Goal: Task Accomplishment & Management: Complete application form

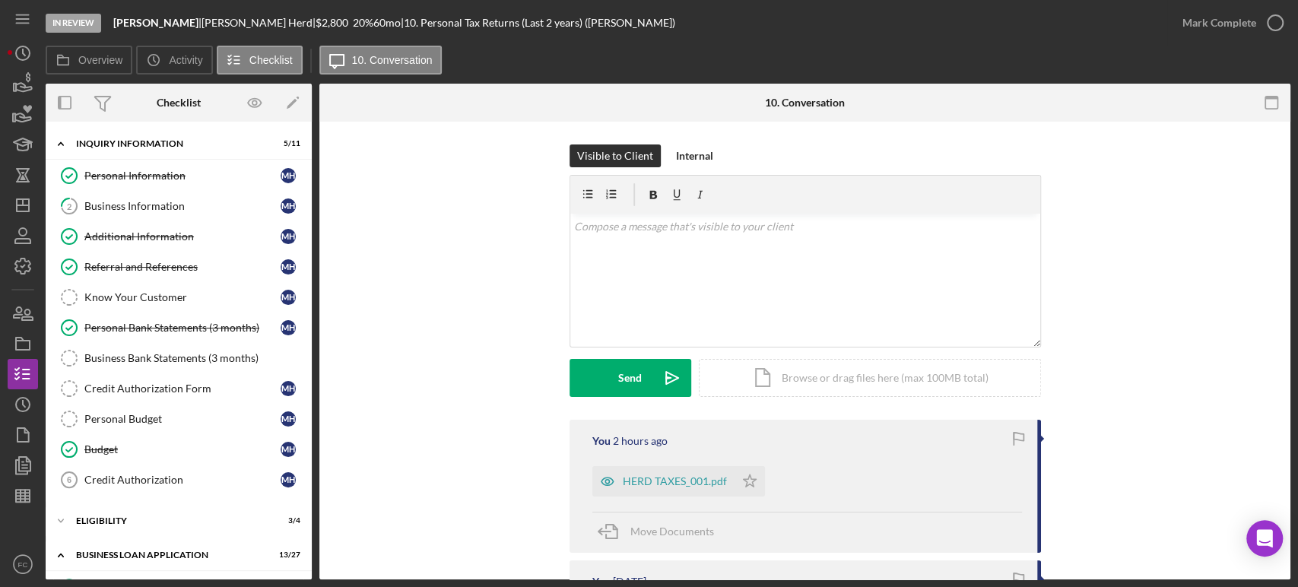
scroll to position [338, 0]
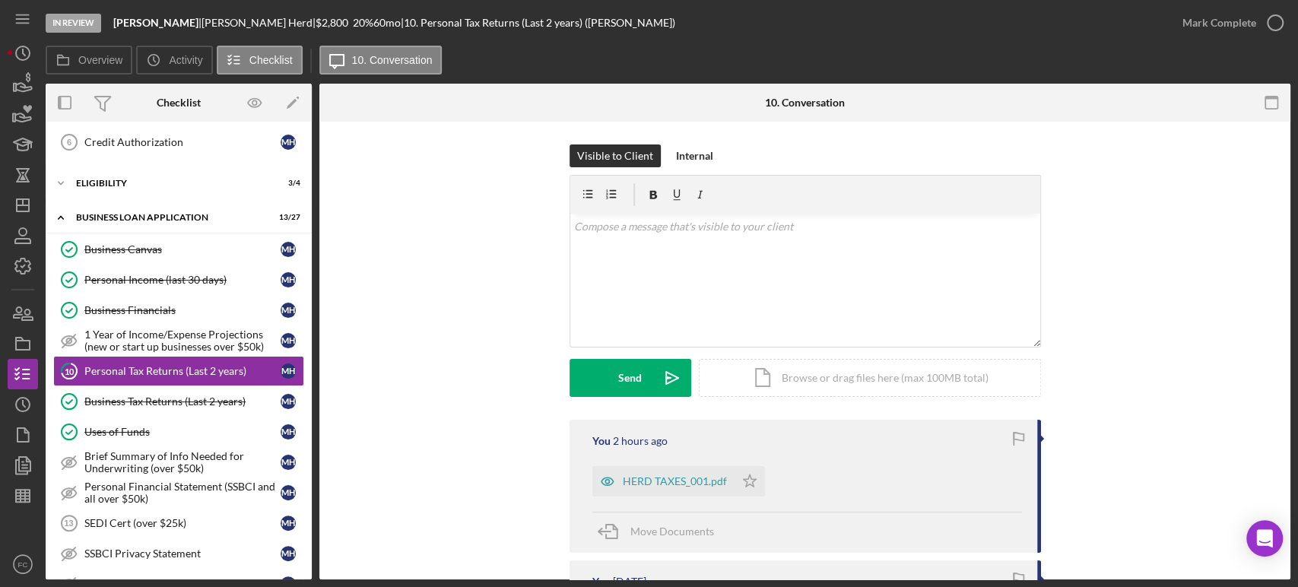
click at [133, 426] on div "Uses of Funds" at bounding box center [182, 432] width 196 height 12
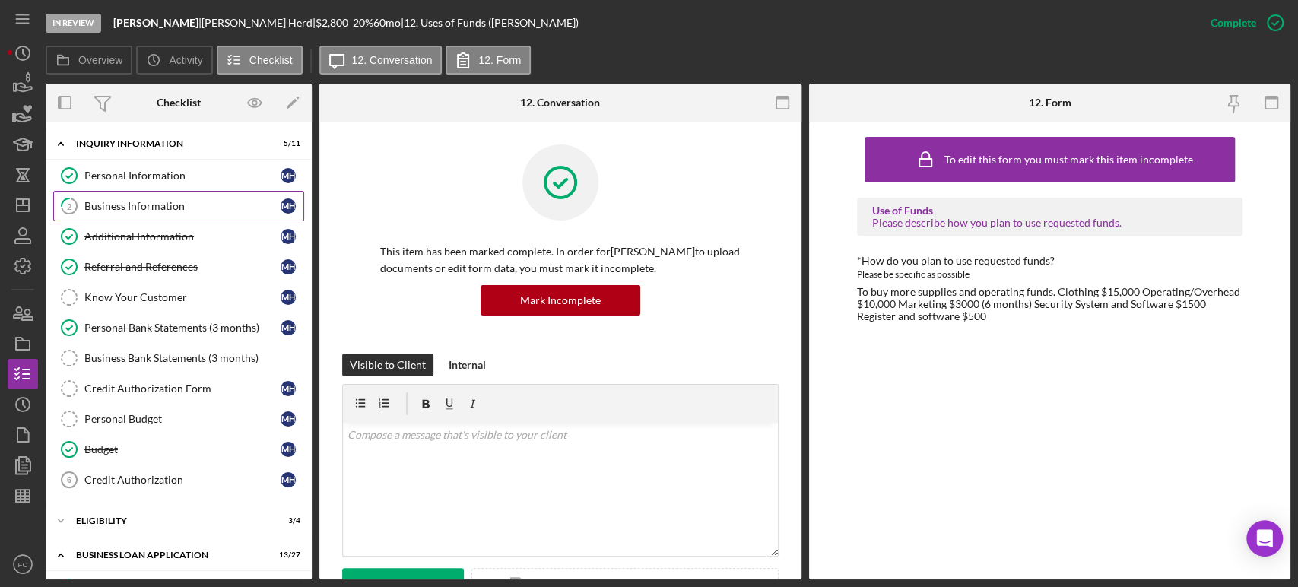
click at [146, 196] on link "2 Business Information M H" at bounding box center [178, 206] width 251 height 30
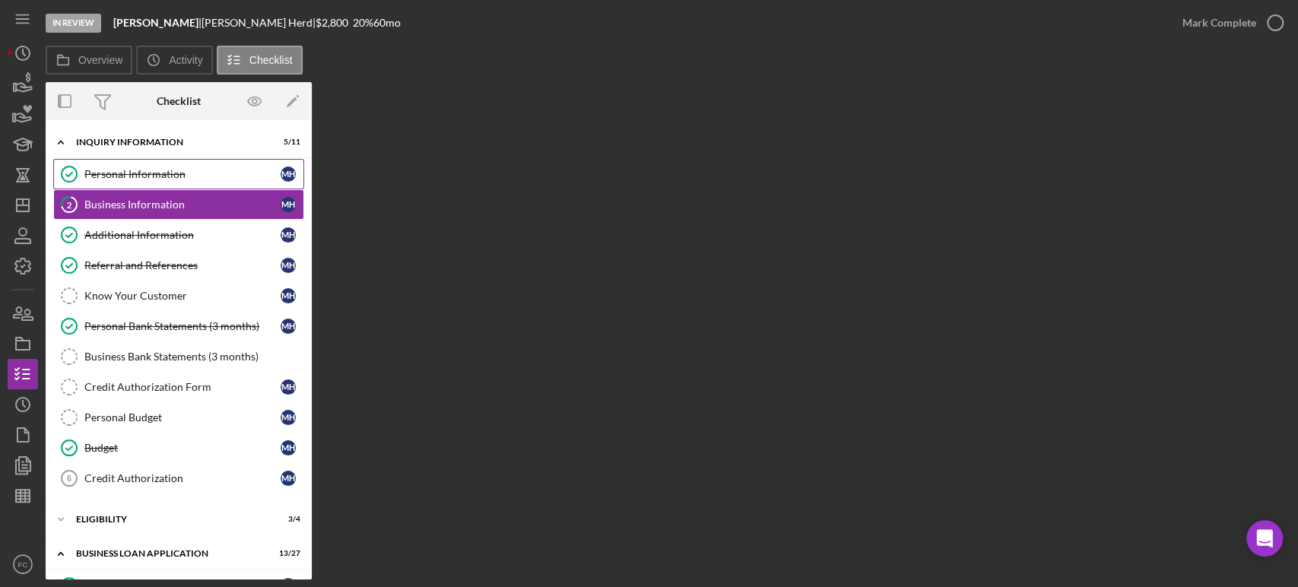
click at [145, 171] on div "Personal Information" at bounding box center [182, 174] width 196 height 12
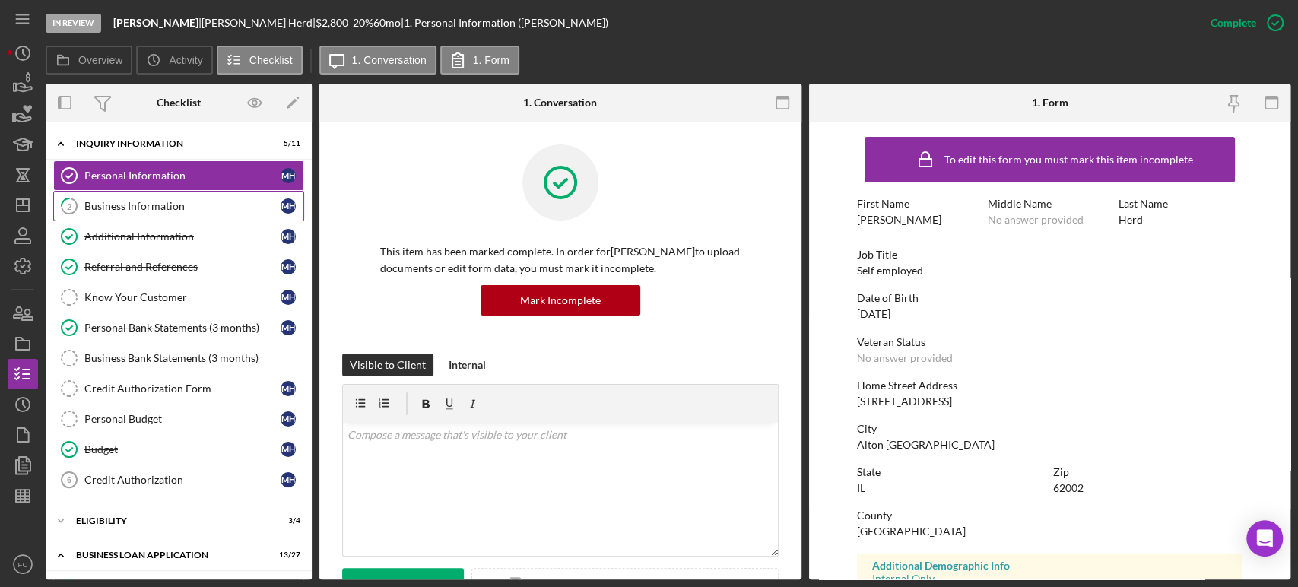
click at [129, 201] on div "Business Information" at bounding box center [182, 206] width 196 height 12
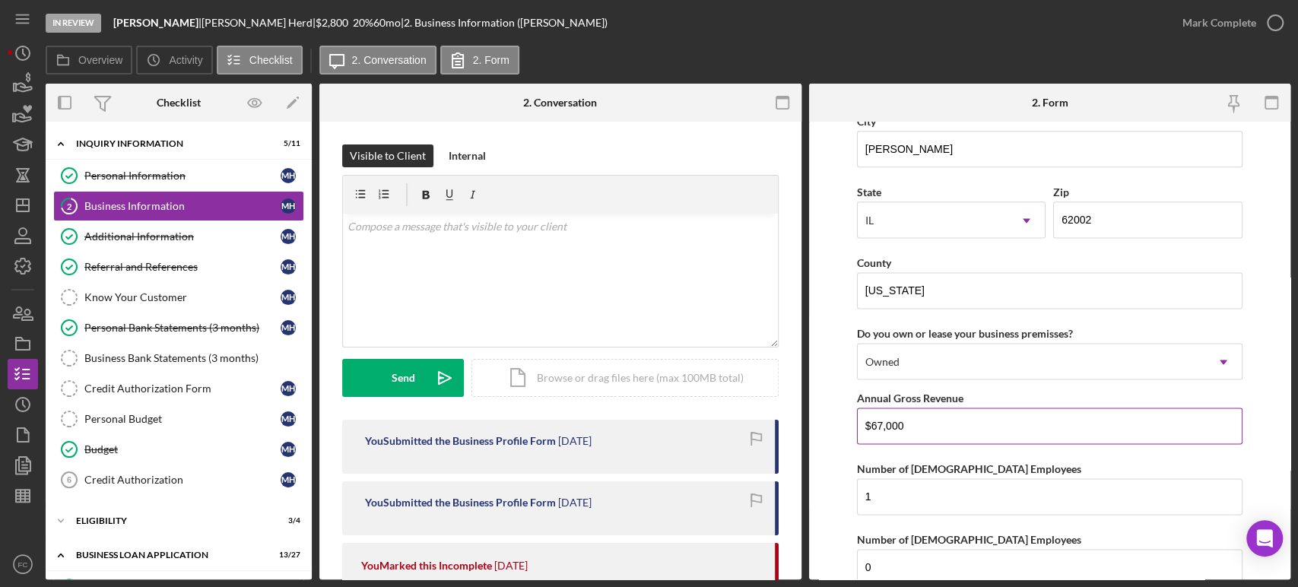
scroll to position [1509, 0]
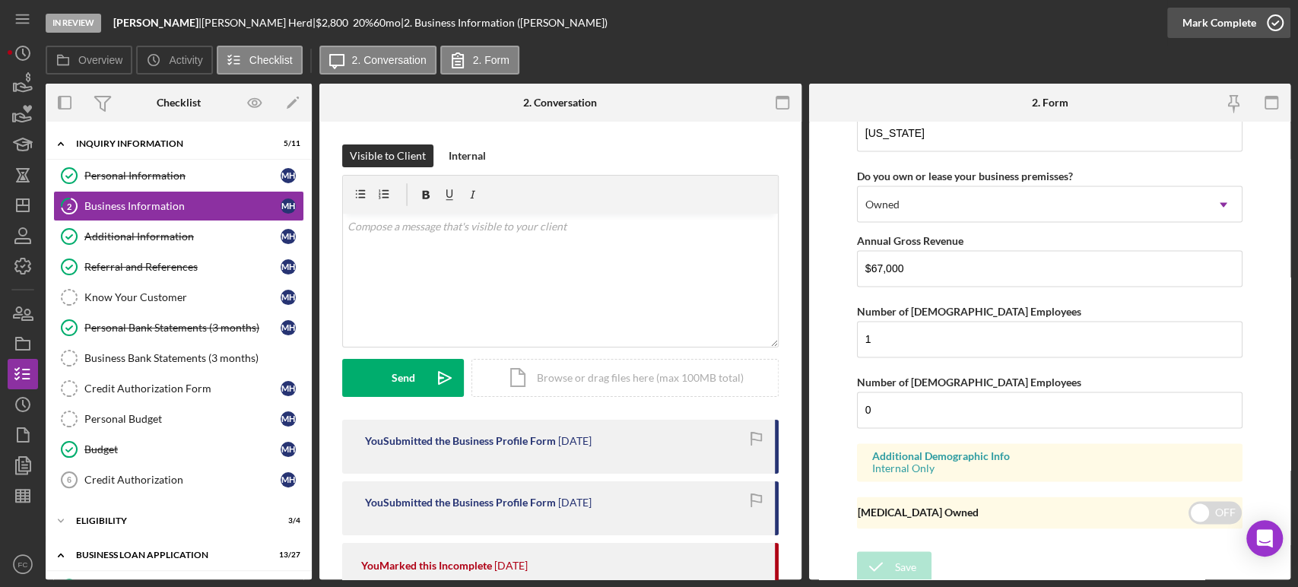
click at [1279, 21] on icon "button" at bounding box center [1276, 23] width 38 height 38
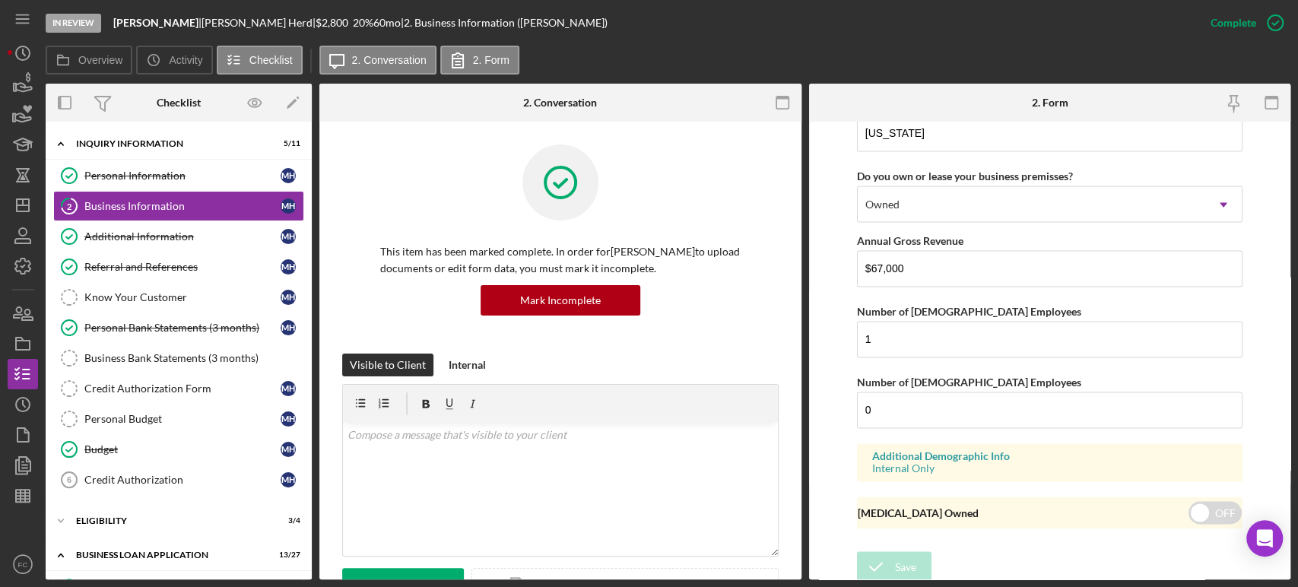
scroll to position [863, 0]
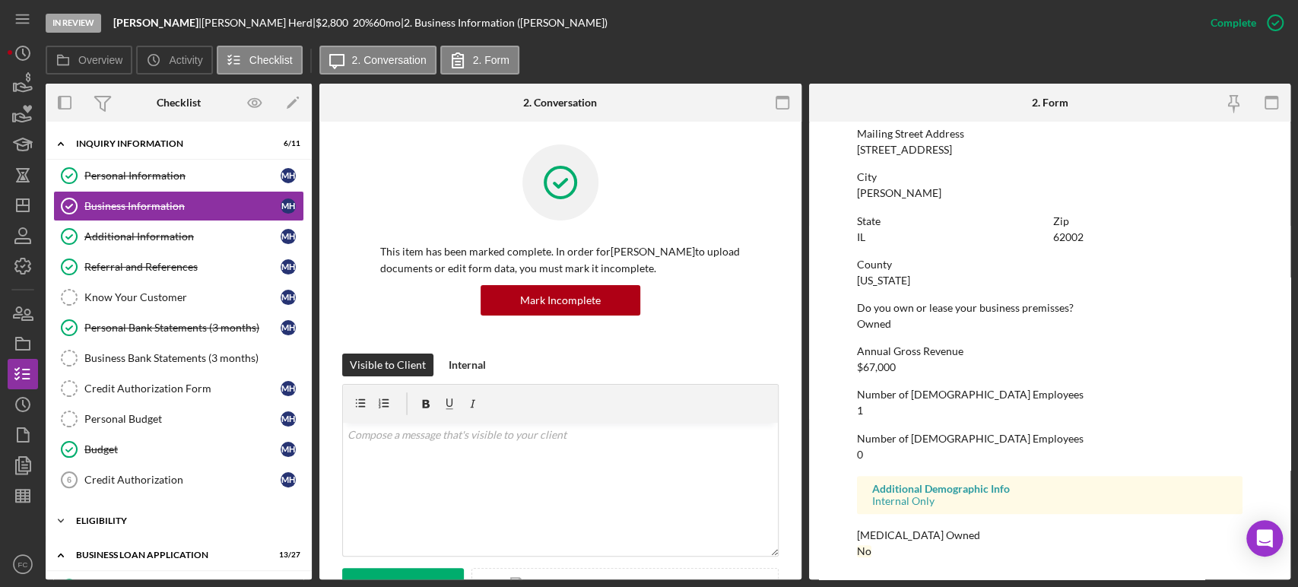
click at [122, 528] on div "Icon/Expander ELIGIBILITY 3 / 4" at bounding box center [179, 521] width 266 height 30
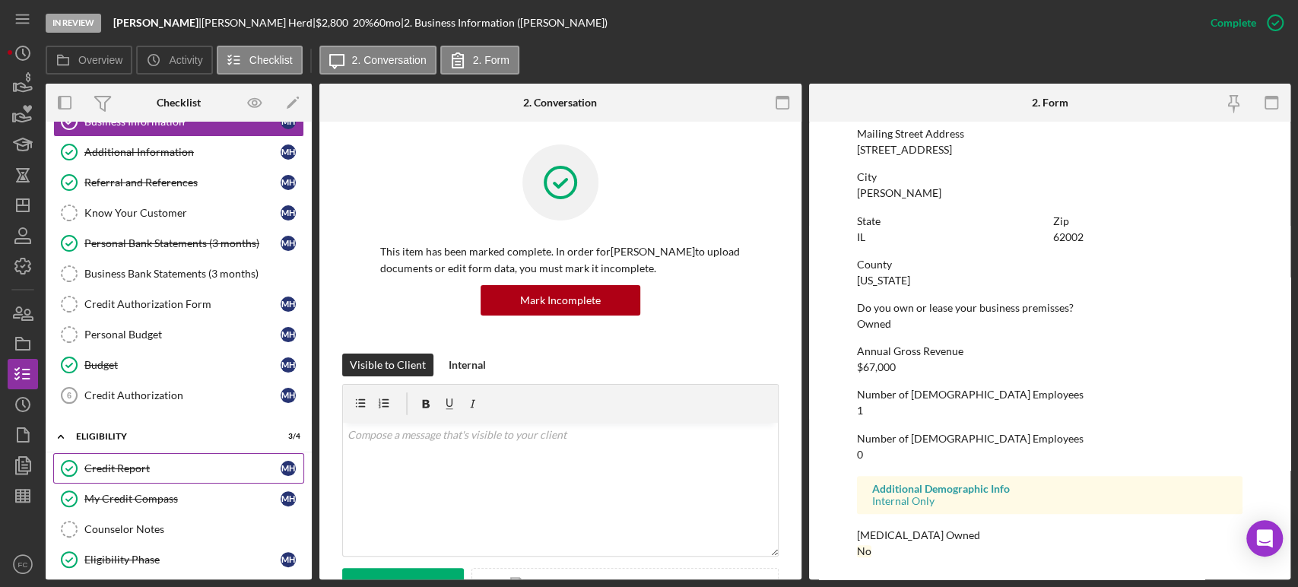
click at [140, 467] on div "Credit Report" at bounding box center [182, 468] width 196 height 12
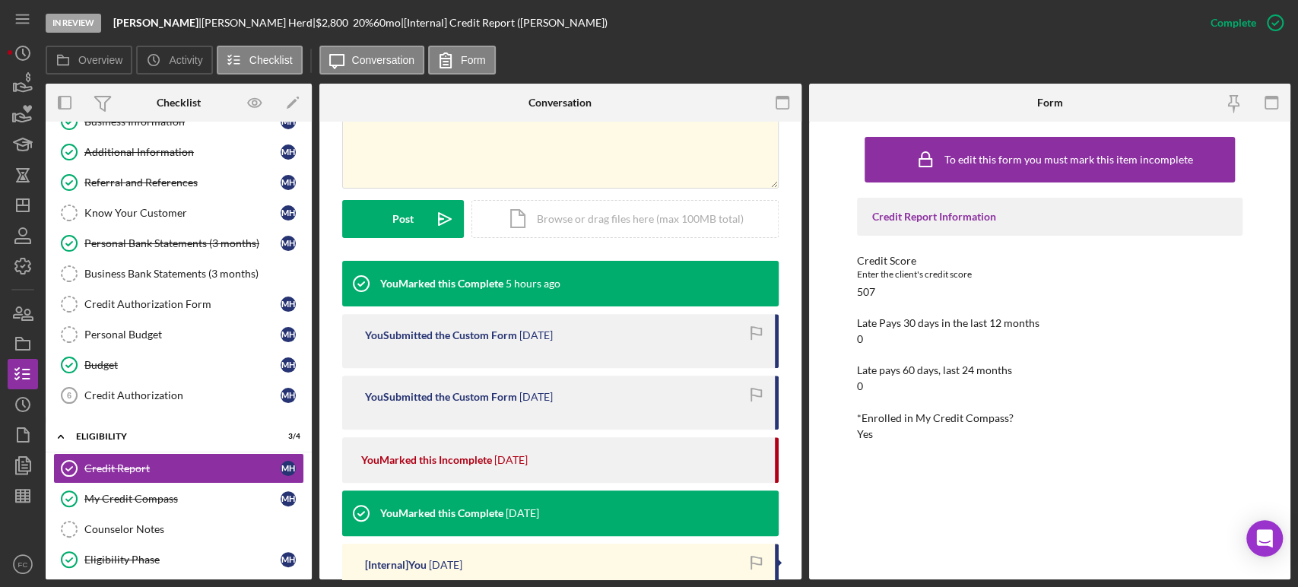
scroll to position [507, 0]
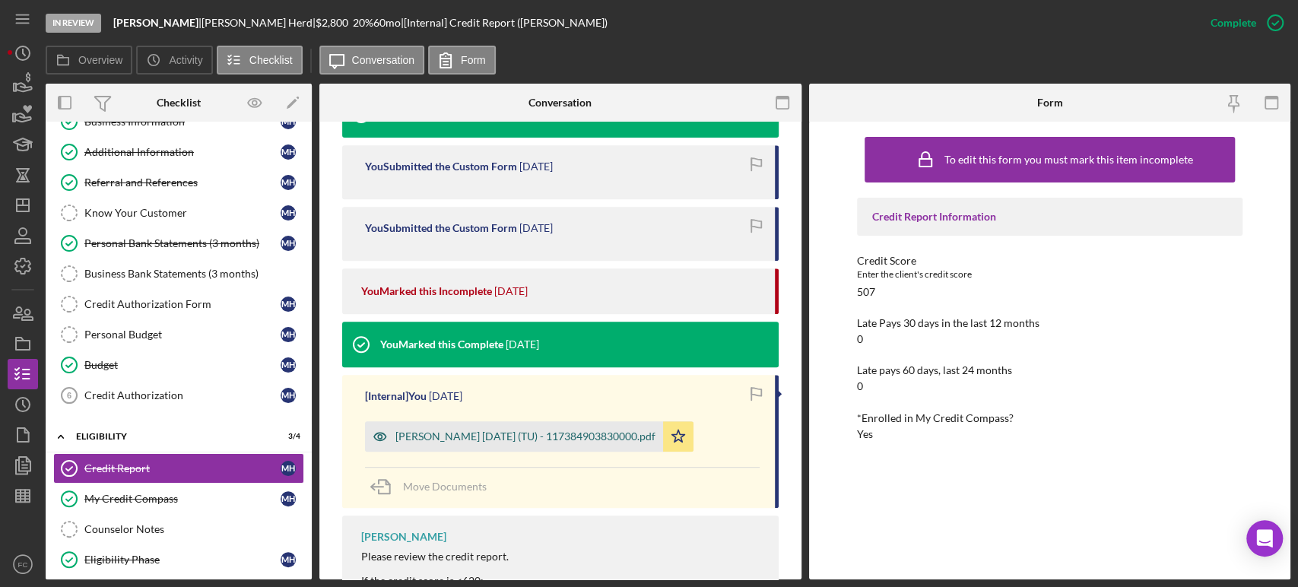
click at [485, 435] on div "Herd, Marnice 2025-07-30 (TU) - 117384903830000.pdf" at bounding box center [526, 437] width 260 height 12
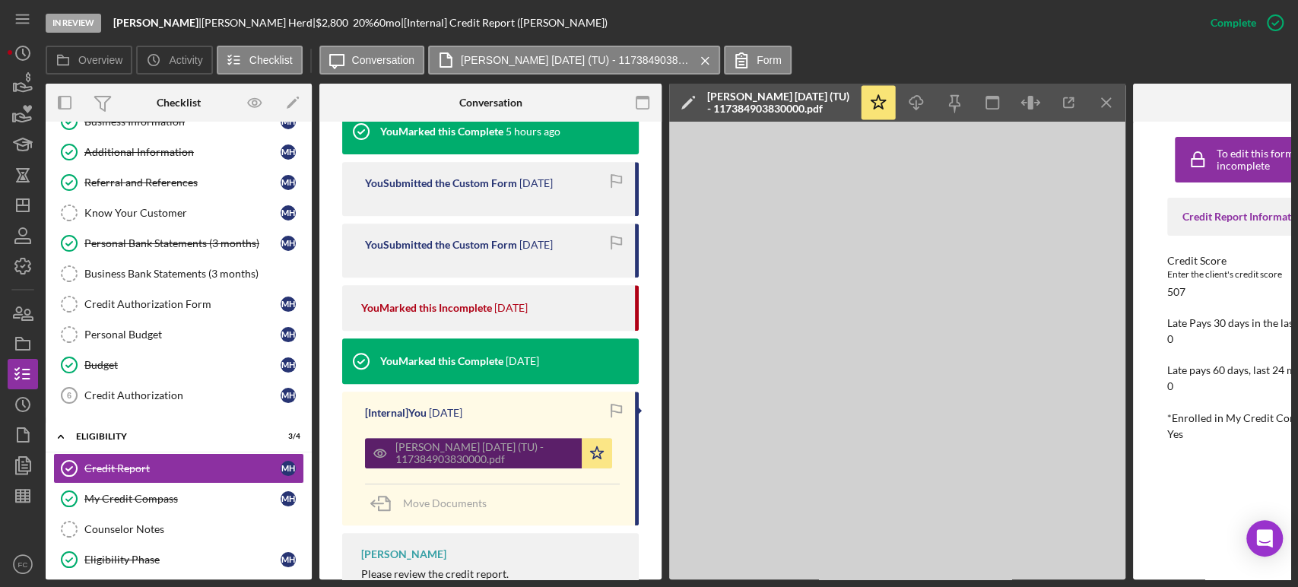
scroll to position [523, 0]
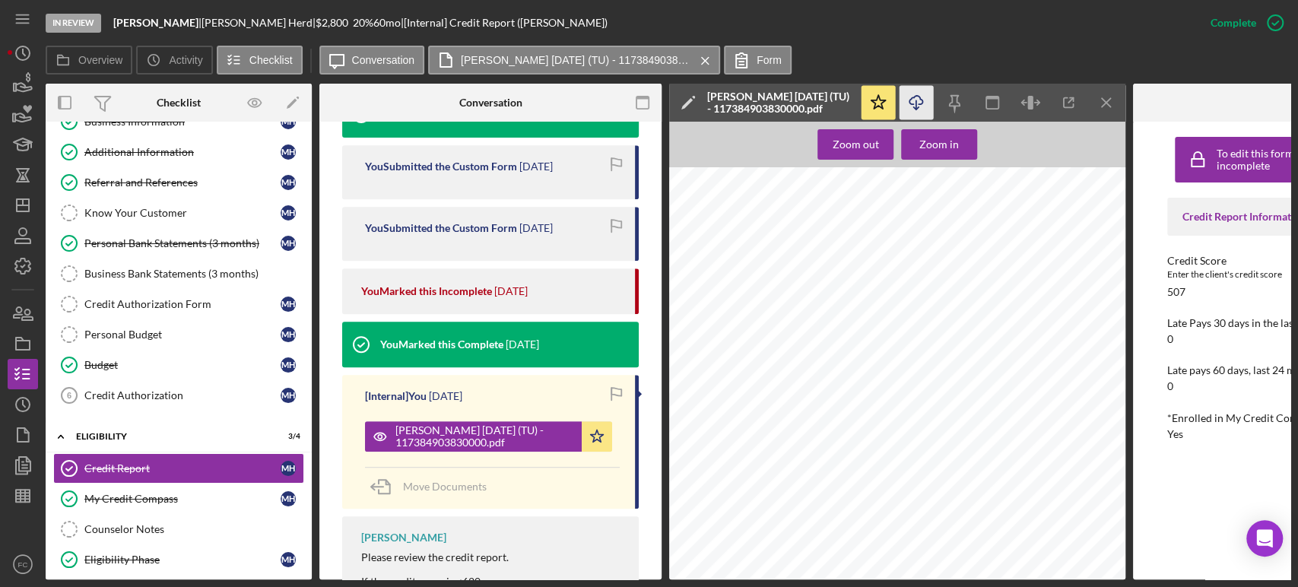
click at [929, 106] on icon "Icon/Download" at bounding box center [917, 103] width 34 height 34
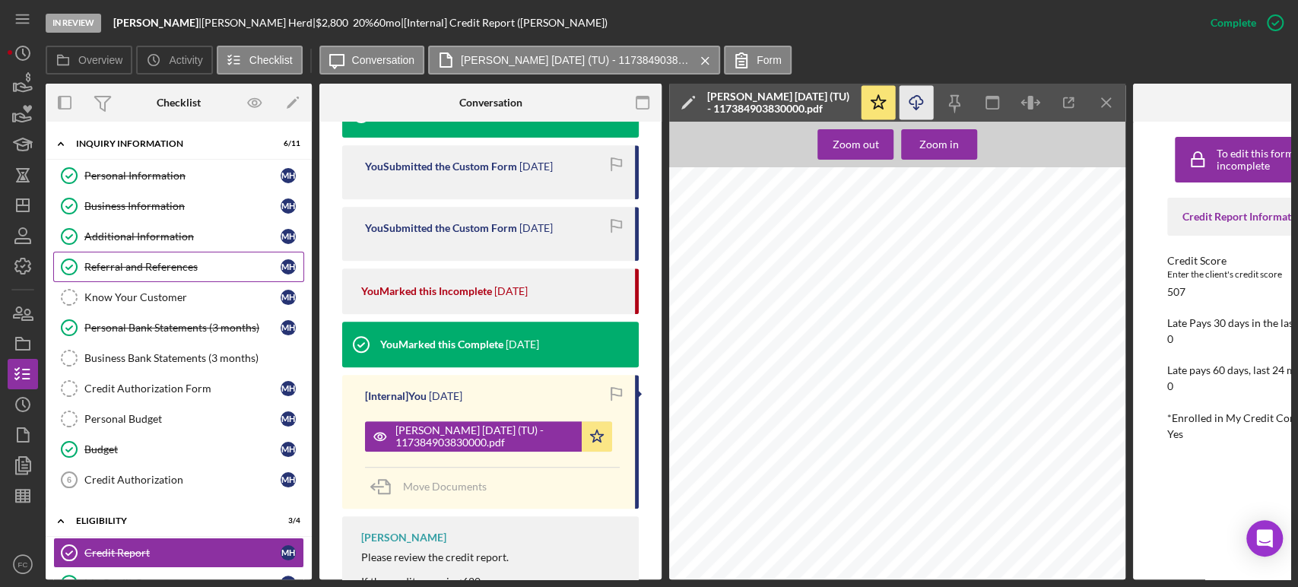
click at [141, 259] on link "Referral and References Referral and References M H" at bounding box center [178, 267] width 251 height 30
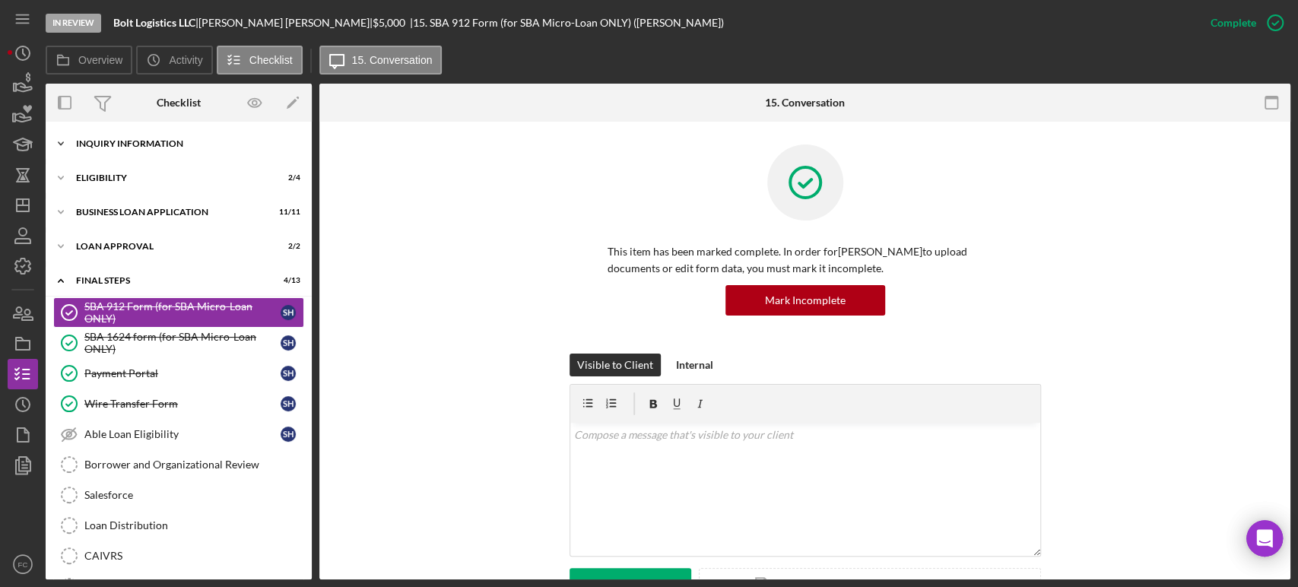
click at [97, 139] on div "INQUIRY INFORMATION" at bounding box center [184, 143] width 217 height 9
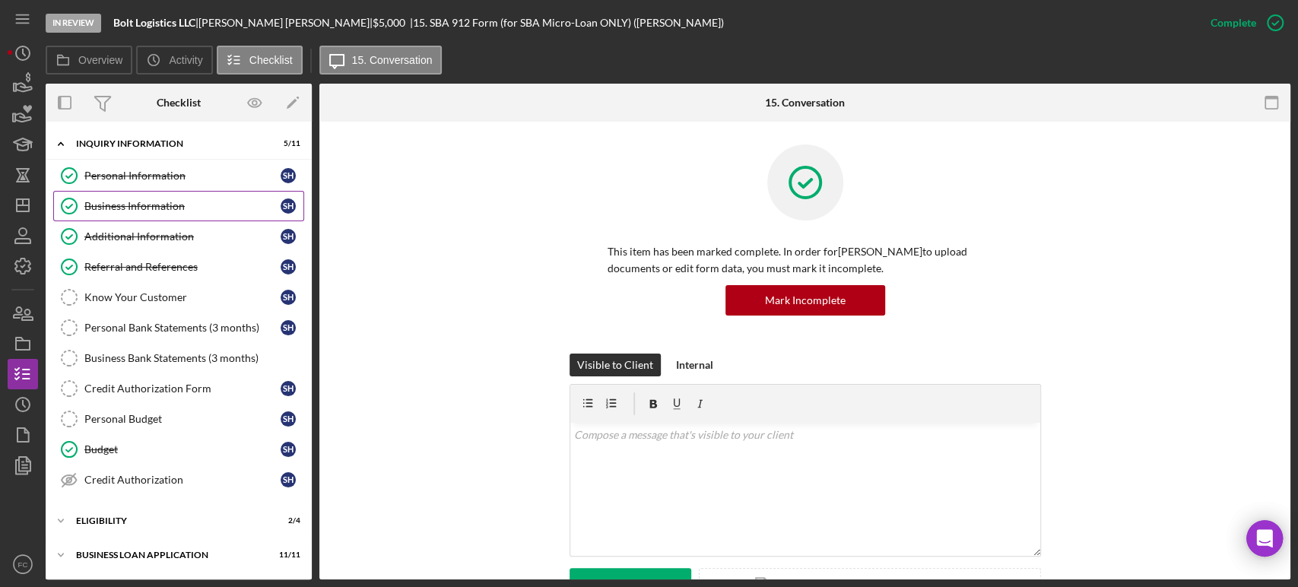
drag, startPoint x: 110, startPoint y: 204, endPoint x: 131, endPoint y: 200, distance: 20.9
click at [110, 204] on div "Business Information" at bounding box center [182, 206] width 196 height 12
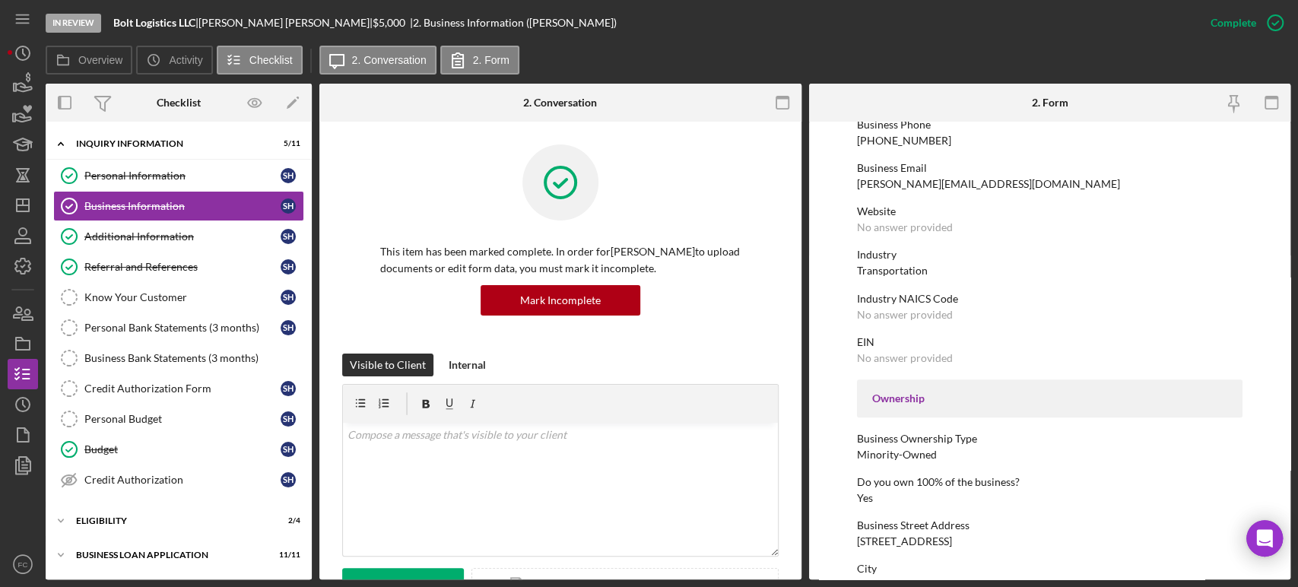
scroll to position [169, 0]
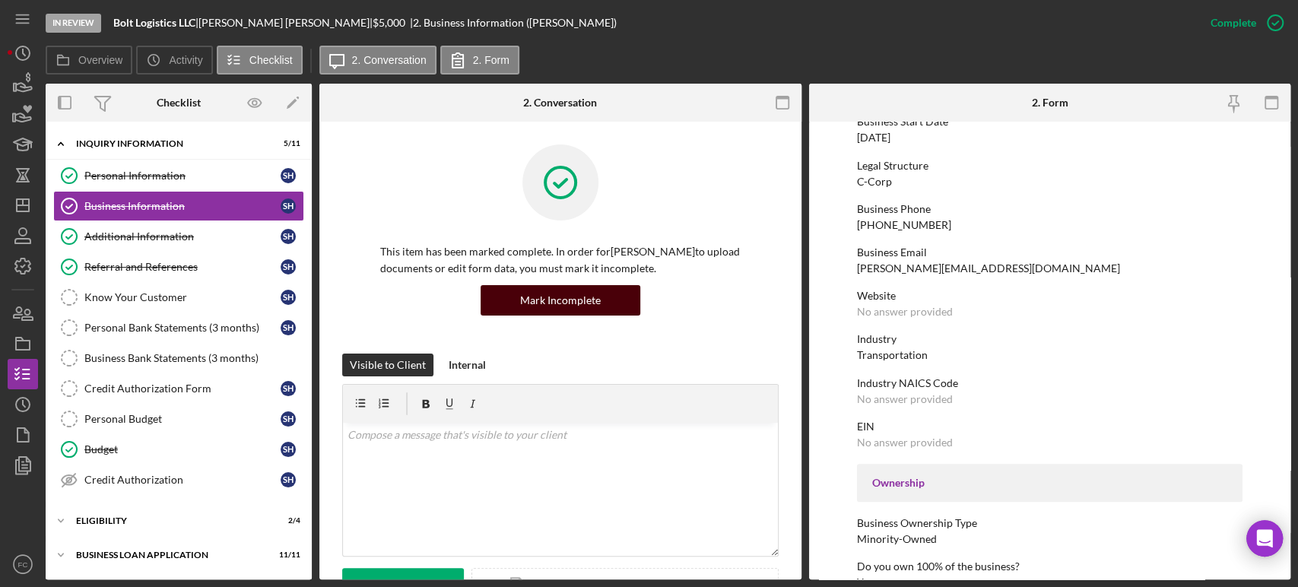
click at [568, 299] on div "Mark Incomplete" at bounding box center [560, 300] width 81 height 30
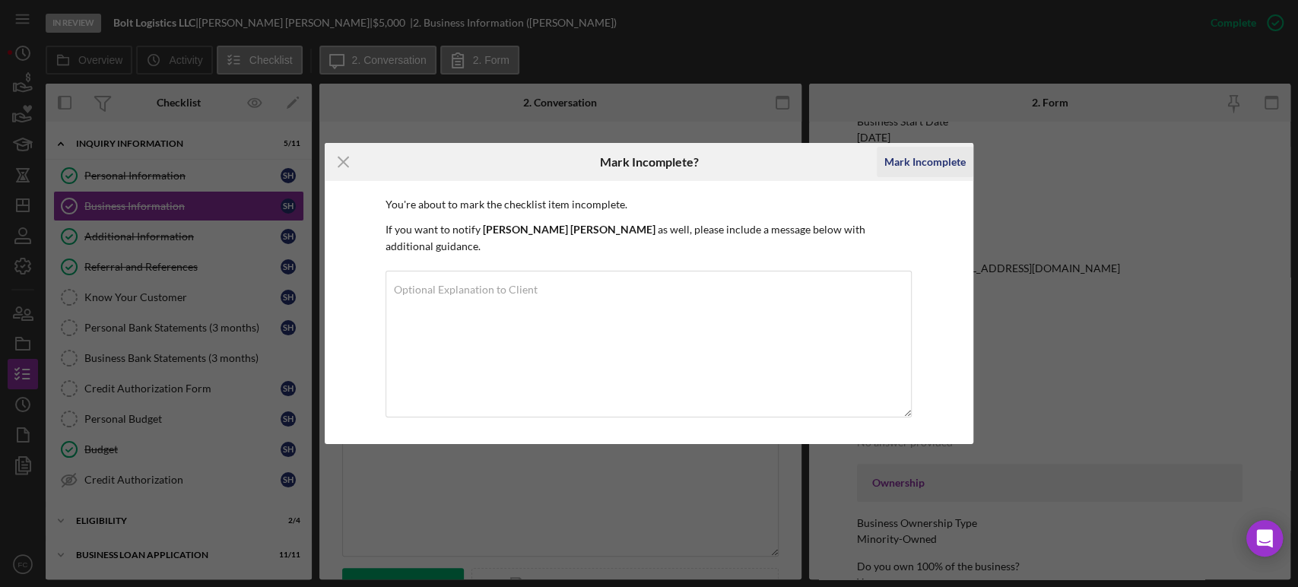
click at [907, 168] on div "Mark Incomplete" at bounding box center [925, 162] width 81 height 30
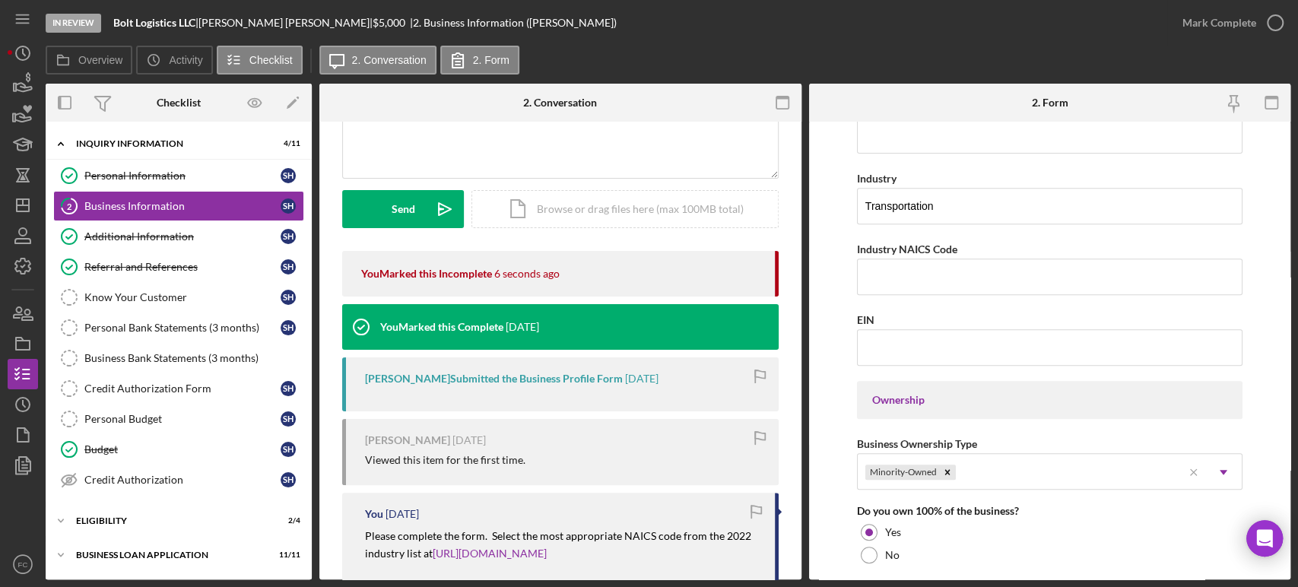
scroll to position [0, 0]
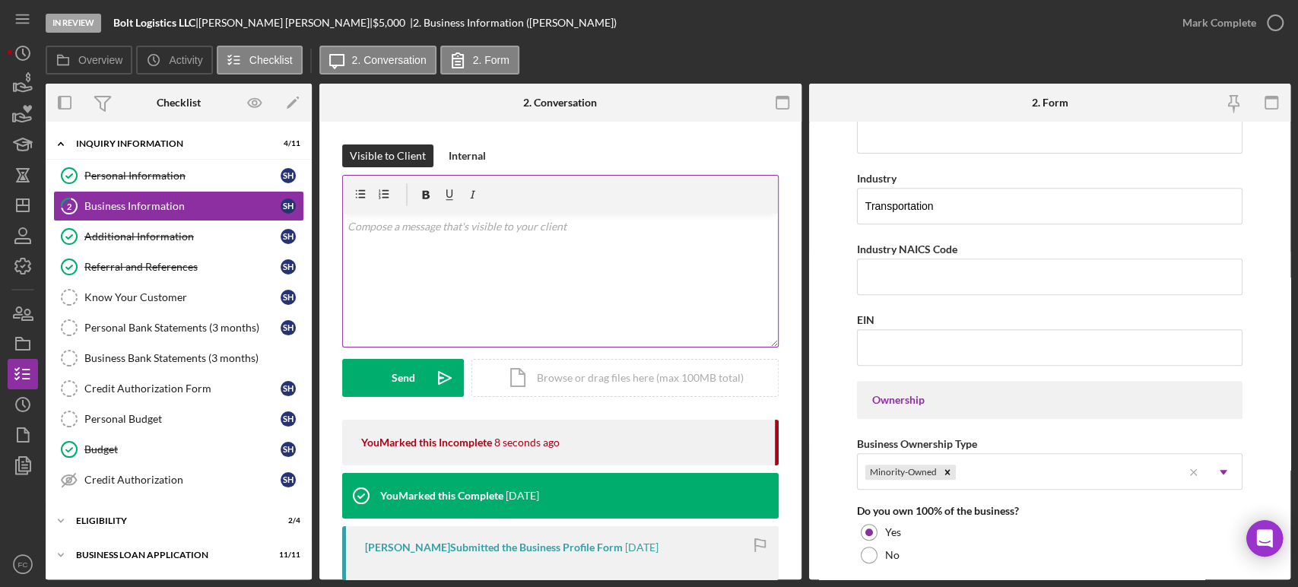
click at [497, 297] on div "v Color teal Color pink Remove color Add row above Add row below Add column bef…" at bounding box center [560, 280] width 435 height 133
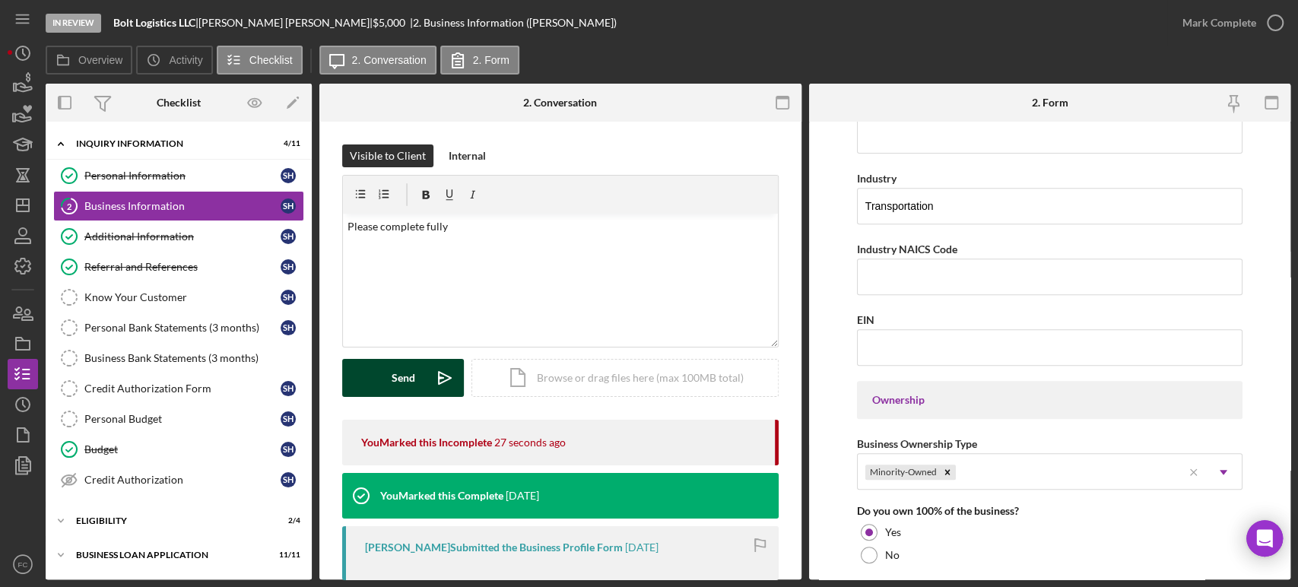
click at [411, 386] on div "Send" at bounding box center [404, 378] width 24 height 38
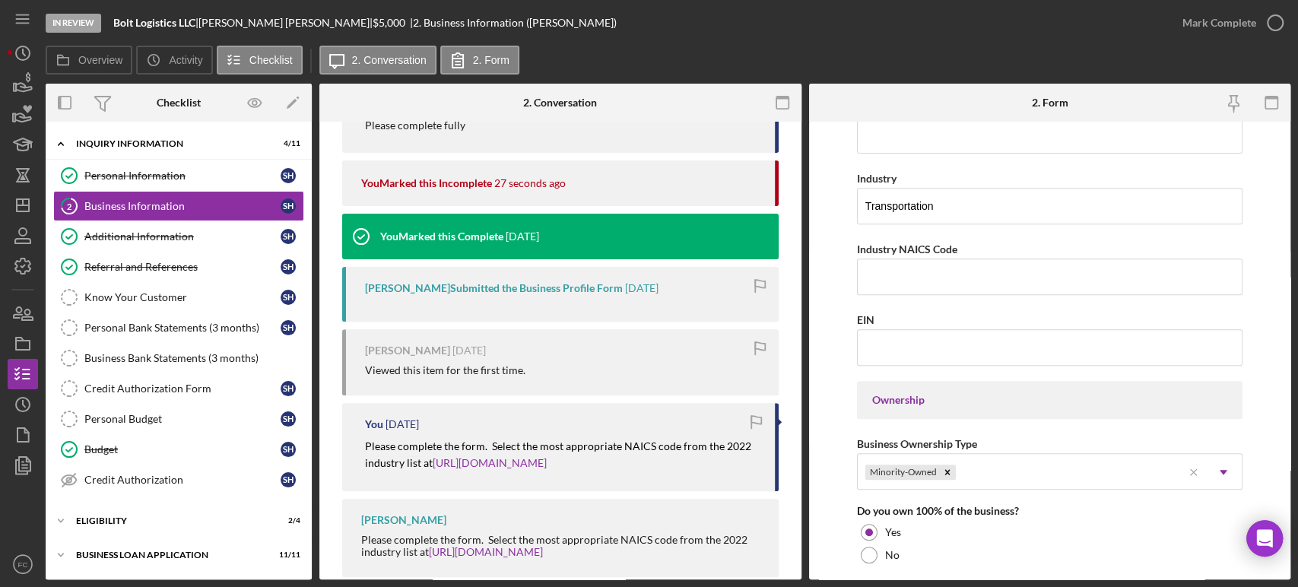
scroll to position [365, 0]
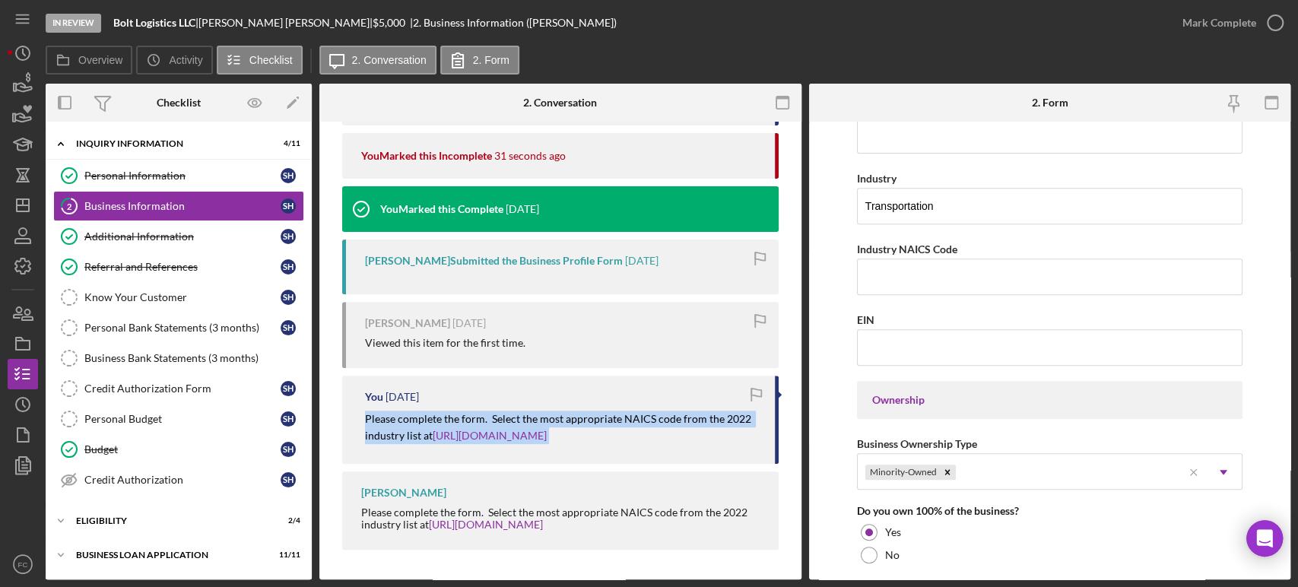
drag, startPoint x: 355, startPoint y: 418, endPoint x: 626, endPoint y: 430, distance: 271.1
click at [663, 442] on div "You [DATE] Please complete the form. Select the most appropriate NAICS code fro…" at bounding box center [560, 420] width 437 height 88
copy p "Please complete the form. Select the most appropriate NAICS code from the 2022 …"
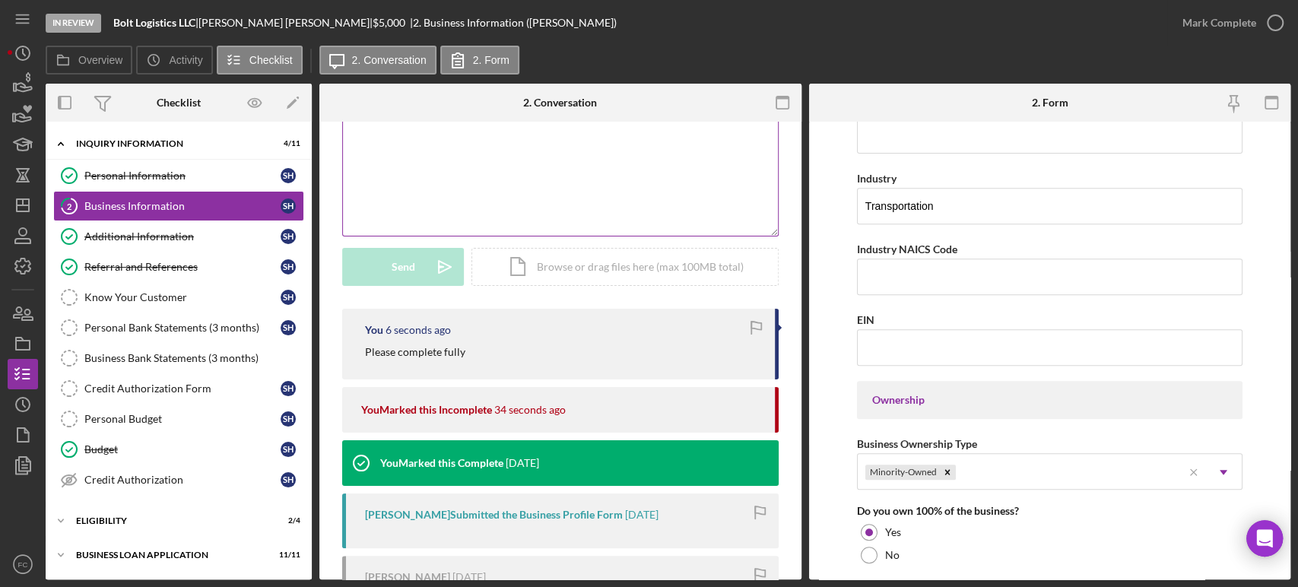
scroll to position [0, 0]
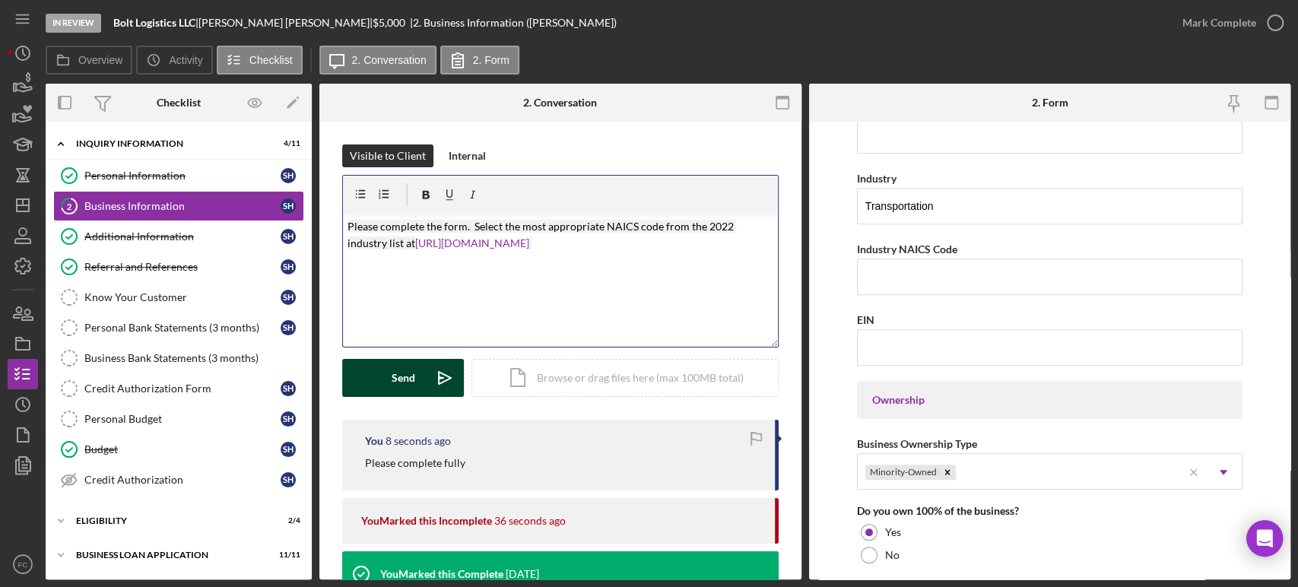
click at [418, 370] on button "Send Icon/icon-invite-send" at bounding box center [403, 378] width 122 height 38
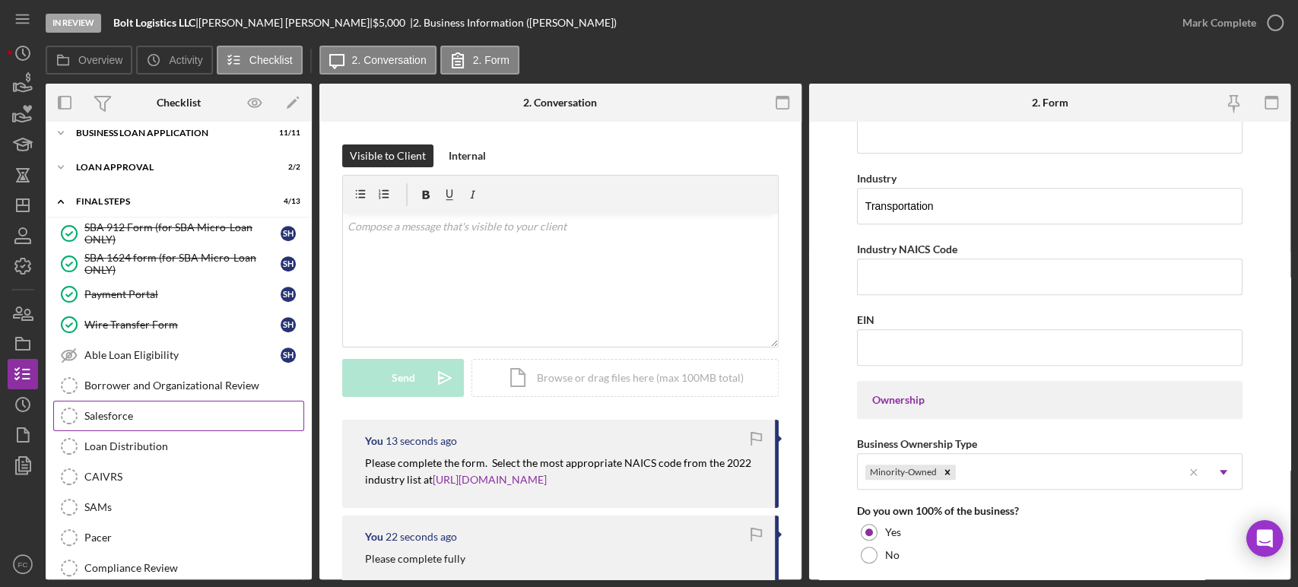
scroll to position [253, 0]
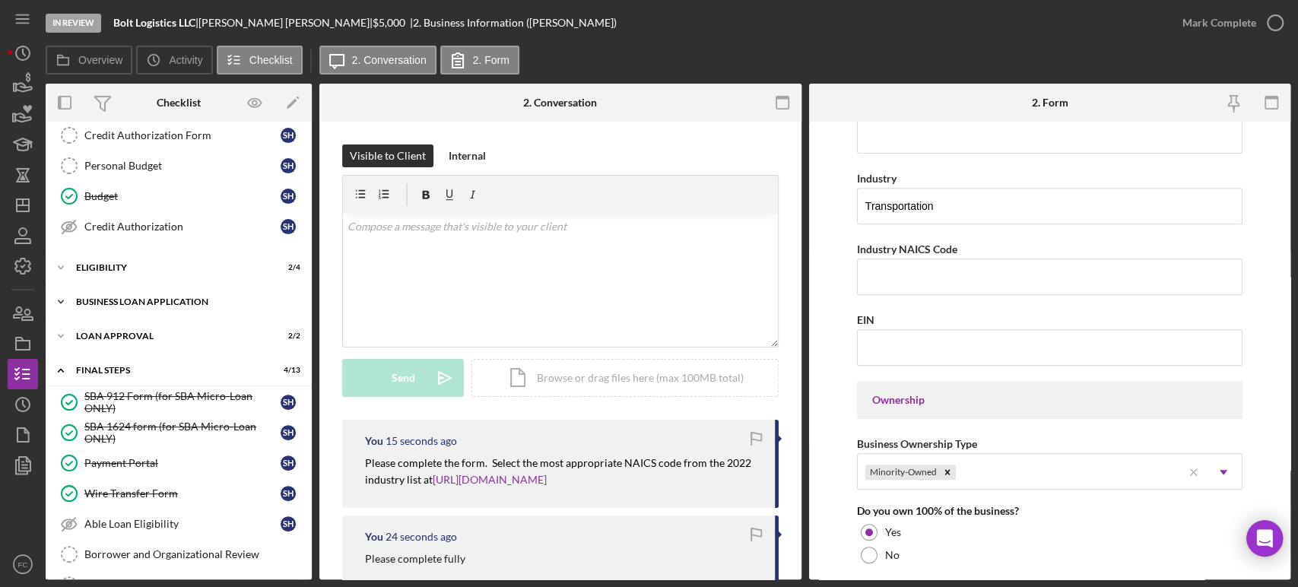
click at [160, 294] on div "Icon/Expander BUSINESS LOAN APPLICATION 11 / 11" at bounding box center [179, 302] width 266 height 30
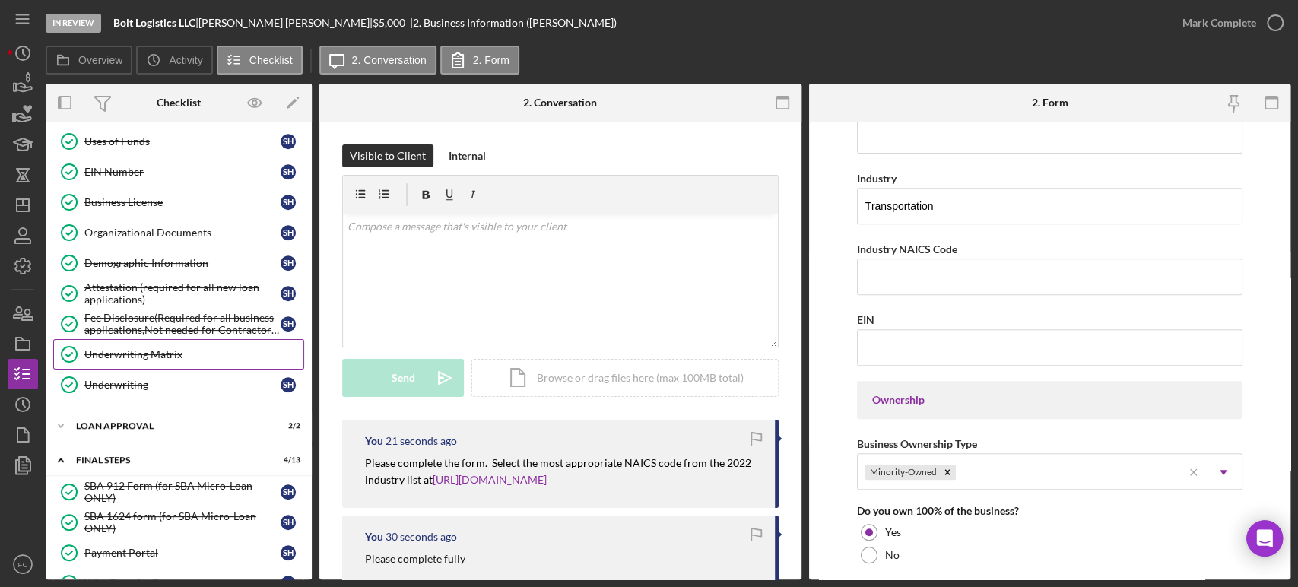
scroll to position [422, 0]
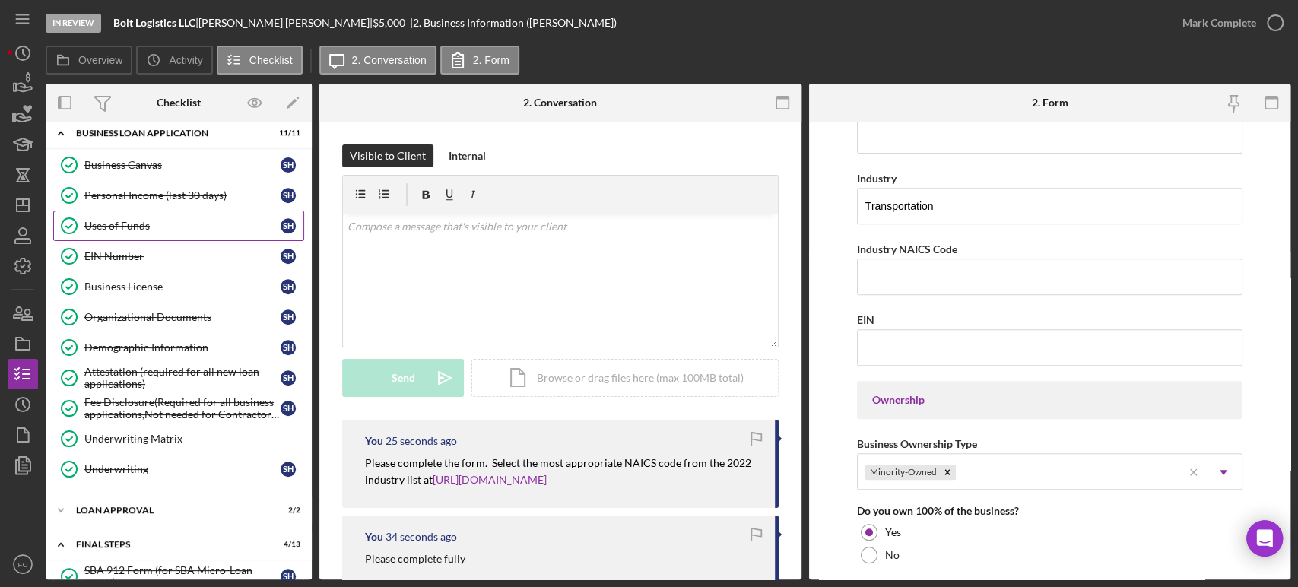
click at [159, 220] on div "Uses of Funds" at bounding box center [182, 226] width 196 height 12
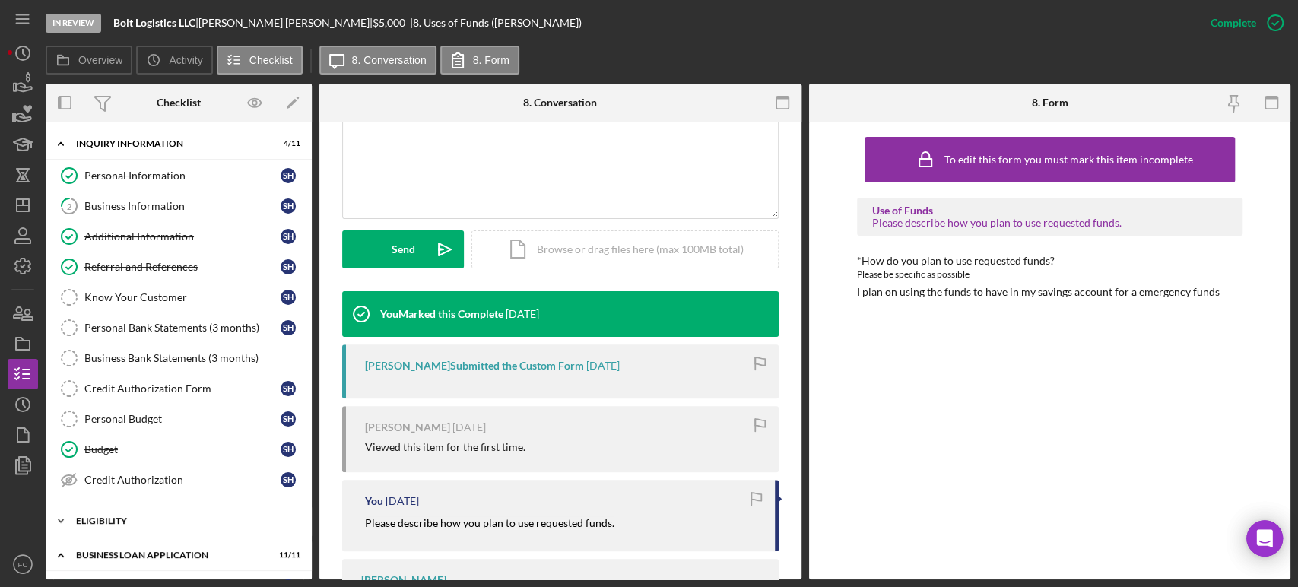
click at [160, 510] on div "Icon/Expander Eligibility 2 / 4" at bounding box center [179, 521] width 266 height 30
click at [144, 551] on div "Credit Report" at bounding box center [182, 553] width 196 height 12
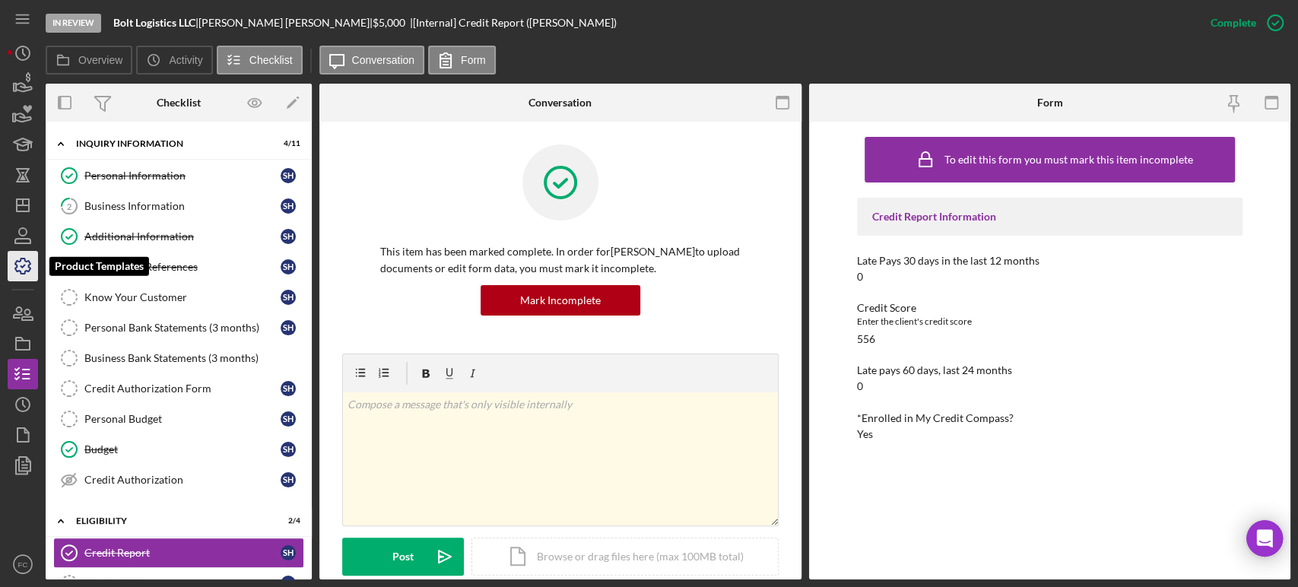
click at [23, 276] on icon "button" at bounding box center [23, 266] width 38 height 38
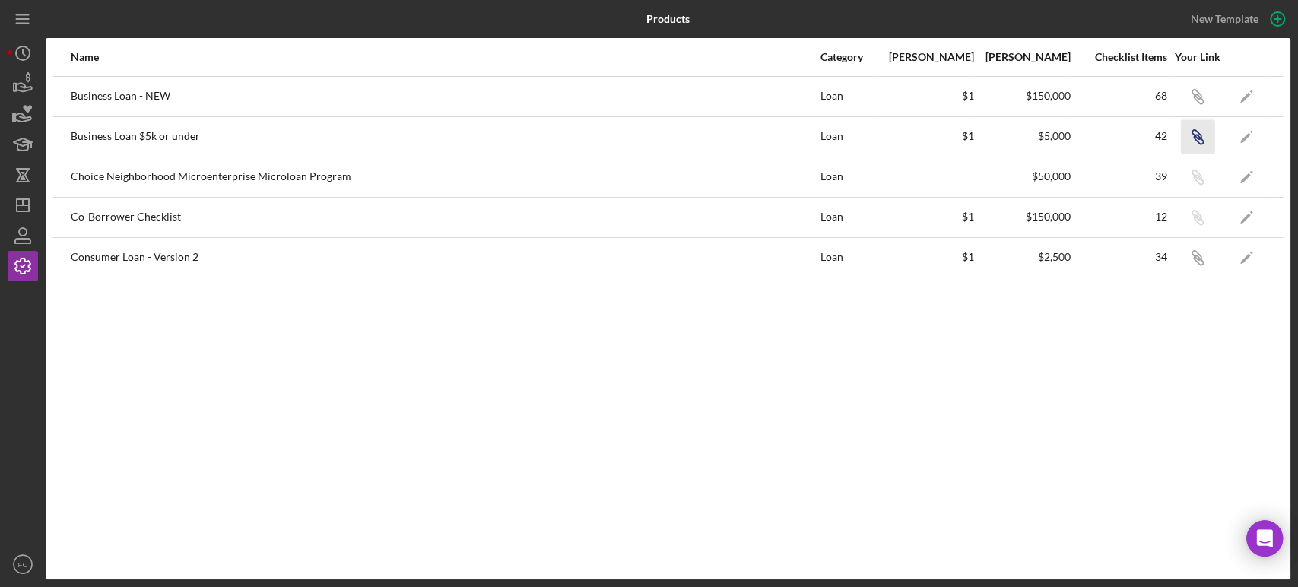
click at [1193, 136] on icon "Icon/Link" at bounding box center [1198, 136] width 34 height 34
click at [18, 197] on icon "Icon/Dashboard" at bounding box center [23, 205] width 38 height 38
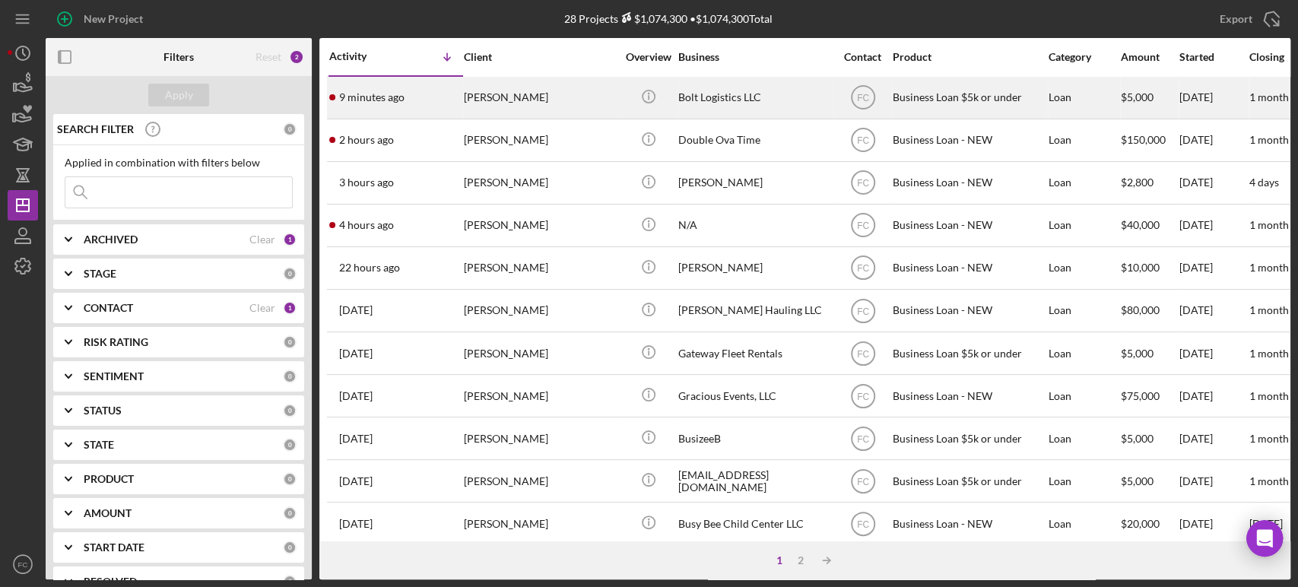
click at [446, 101] on div "9 minutes ago [PERSON_NAME]" at bounding box center [395, 98] width 133 height 40
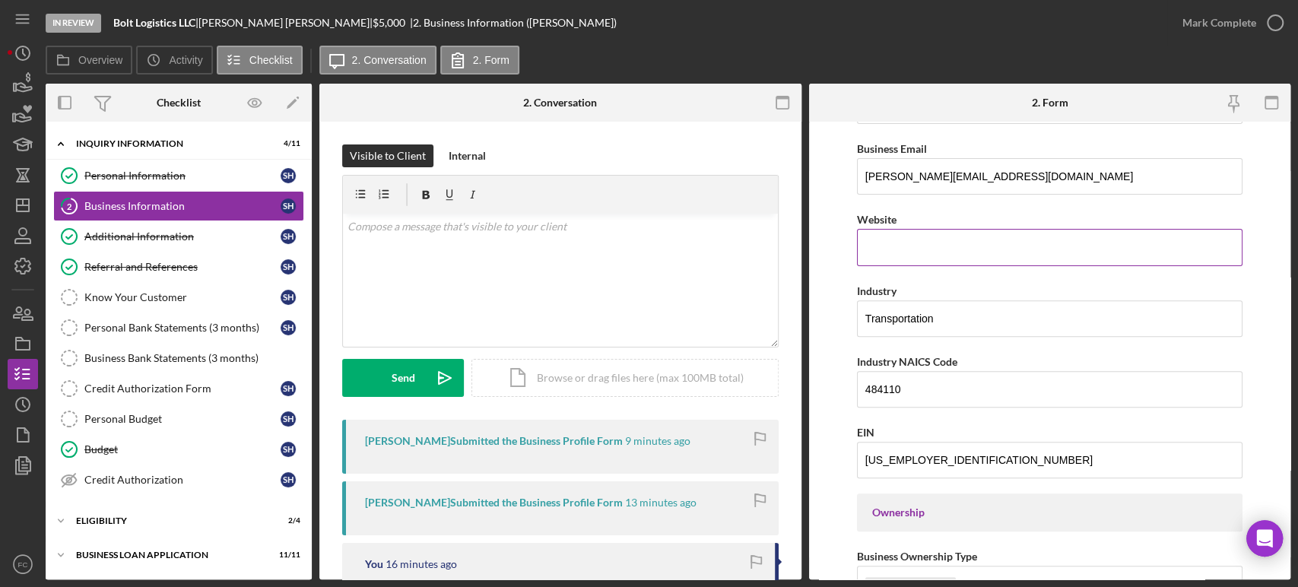
scroll to position [422, 0]
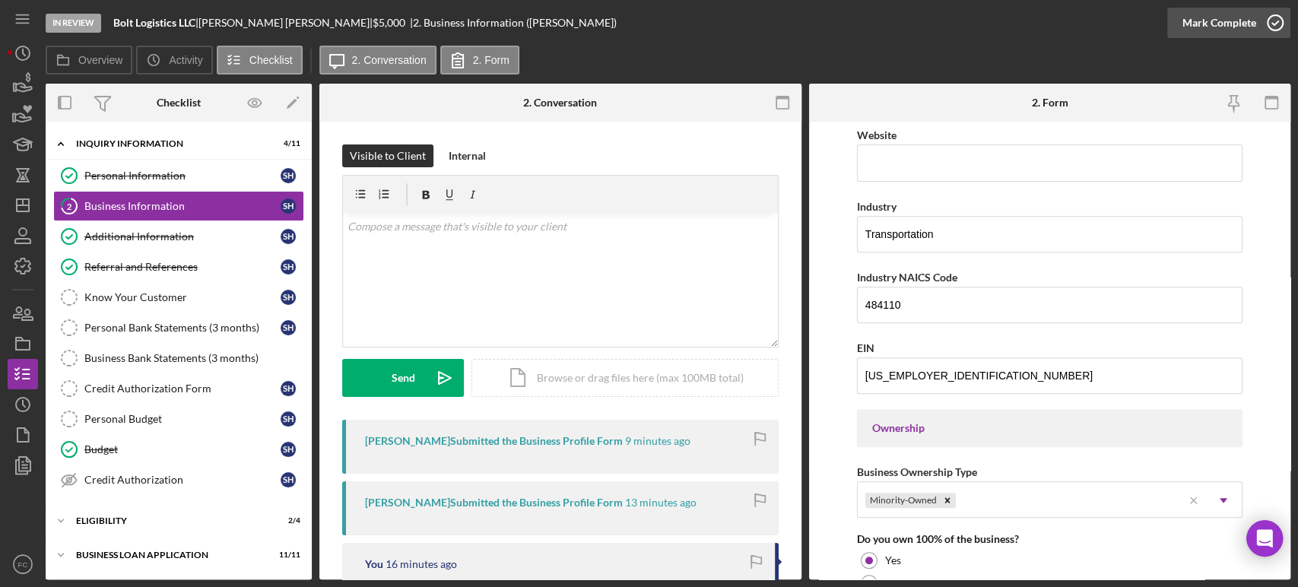
click at [1272, 23] on icon "button" at bounding box center [1276, 23] width 38 height 38
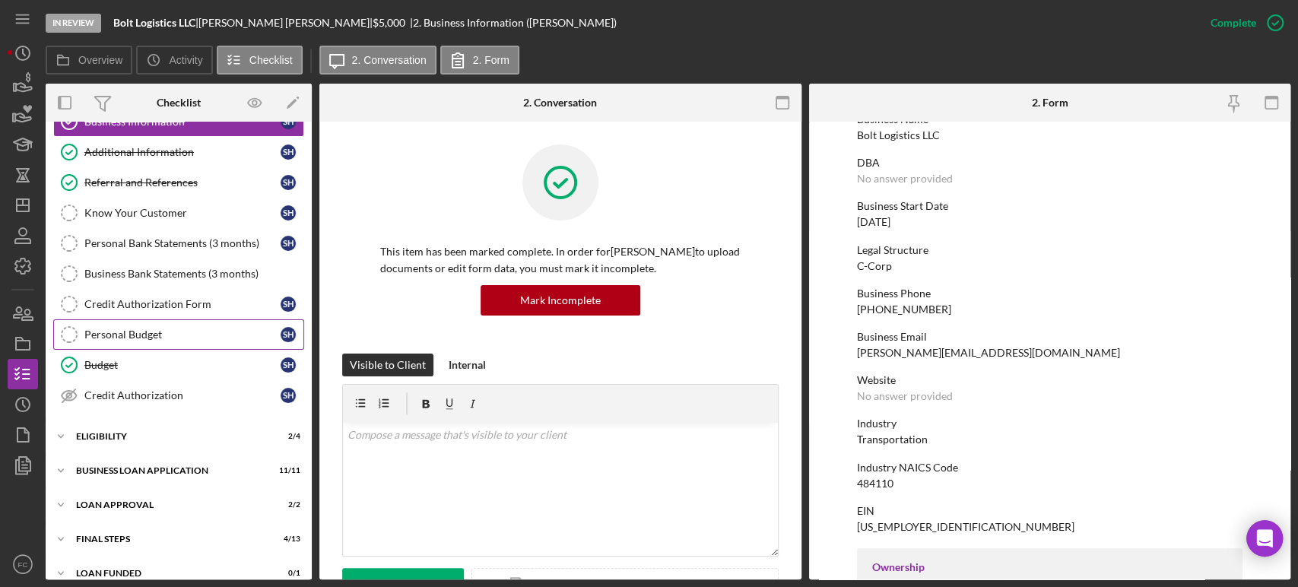
scroll to position [99, 0]
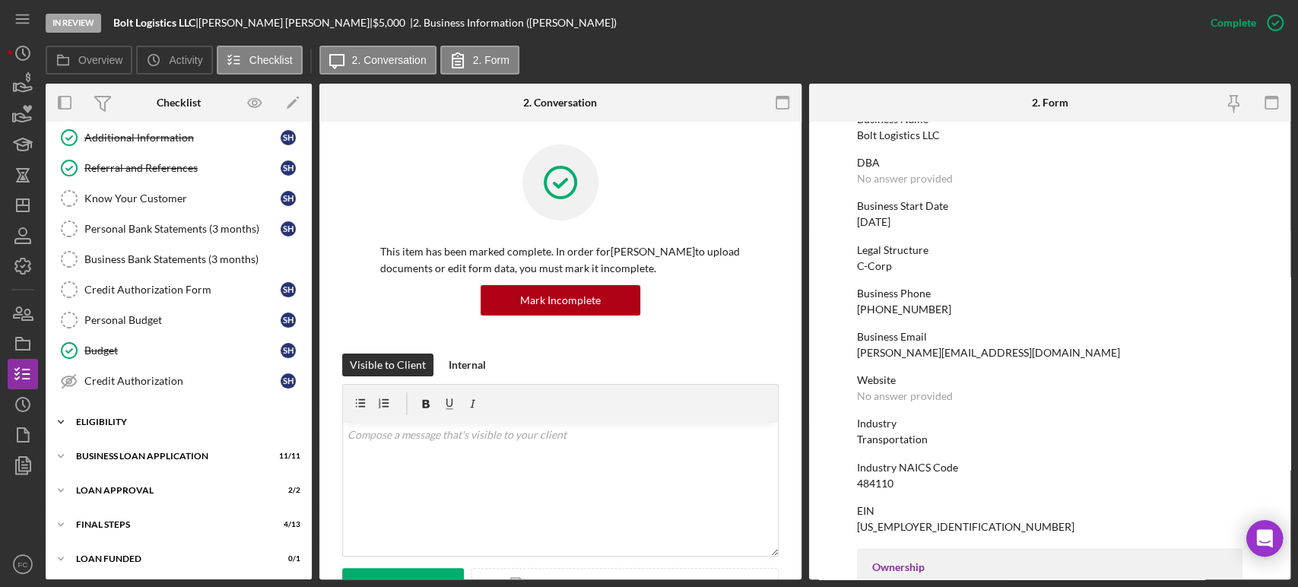
click at [110, 418] on div "Eligibility" at bounding box center [184, 422] width 217 height 9
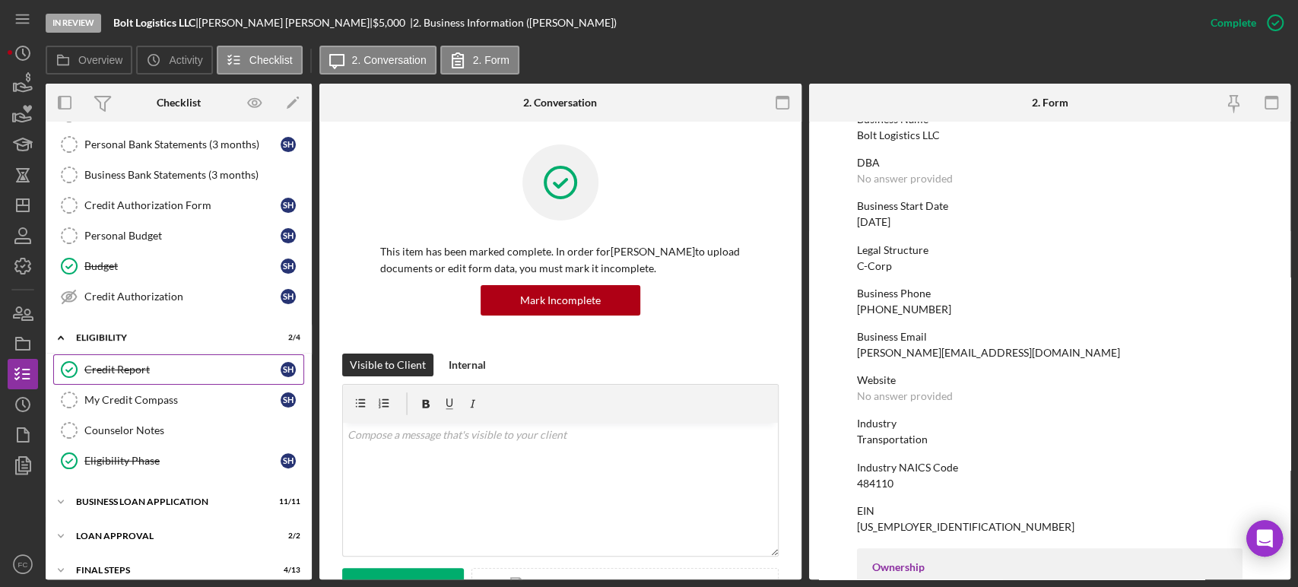
scroll to position [228, 0]
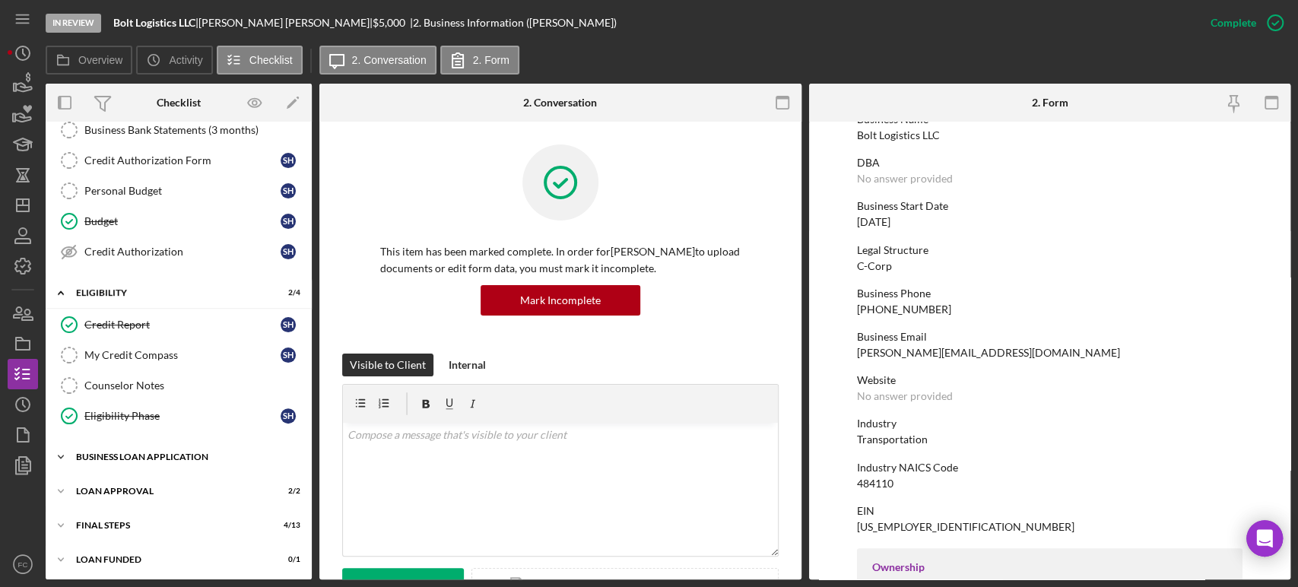
click at [124, 447] on div "Icon/Expander BUSINESS LOAN APPLICATION 11 / 11" at bounding box center [179, 457] width 266 height 30
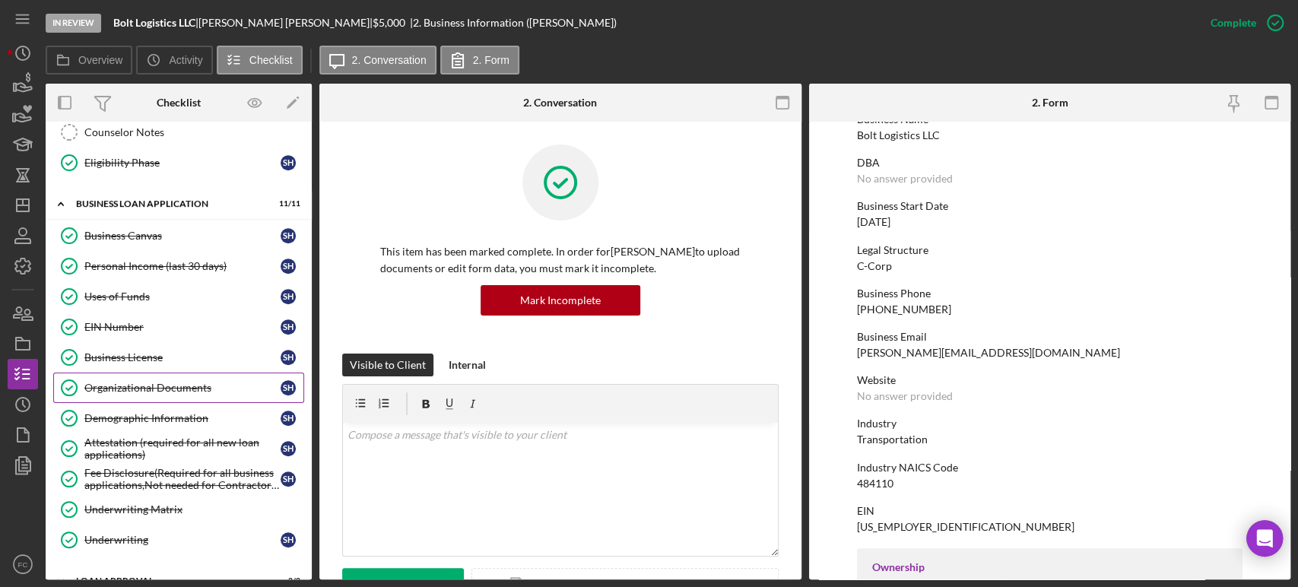
scroll to position [570, 0]
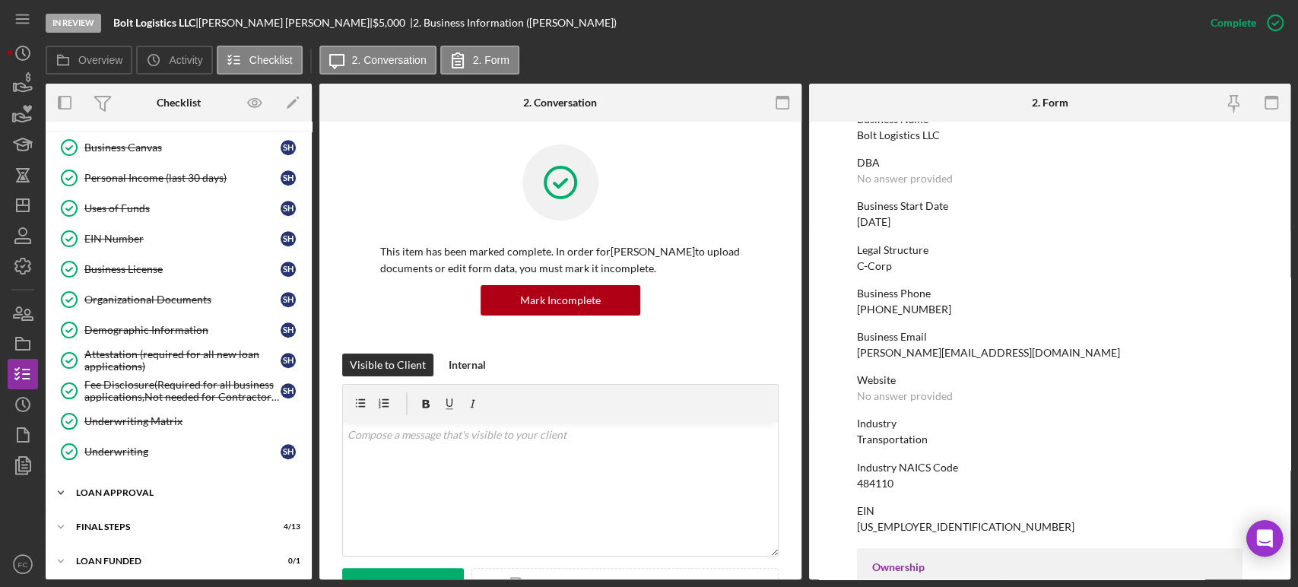
click at [86, 491] on div "Loan Approval" at bounding box center [184, 492] width 217 height 9
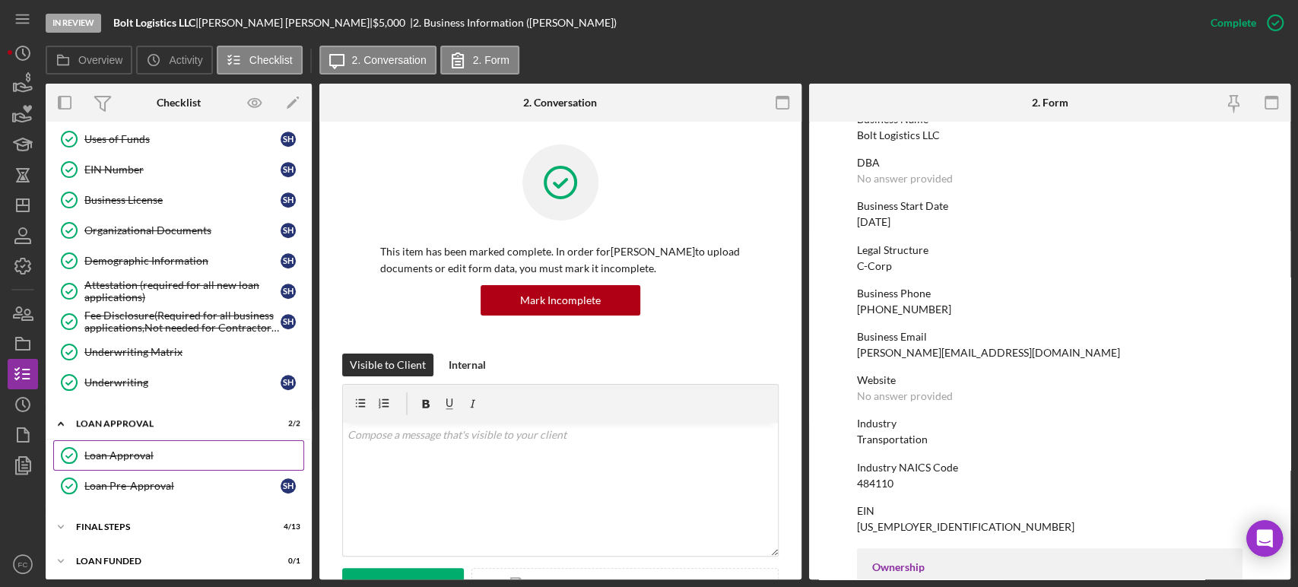
click at [191, 450] on div "Loan Approval" at bounding box center [193, 456] width 219 height 12
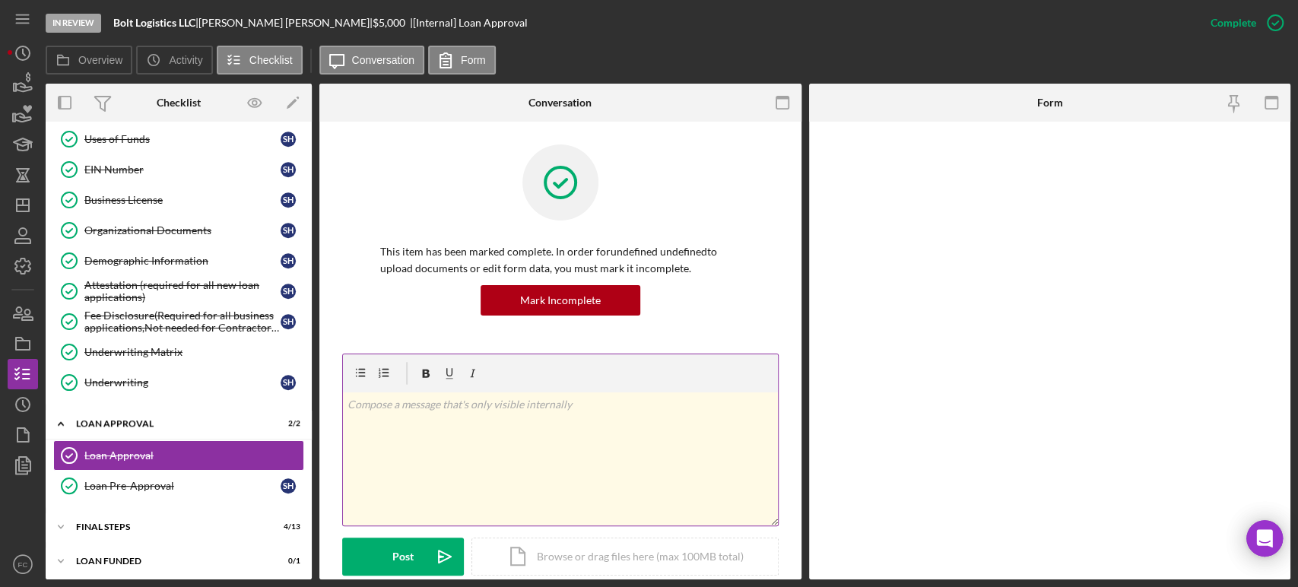
scroll to position [639, 0]
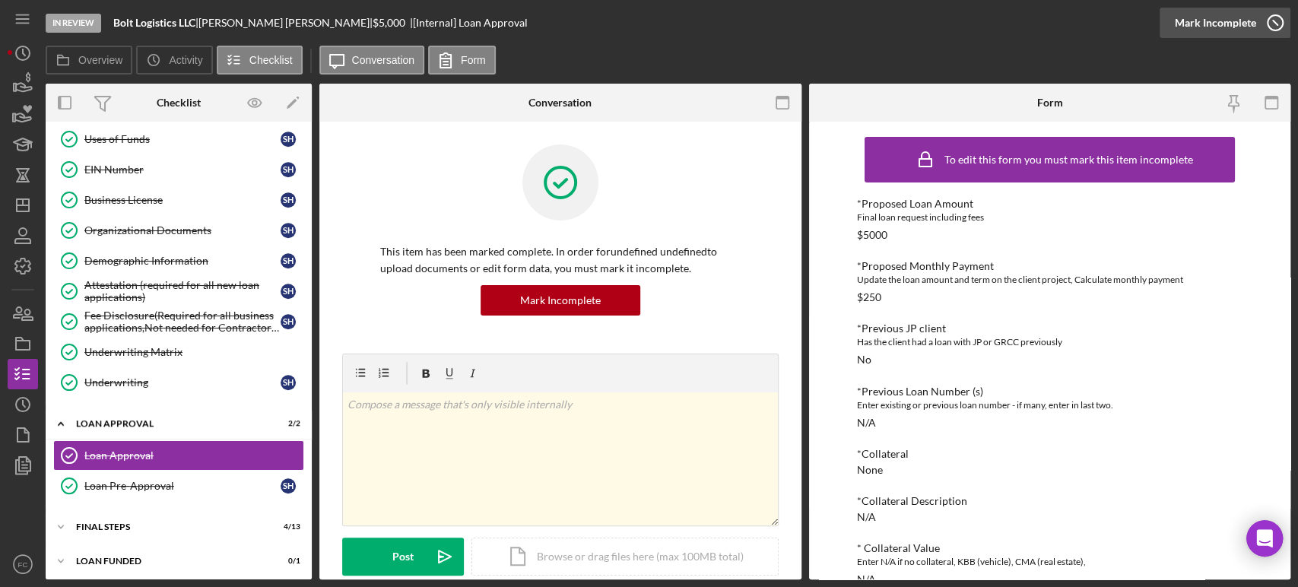
click at [1276, 16] on icon "button" at bounding box center [1276, 23] width 38 height 38
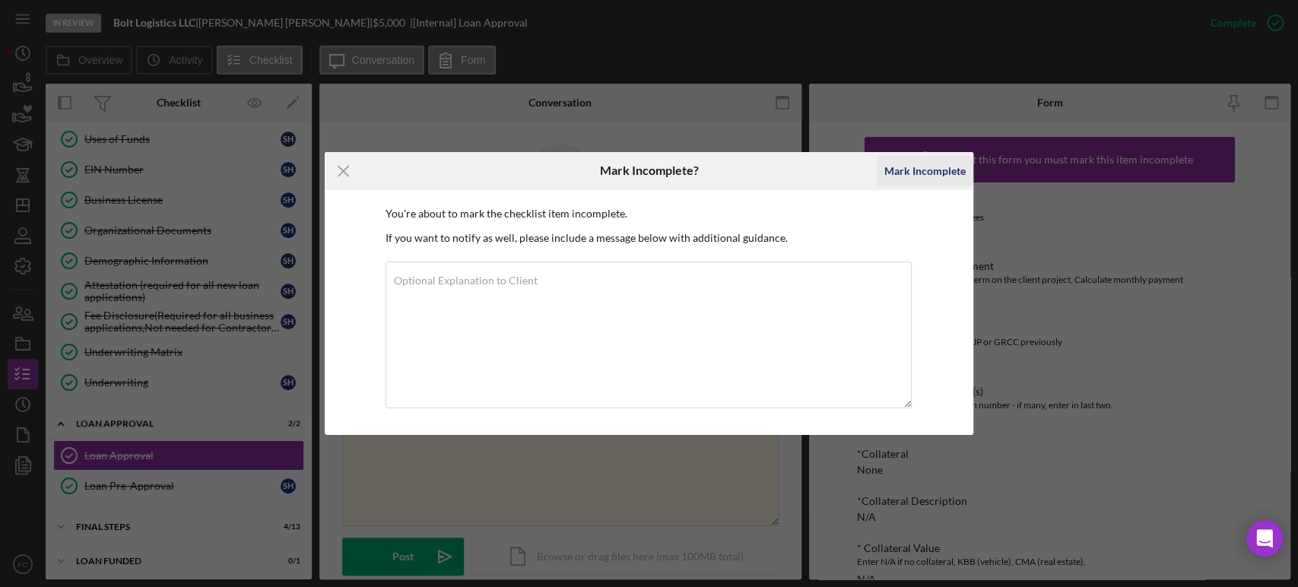
click at [905, 173] on div "Mark Incomplete" at bounding box center [925, 171] width 81 height 30
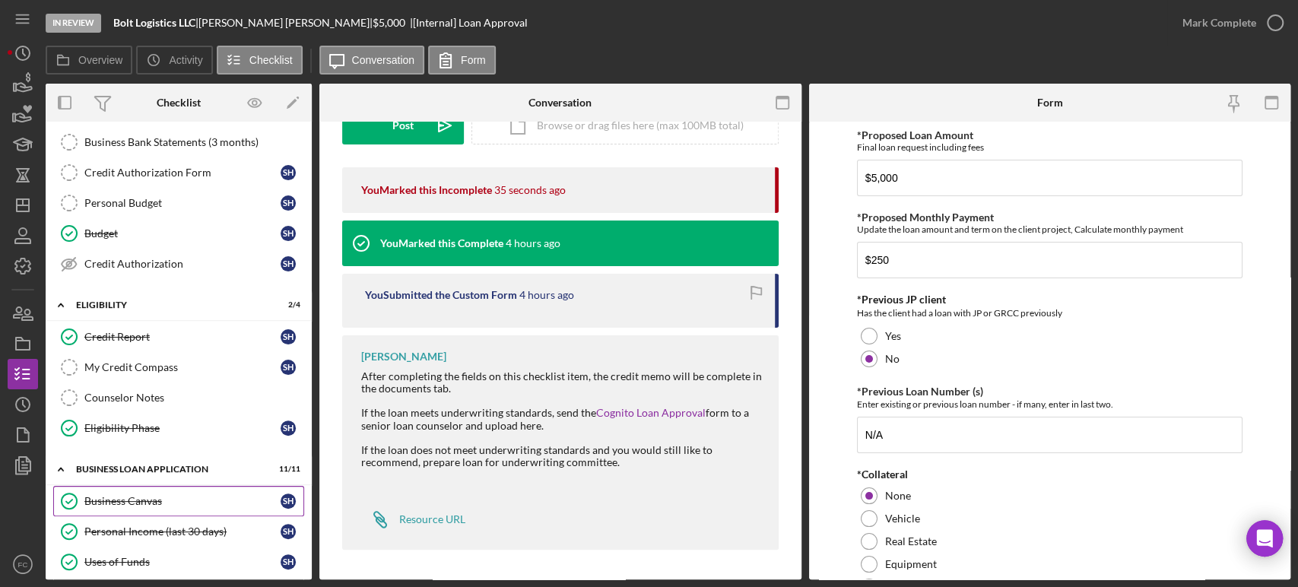
scroll to position [0, 0]
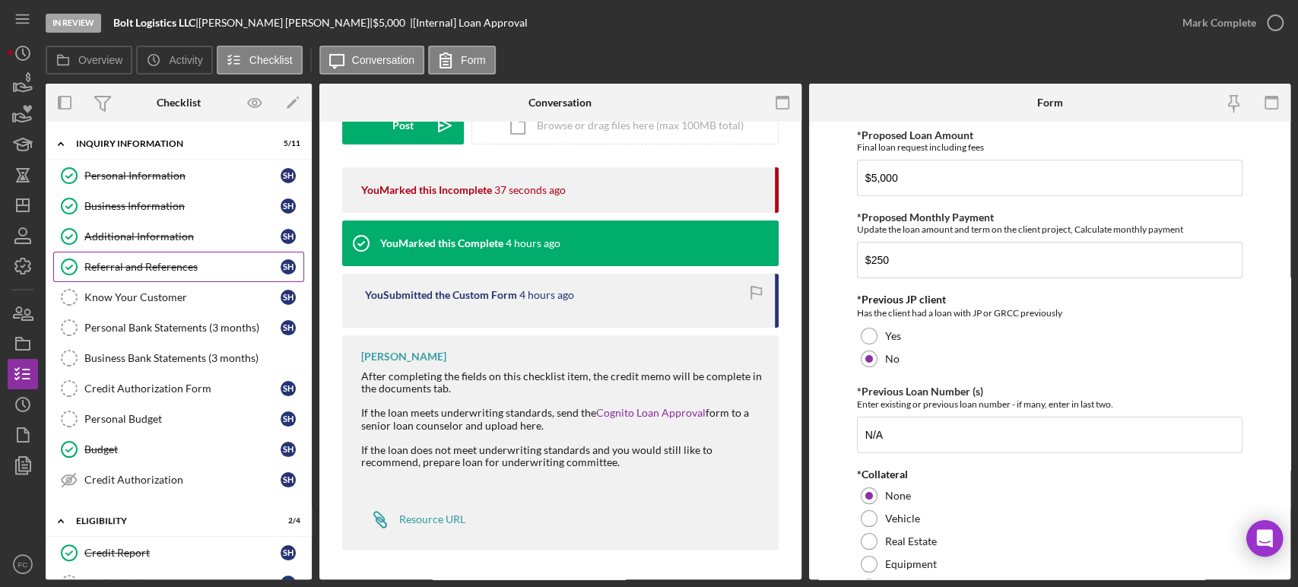
click at [112, 256] on link "Referral and References Referral and References S H" at bounding box center [178, 267] width 251 height 30
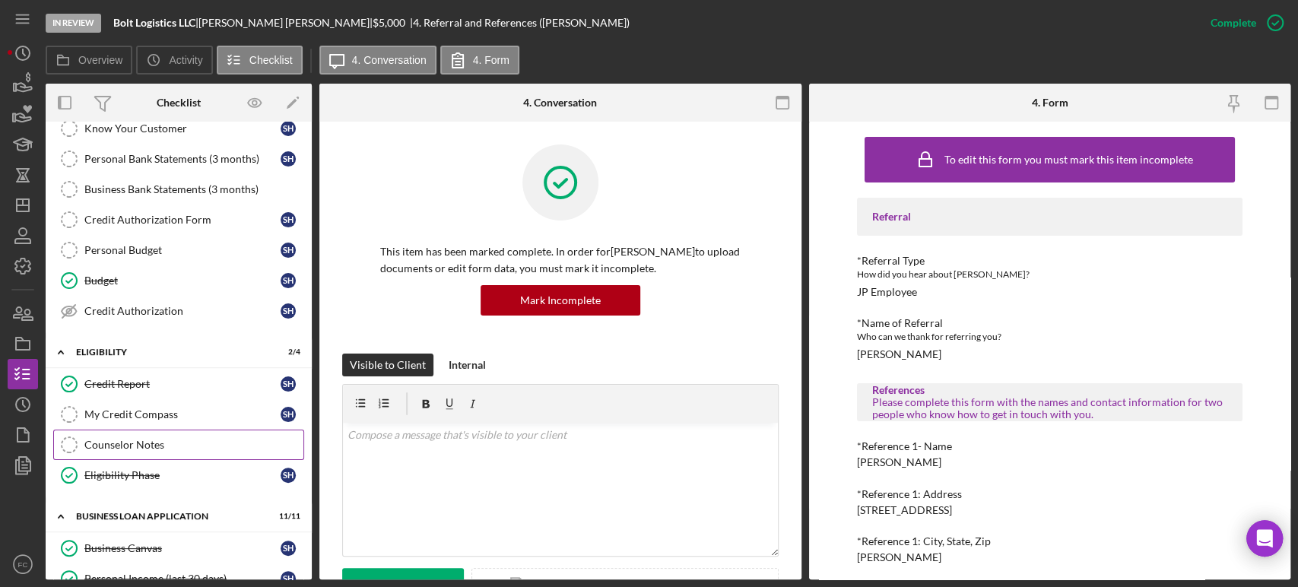
scroll to position [253, 0]
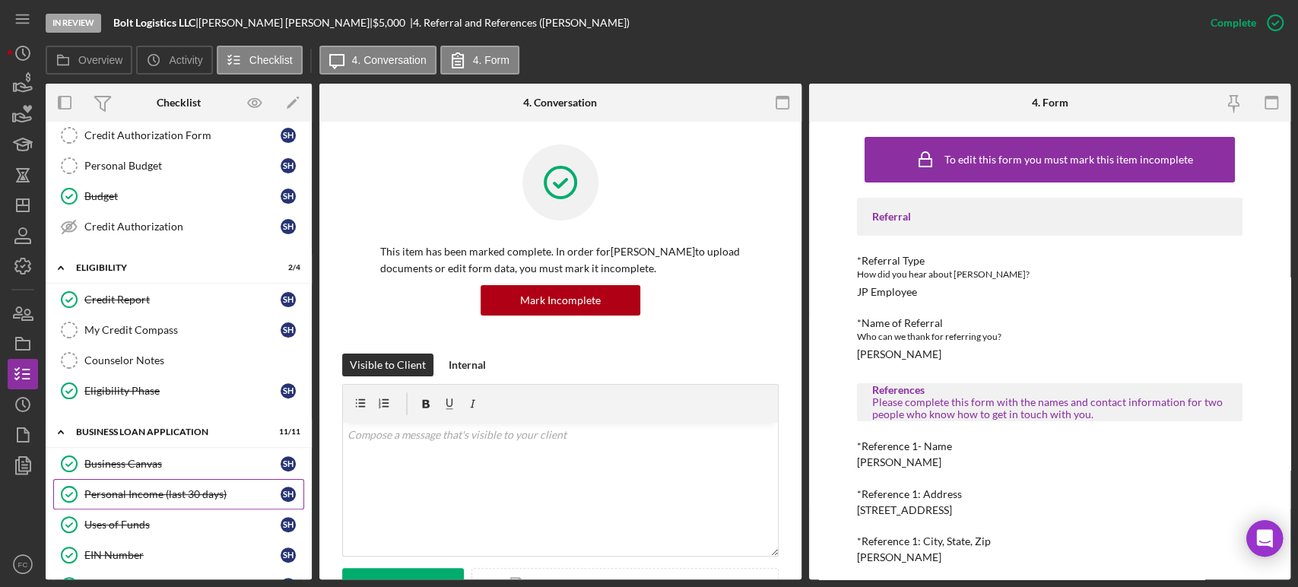
click at [167, 488] on div "Personal Income (last 30 days)" at bounding box center [182, 494] width 196 height 12
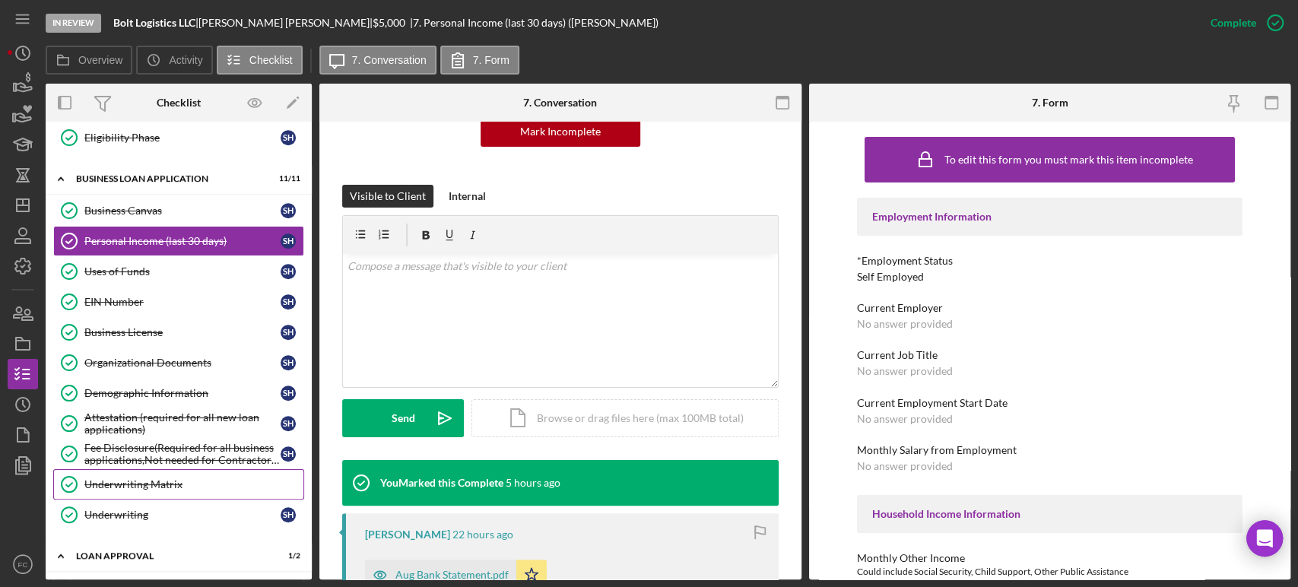
scroll to position [639, 0]
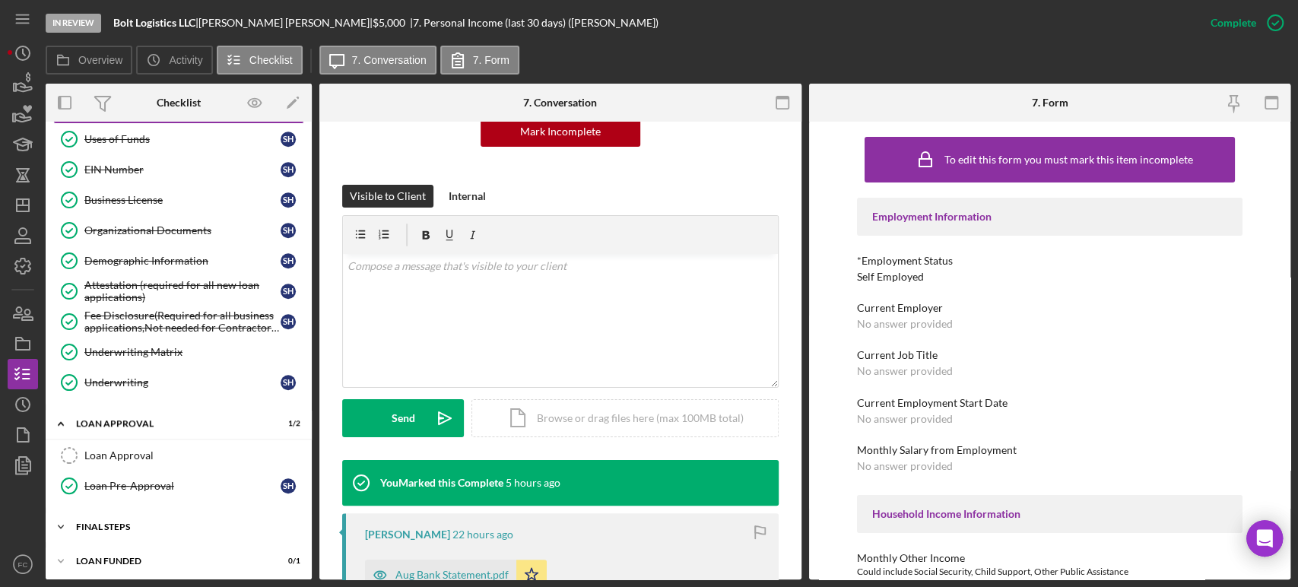
click at [96, 523] on div "Final Steps" at bounding box center [184, 527] width 217 height 9
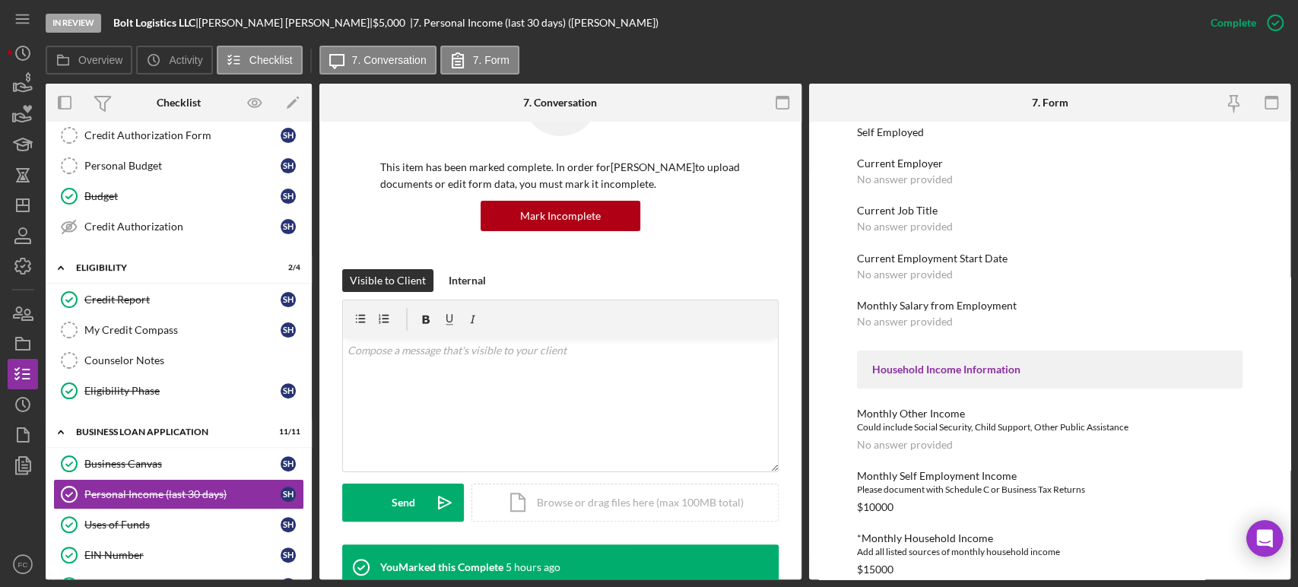
scroll to position [229, 0]
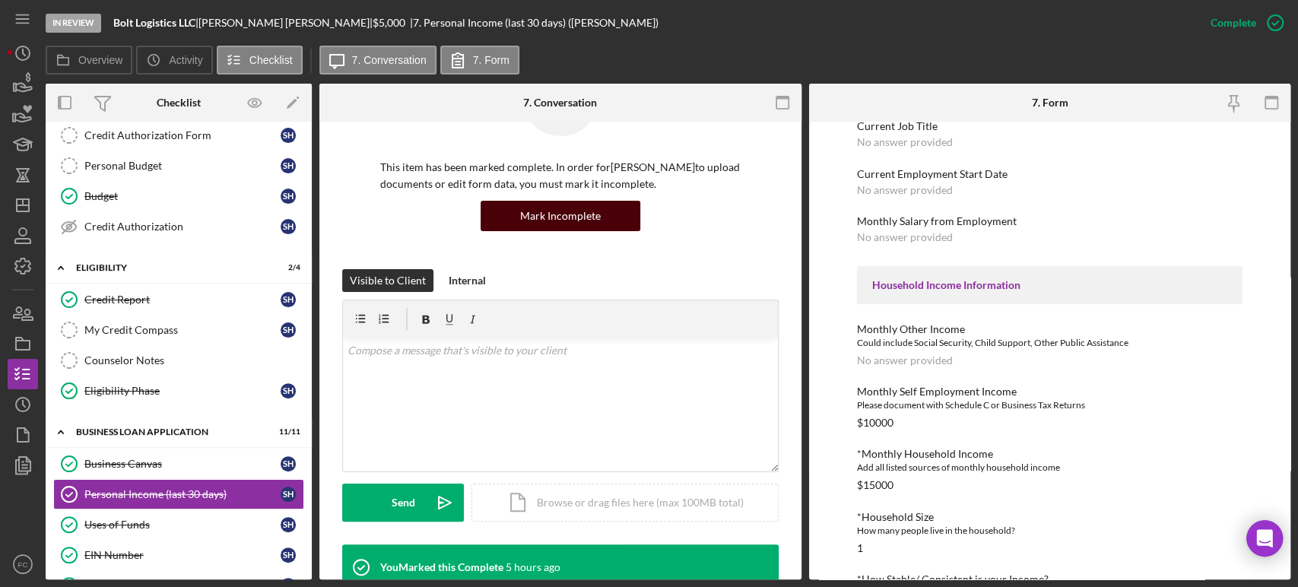
click at [578, 214] on div "Mark Incomplete" at bounding box center [560, 216] width 81 height 30
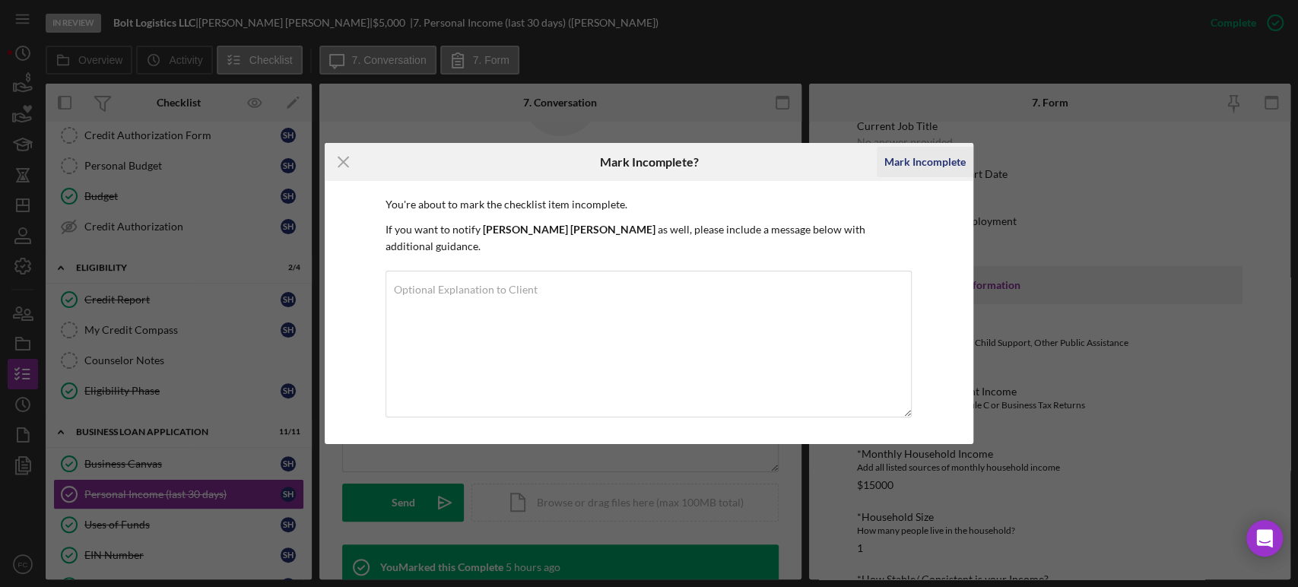
click at [923, 170] on div "Mark Incomplete" at bounding box center [925, 162] width 81 height 30
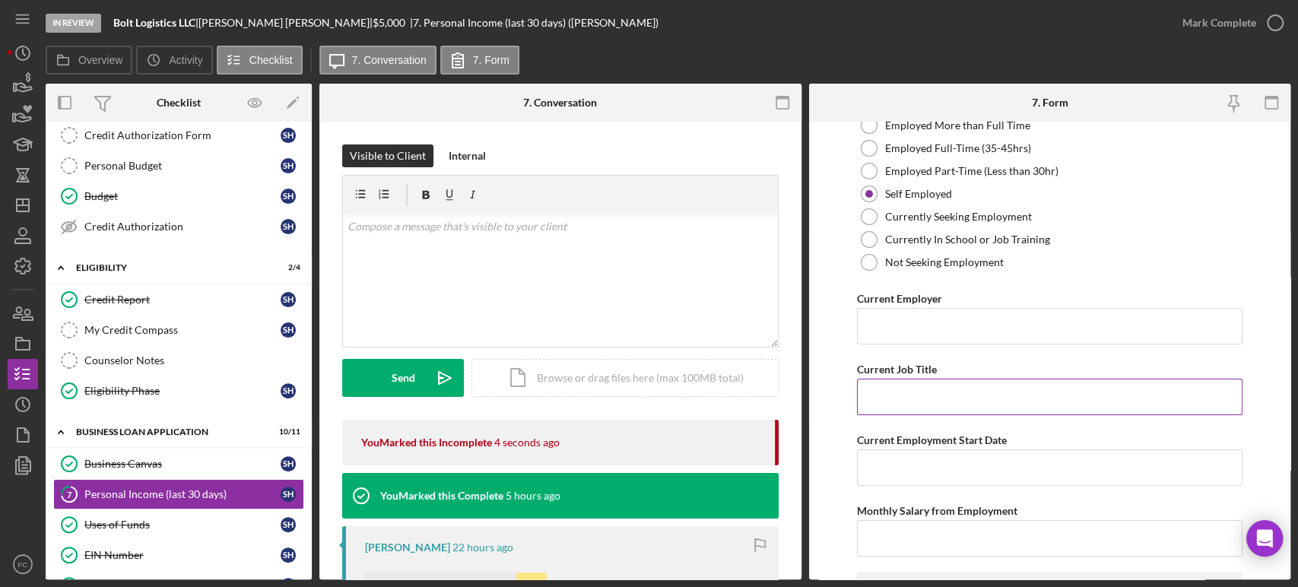
scroll to position [0, 0]
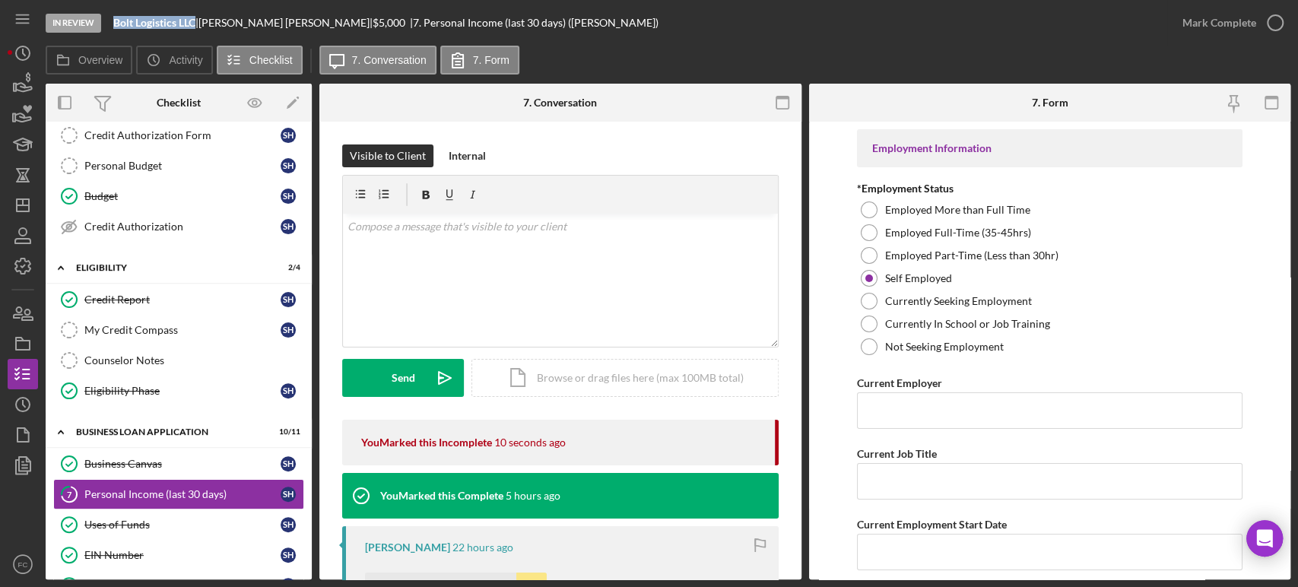
drag, startPoint x: 110, startPoint y: 19, endPoint x: 197, endPoint y: 27, distance: 87.8
click at [197, 27] on div "In Review Bolt Logistics LLC | [PERSON_NAME] | $5,000 $5,000 | 7. Personal Inco…" at bounding box center [607, 23] width 1122 height 46
copy b "Bolt Logistics LLC"
click at [886, 400] on input "Current Employer" at bounding box center [1050, 410] width 386 height 37
paste input "Bolt Logistics LLC"
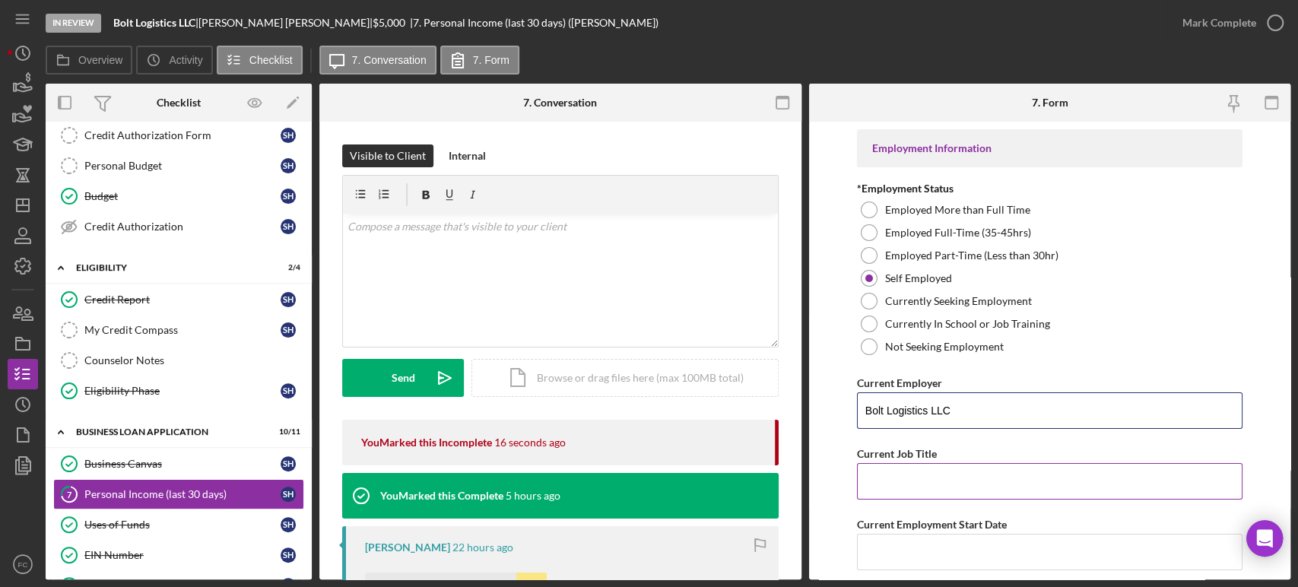
type input "Bolt Logistics LLC"
click at [882, 494] on input "Current Job Title" at bounding box center [1050, 481] width 386 height 37
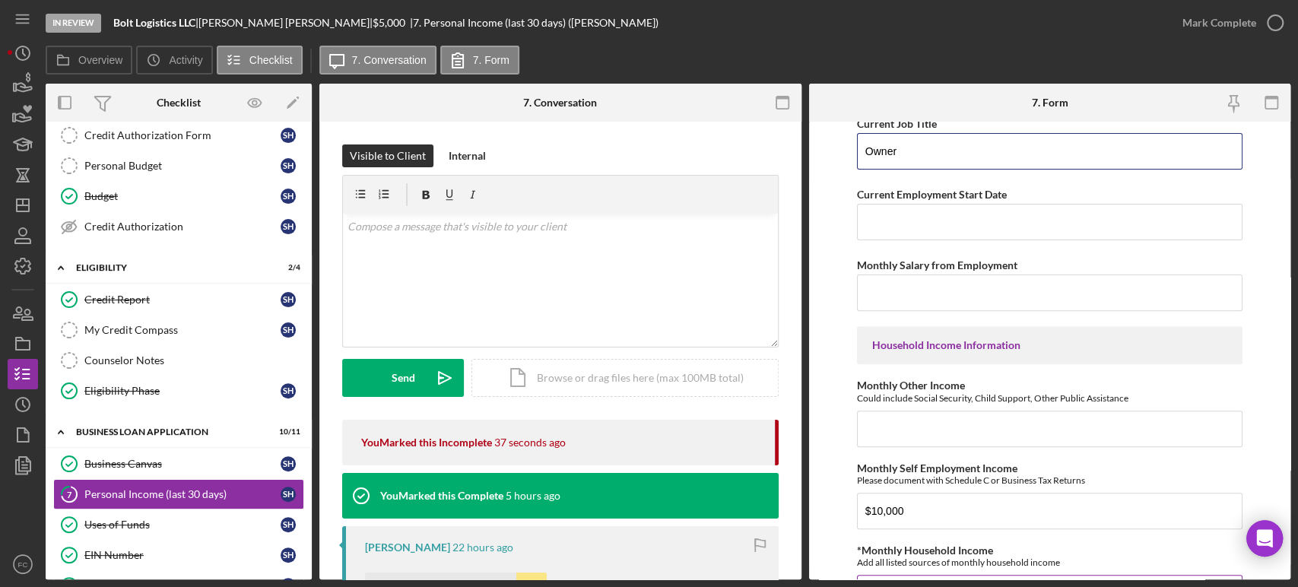
scroll to position [499, 0]
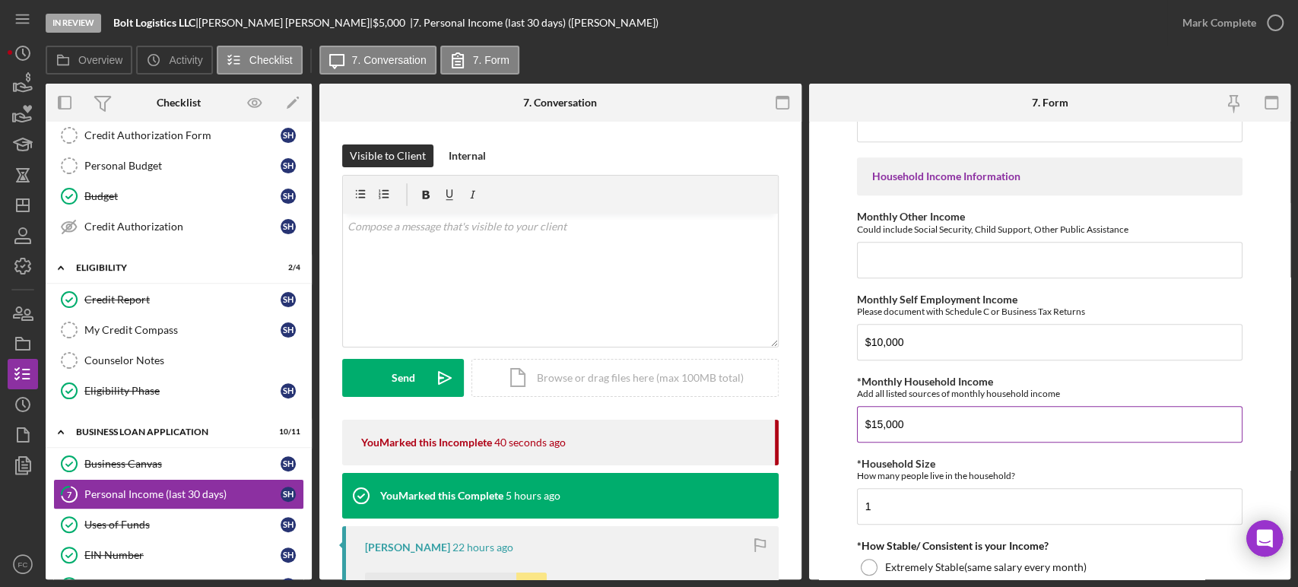
type input "Owner"
click at [942, 424] on input "$15,000" at bounding box center [1050, 424] width 386 height 37
click at [937, 437] on input "$10" at bounding box center [1050, 424] width 386 height 37
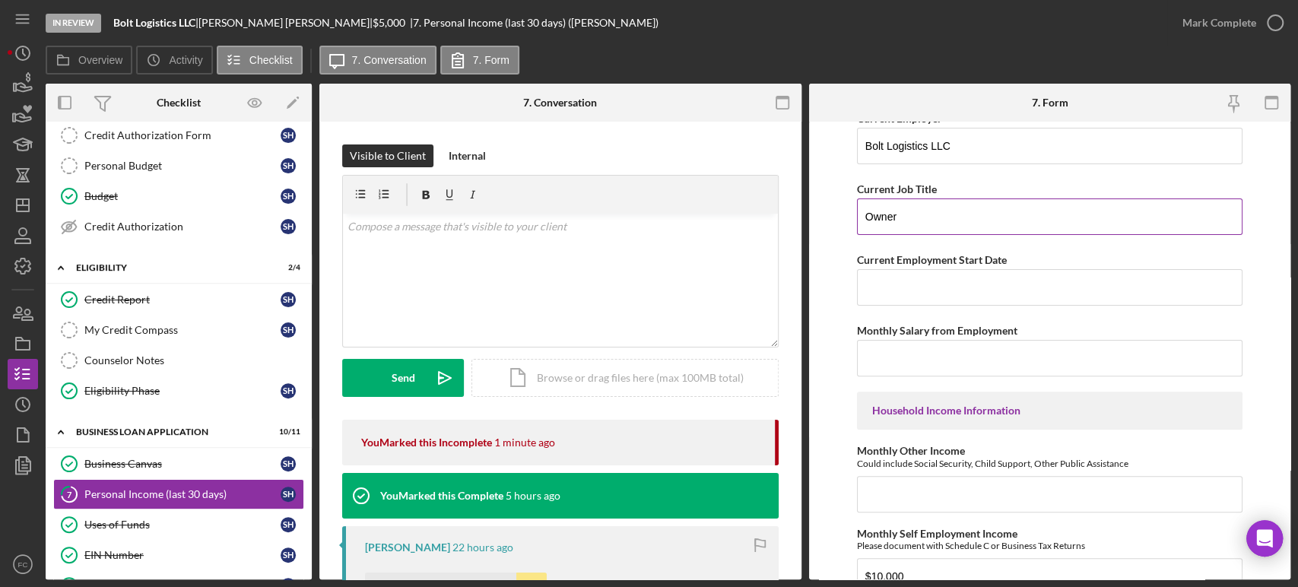
scroll to position [434, 0]
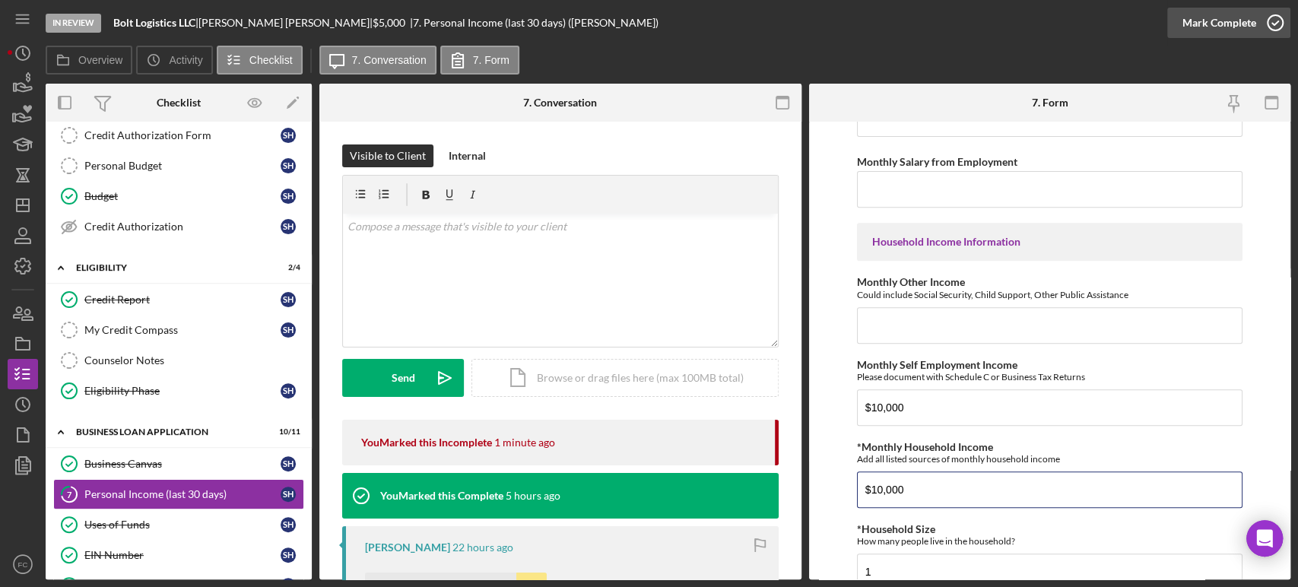
type input "$10,000"
click at [1274, 20] on icon "button" at bounding box center [1276, 23] width 38 height 38
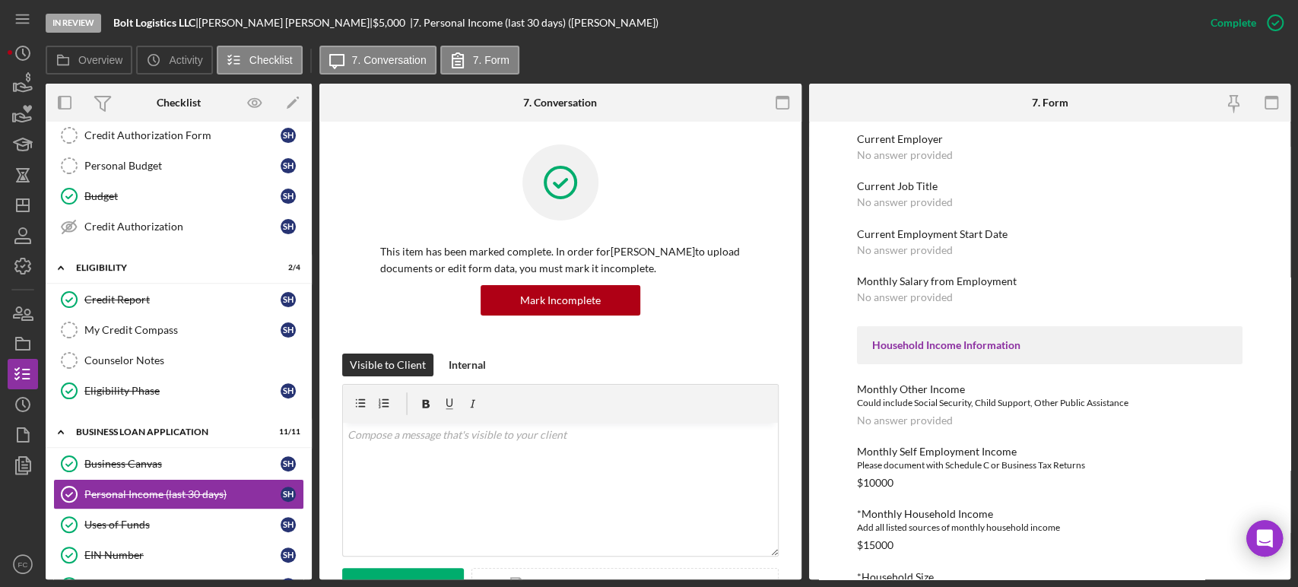
scroll to position [0, 0]
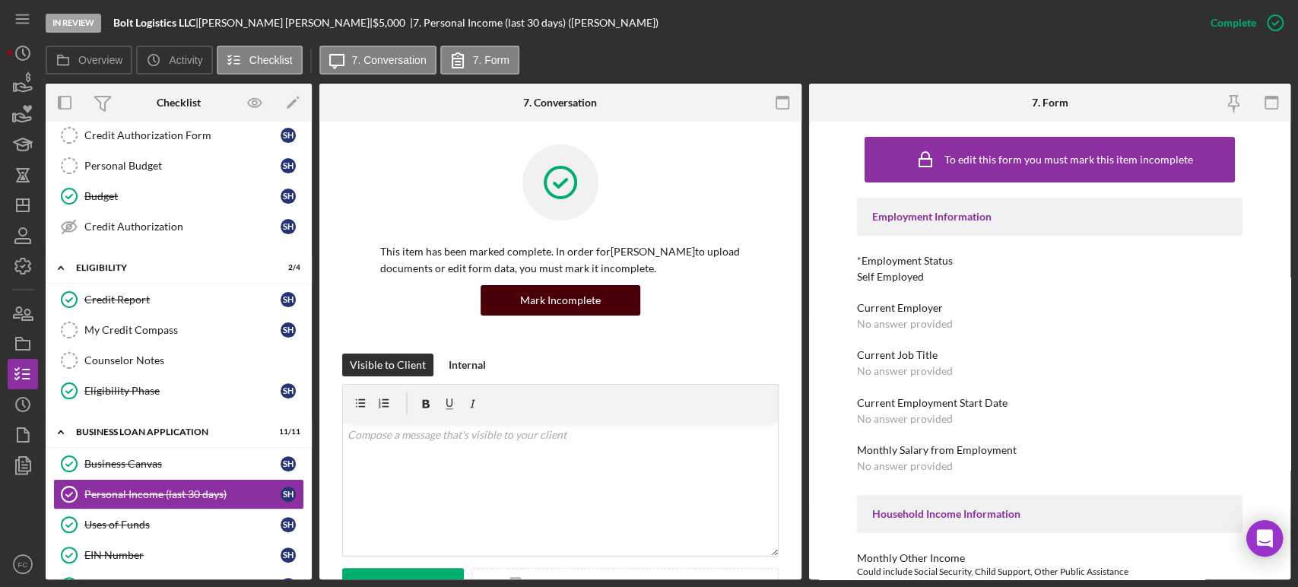
click at [538, 303] on div "Mark Incomplete" at bounding box center [560, 300] width 81 height 30
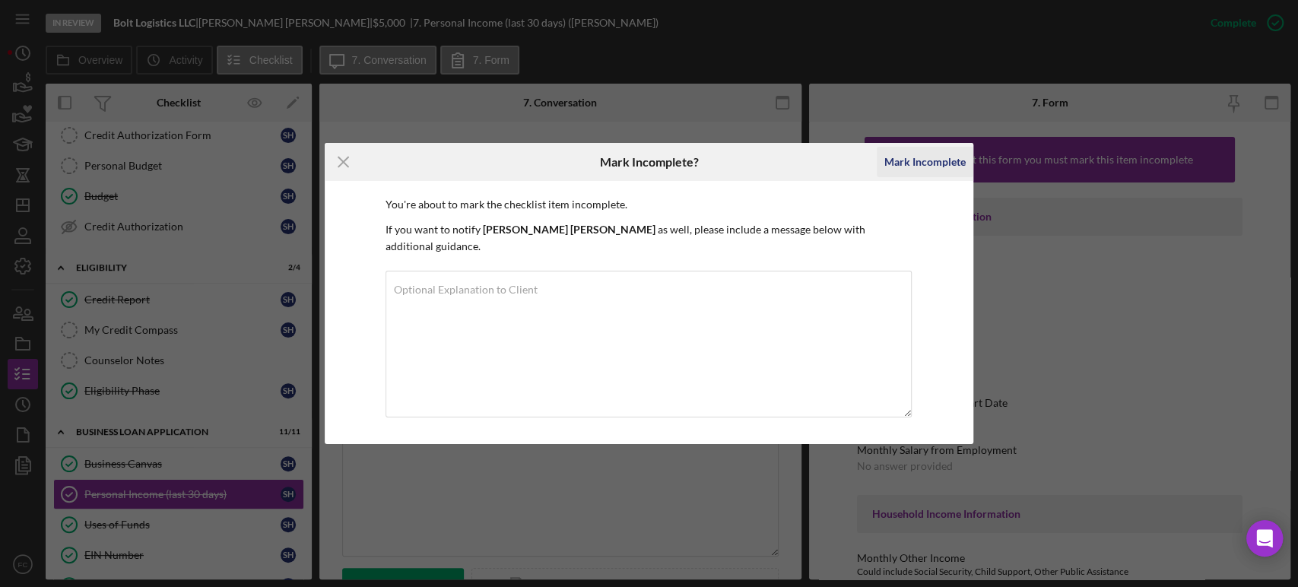
click at [955, 165] on div "Mark Incomplete" at bounding box center [925, 162] width 81 height 30
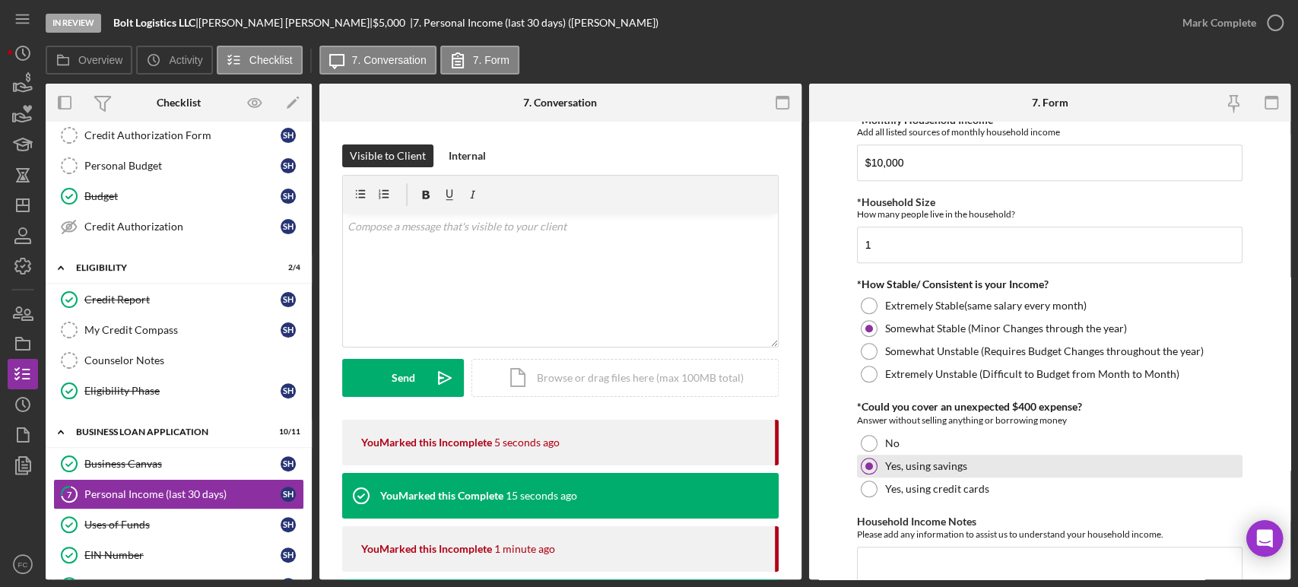
scroll to position [857, 0]
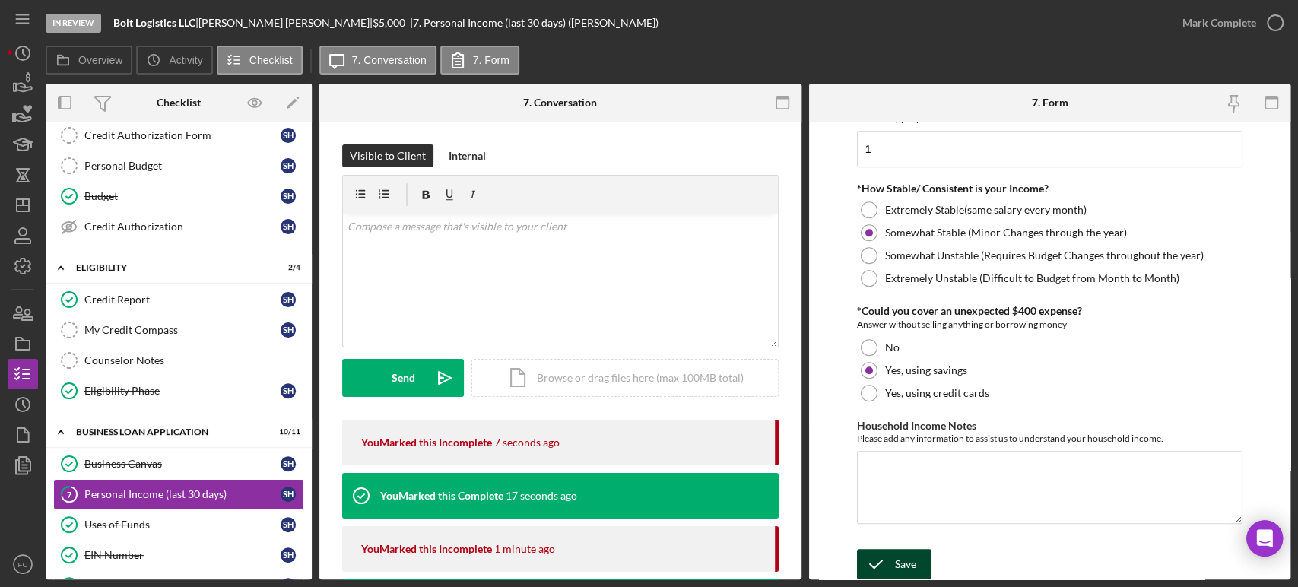
click at [914, 567] on div "Save" at bounding box center [905, 564] width 21 height 30
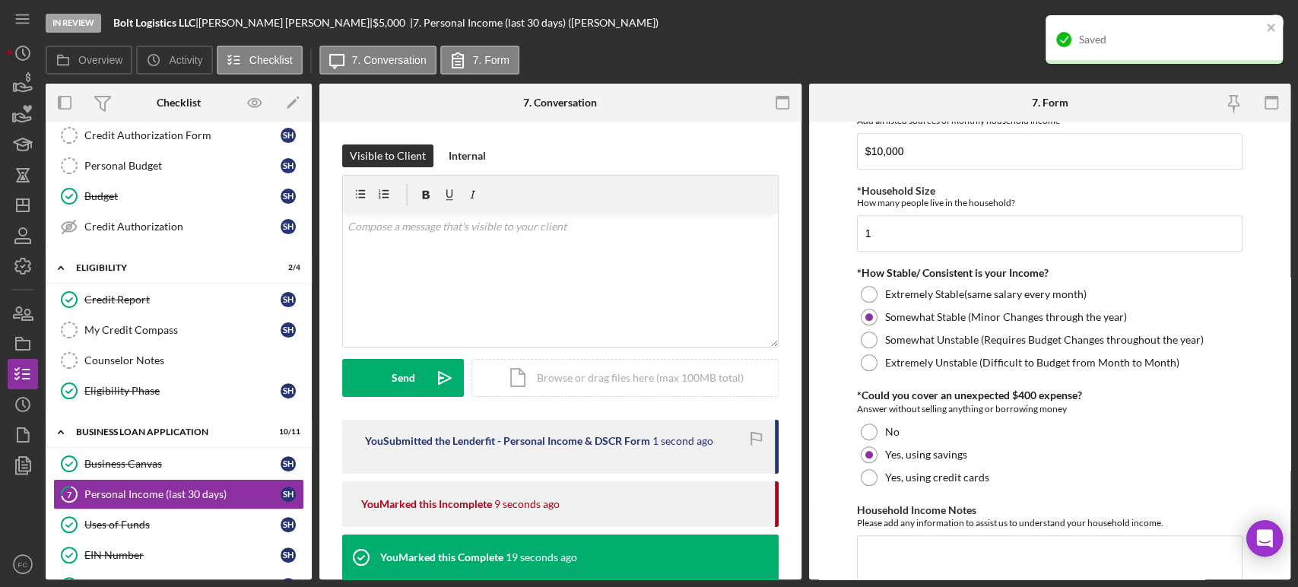
scroll to position [602, 0]
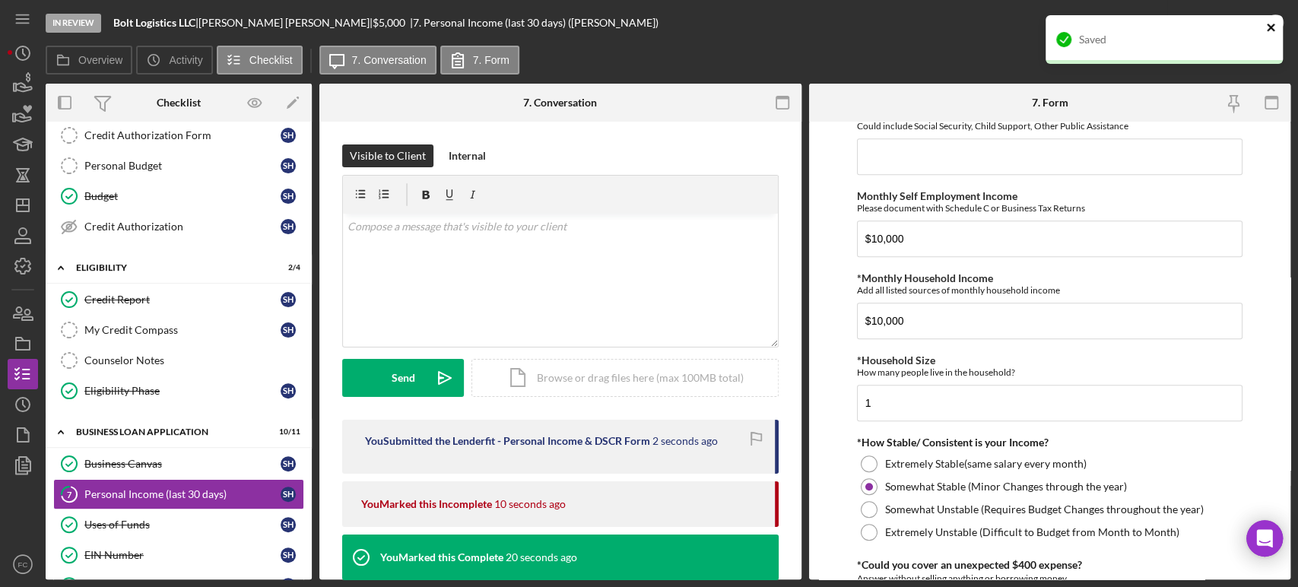
click at [1274, 24] on icon "close" at bounding box center [1271, 27] width 11 height 12
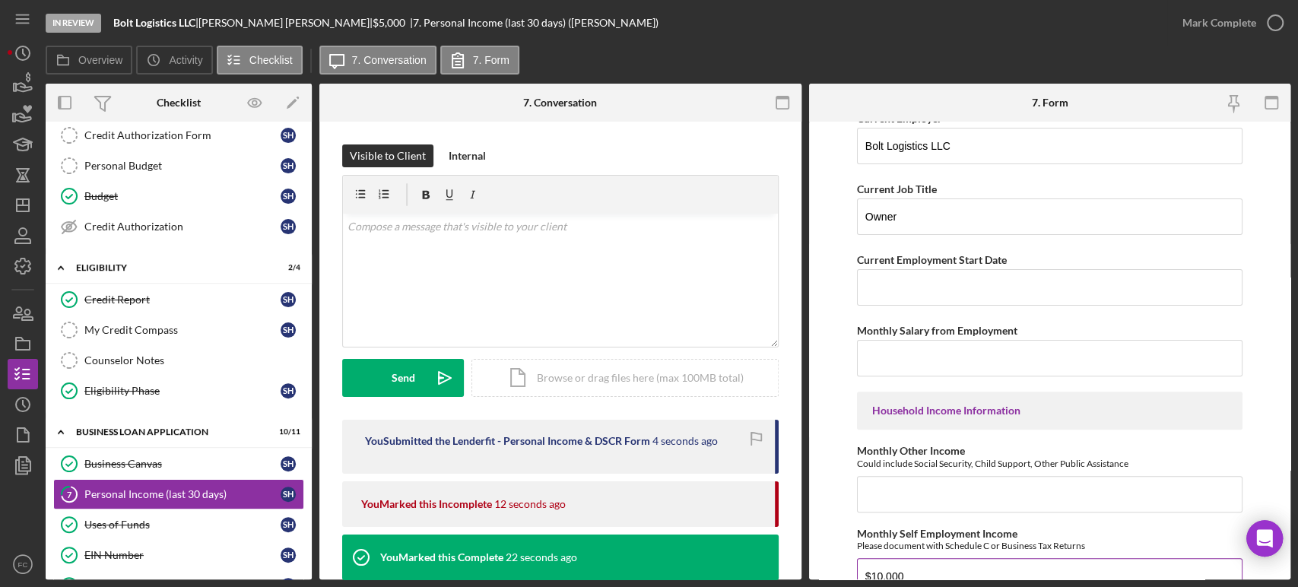
scroll to position [11, 0]
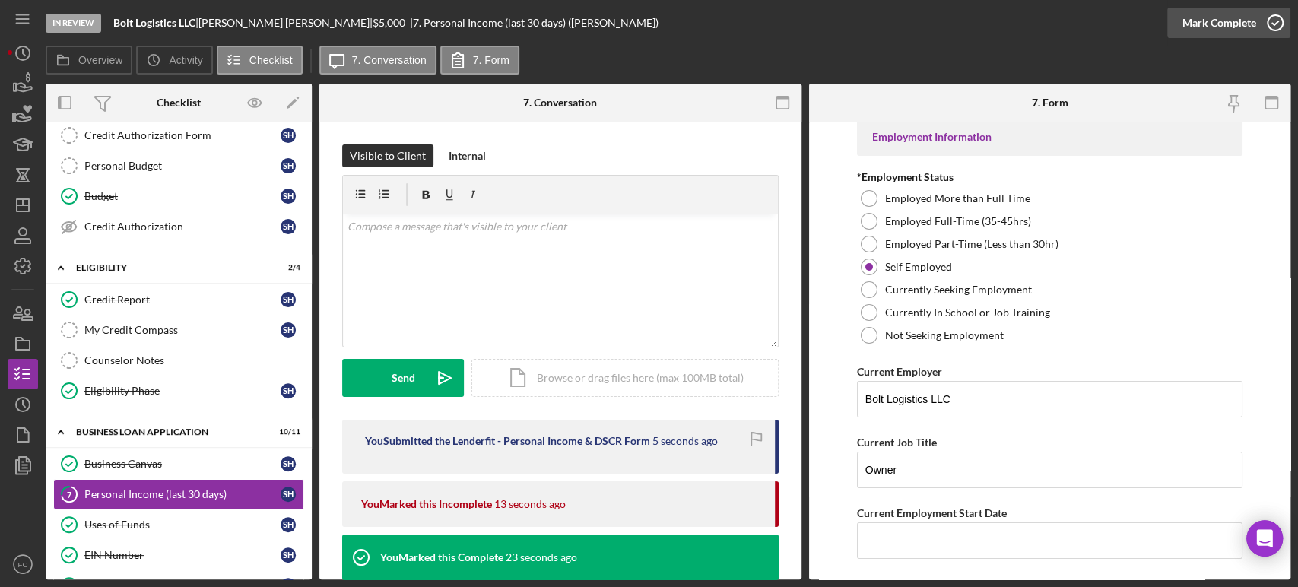
click at [1273, 20] on icon "button" at bounding box center [1276, 23] width 38 height 38
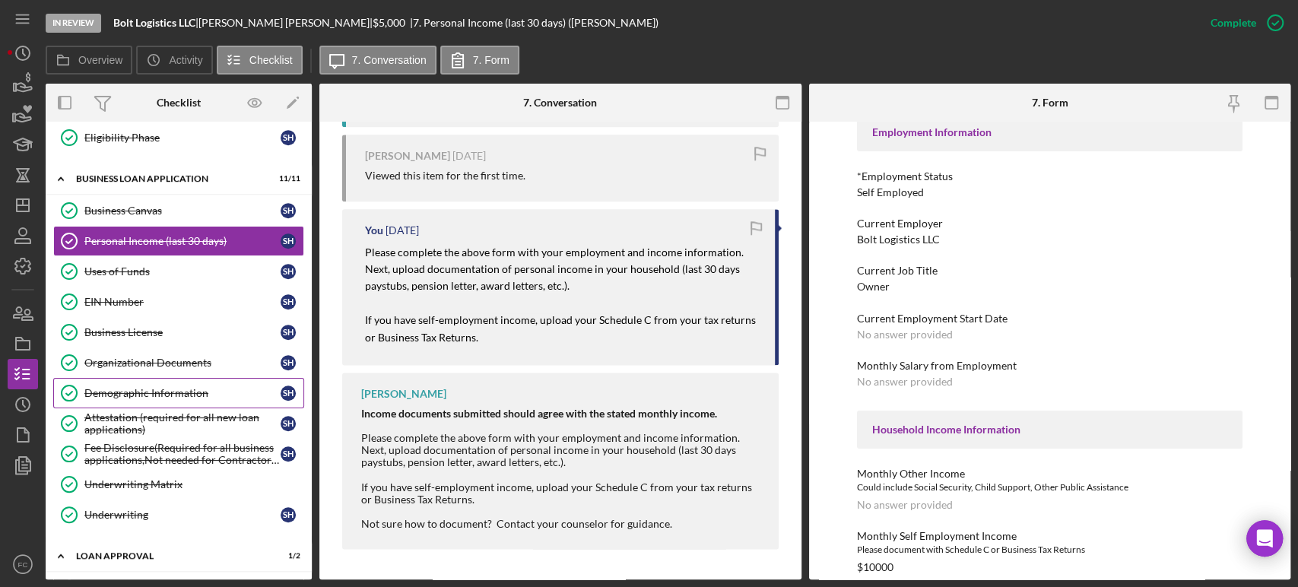
scroll to position [422, 0]
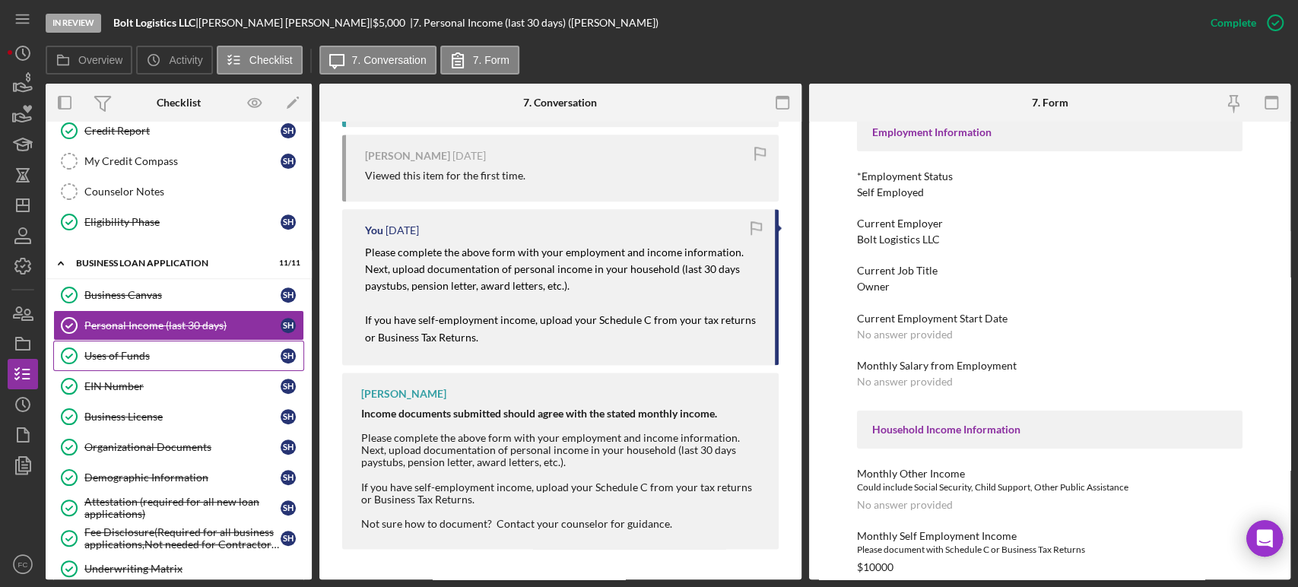
click at [160, 343] on link "Uses of Funds Uses of Funds S H" at bounding box center [178, 356] width 251 height 30
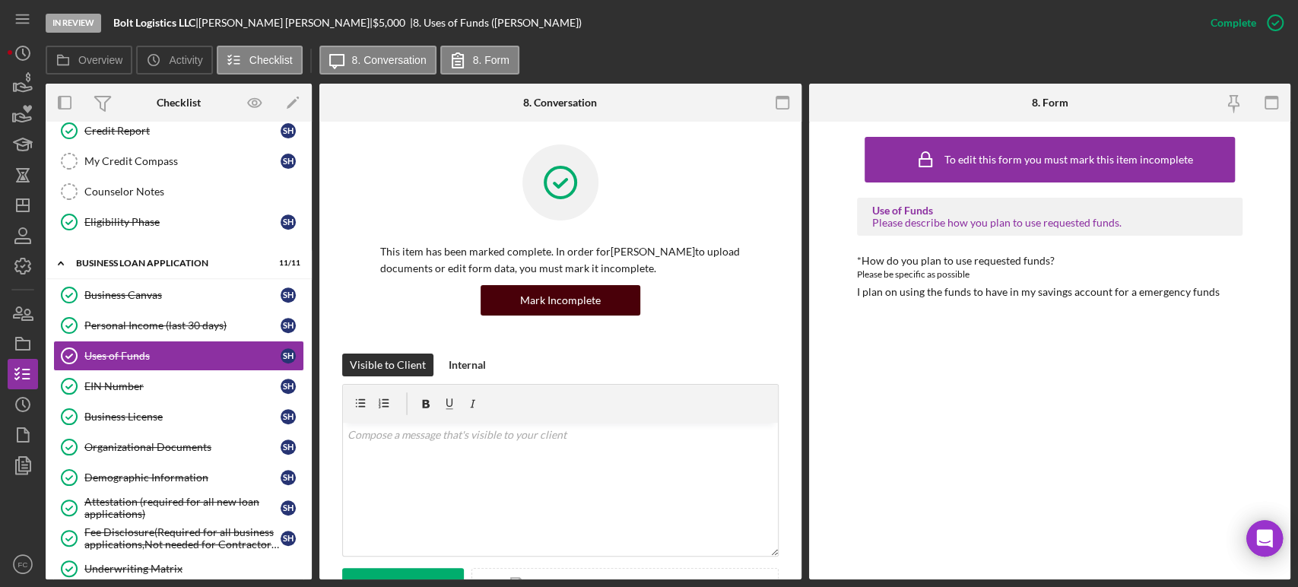
click at [596, 308] on div "Mark Incomplete" at bounding box center [560, 300] width 81 height 30
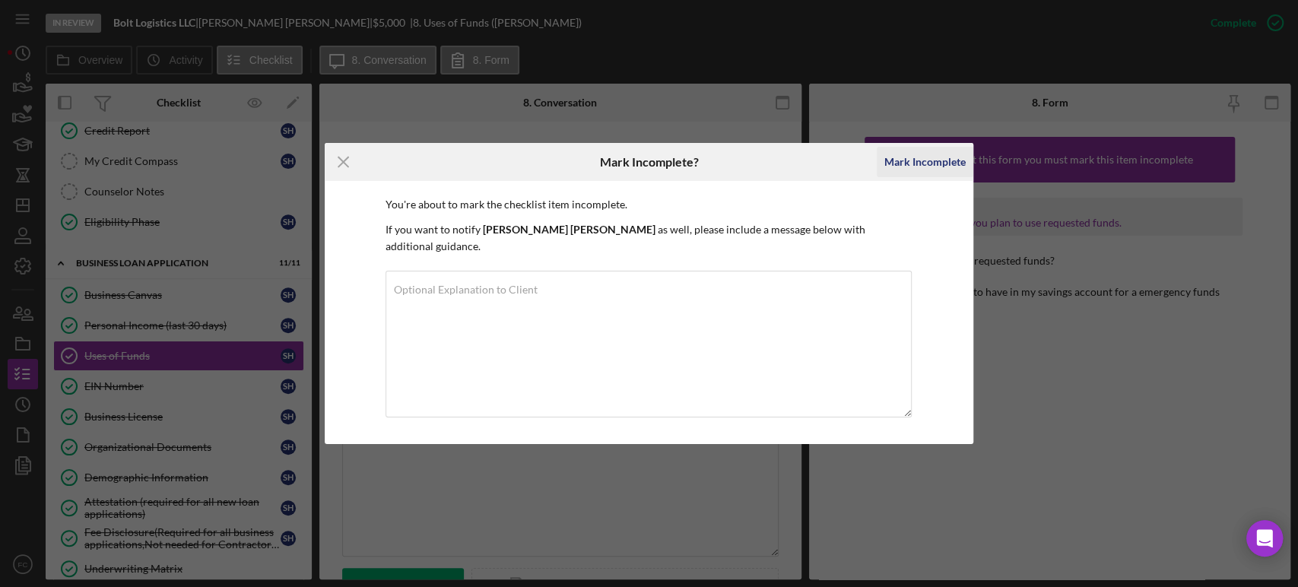
click at [925, 177] on div "Mark Incomplete" at bounding box center [925, 162] width 81 height 30
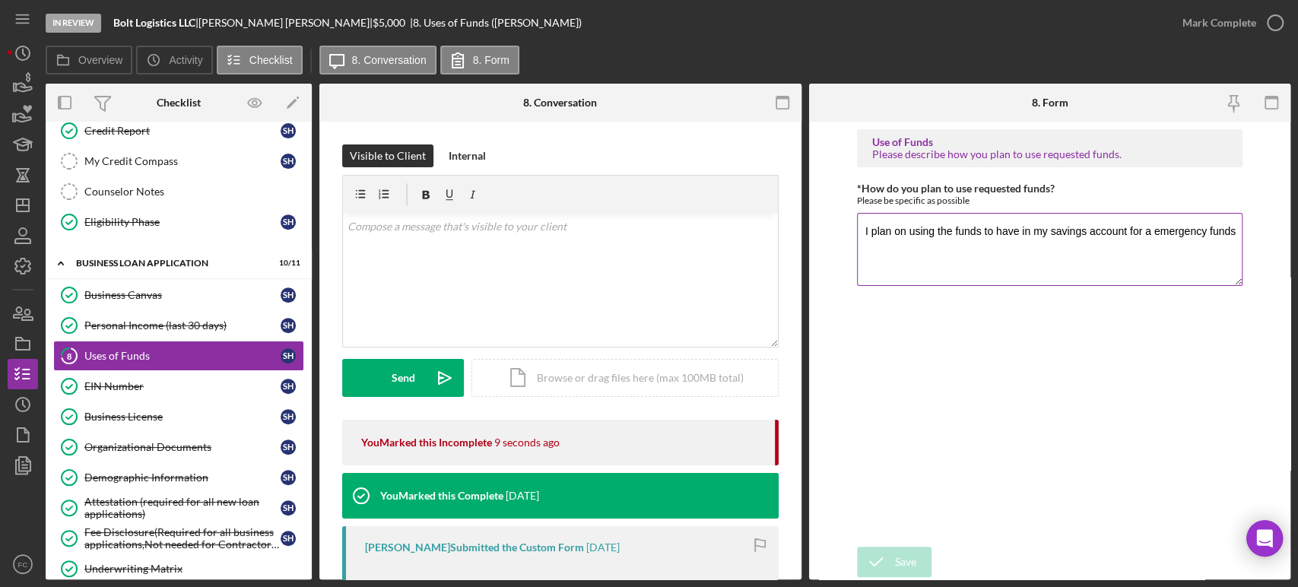
click at [1208, 227] on textarea "I plan on using the funds to have in my savings account for a emergency funds" at bounding box center [1050, 249] width 386 height 73
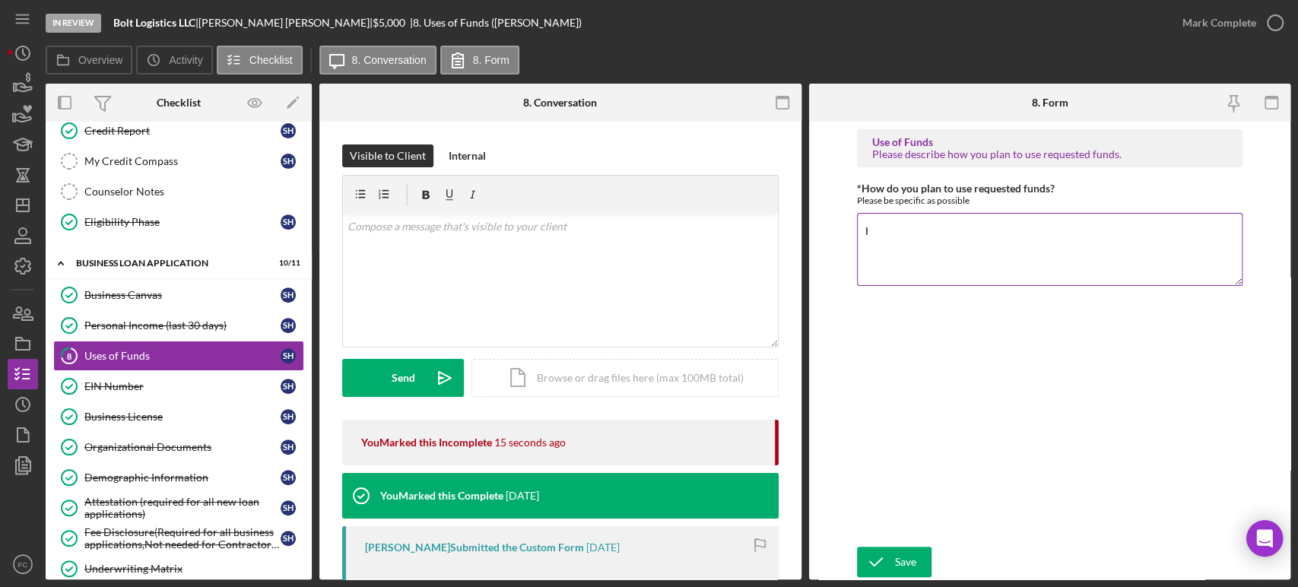
type textarea "I"
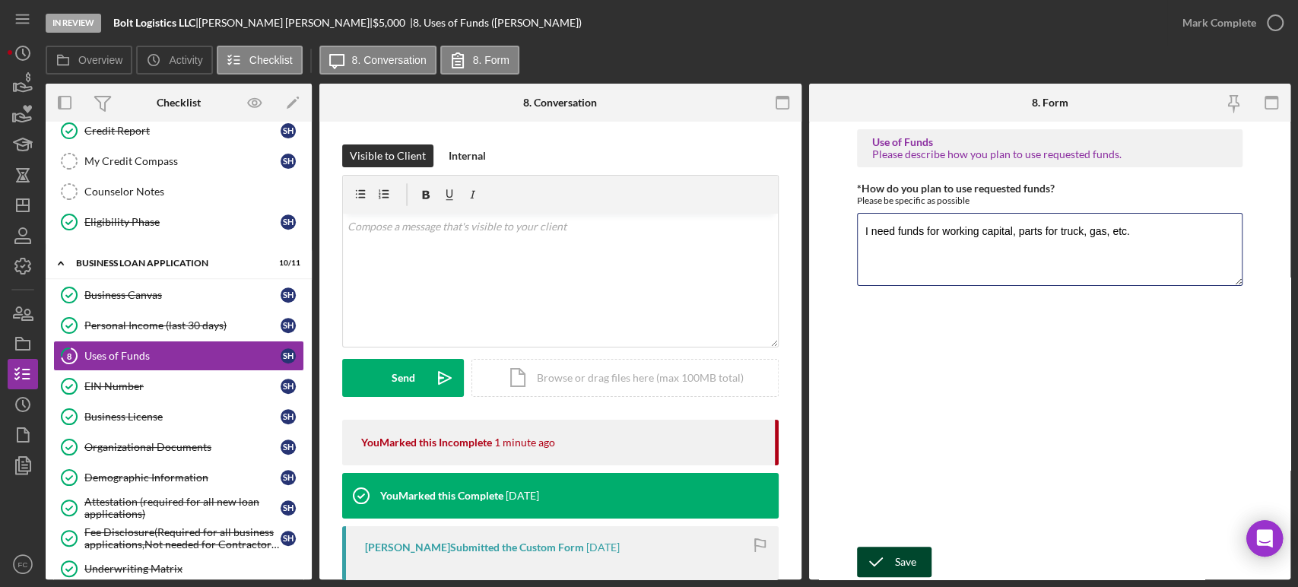
type textarea "I need funds for working capital, parts for truck, gas, etc."
click at [906, 564] on div "Save" at bounding box center [905, 562] width 21 height 30
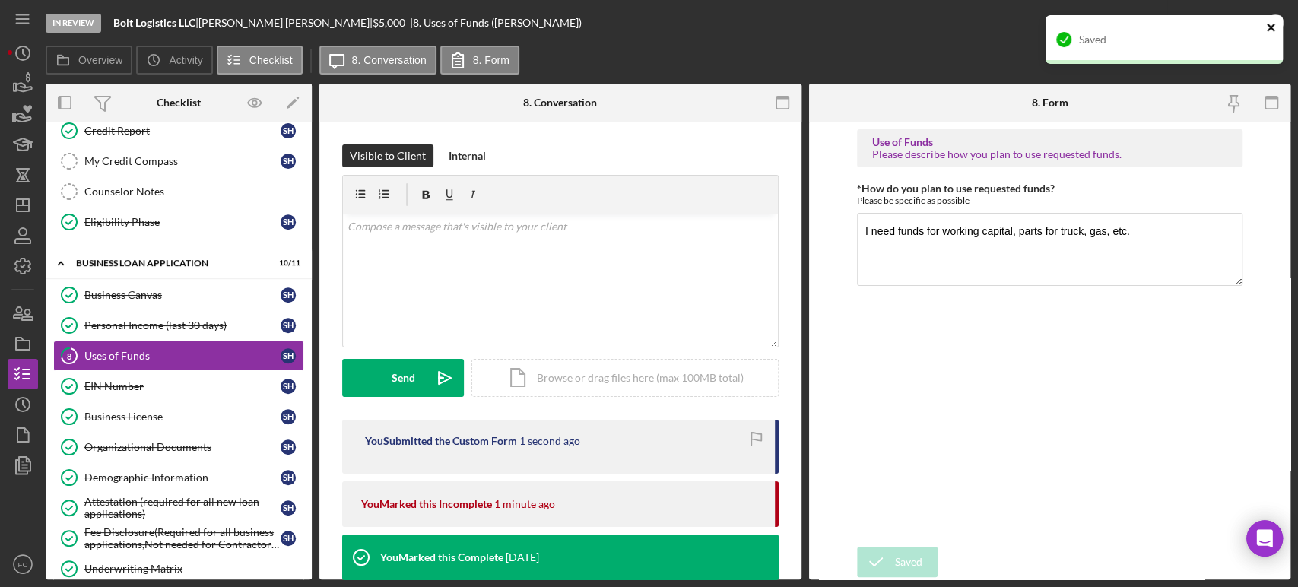
click at [1270, 28] on icon "close" at bounding box center [1271, 27] width 11 height 12
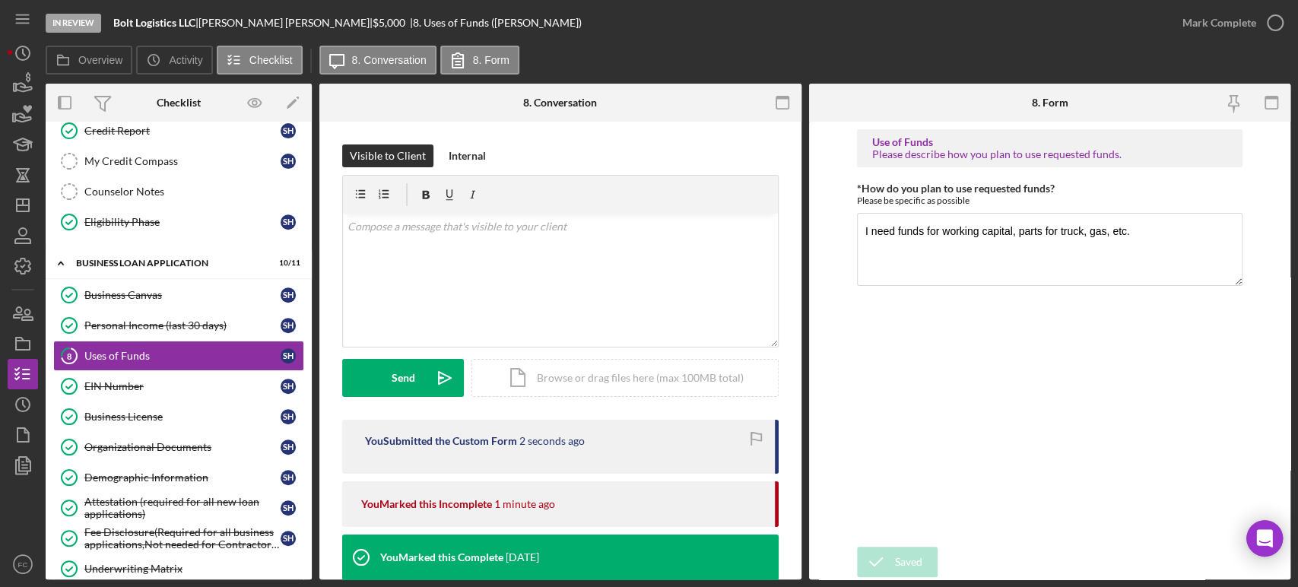
click at [0, 0] on icon "button" at bounding box center [0, 0] width 0 height 0
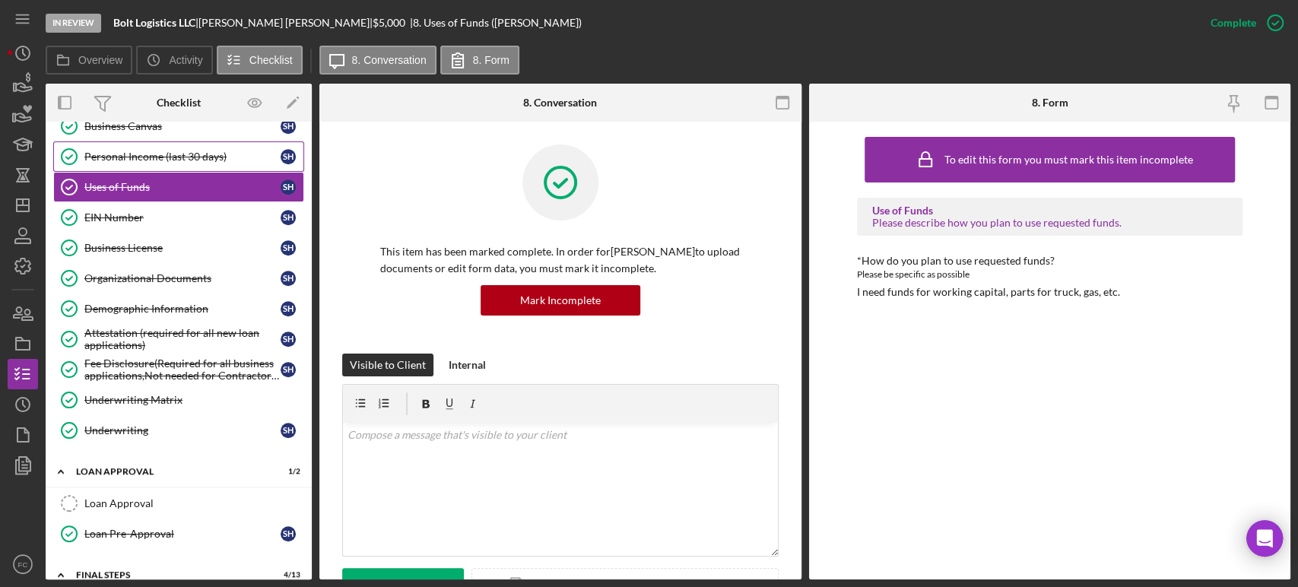
scroll to position [675, 0]
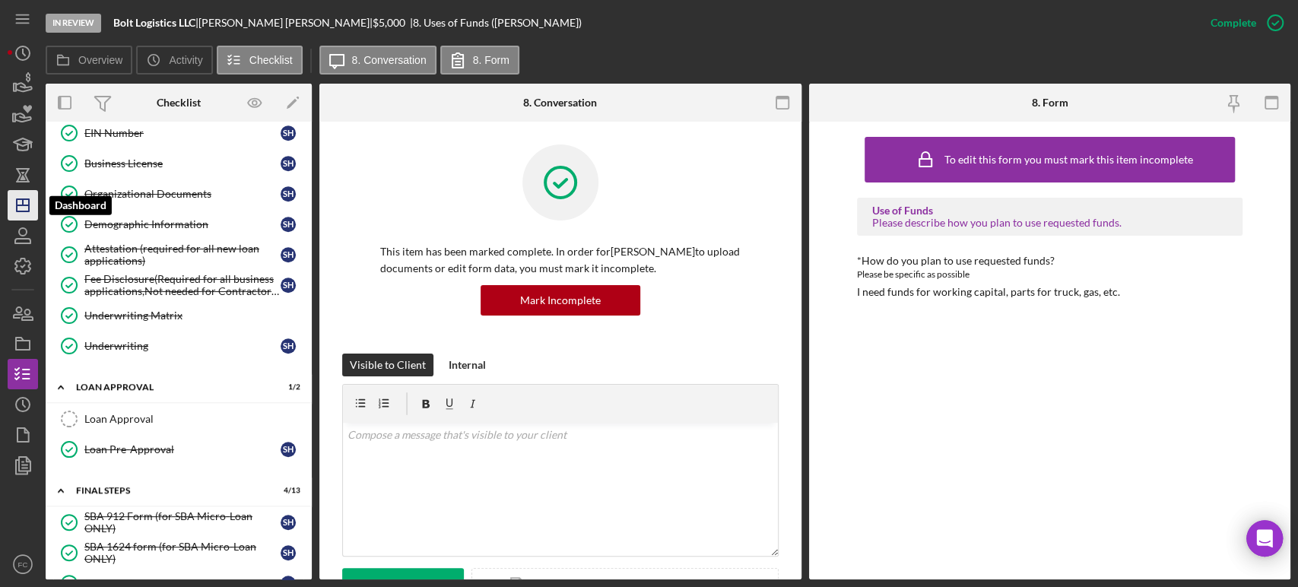
click at [12, 199] on icon "Icon/Dashboard" at bounding box center [23, 205] width 38 height 38
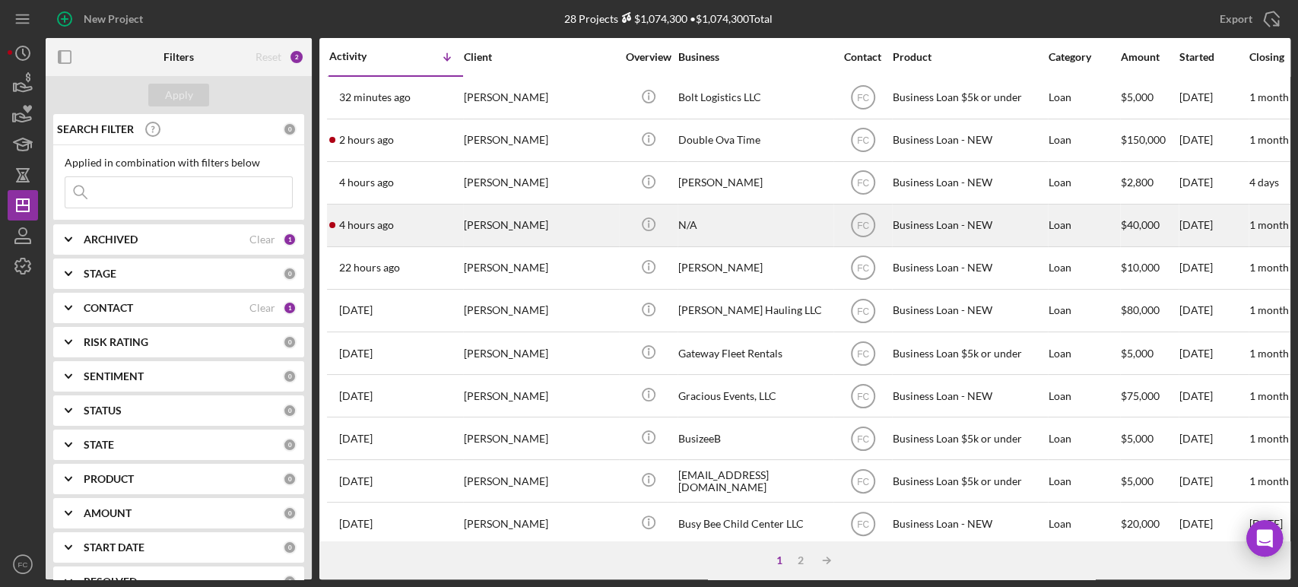
click at [418, 225] on div "4 hours ago [PERSON_NAME]" at bounding box center [395, 225] width 133 height 40
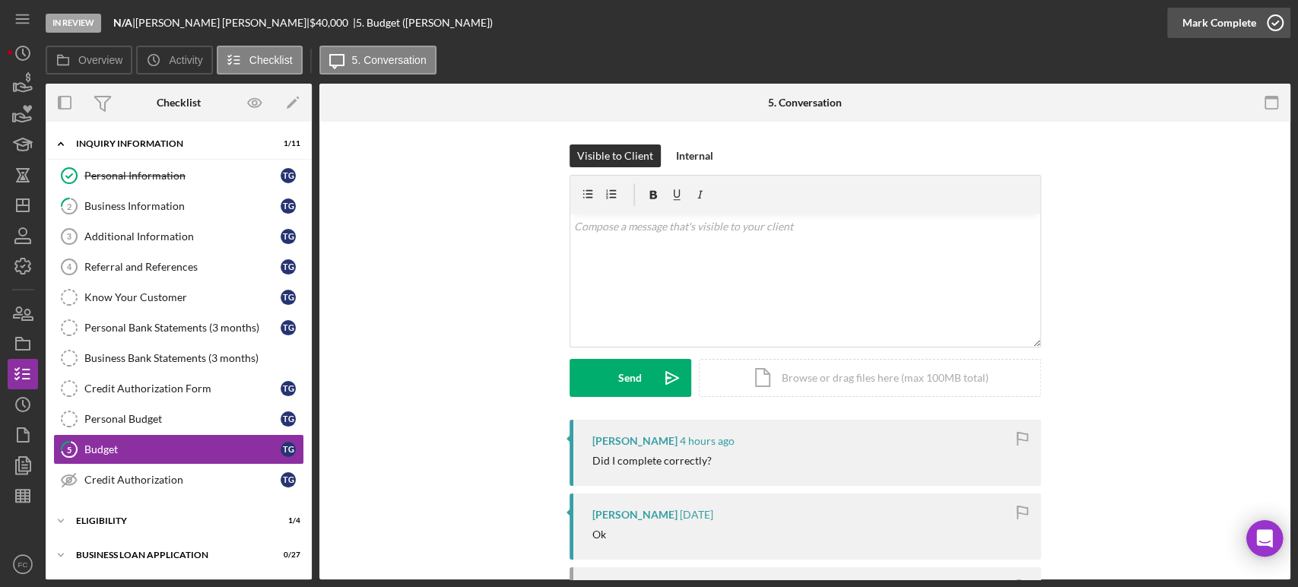
click at [1275, 18] on icon "button" at bounding box center [1276, 23] width 38 height 38
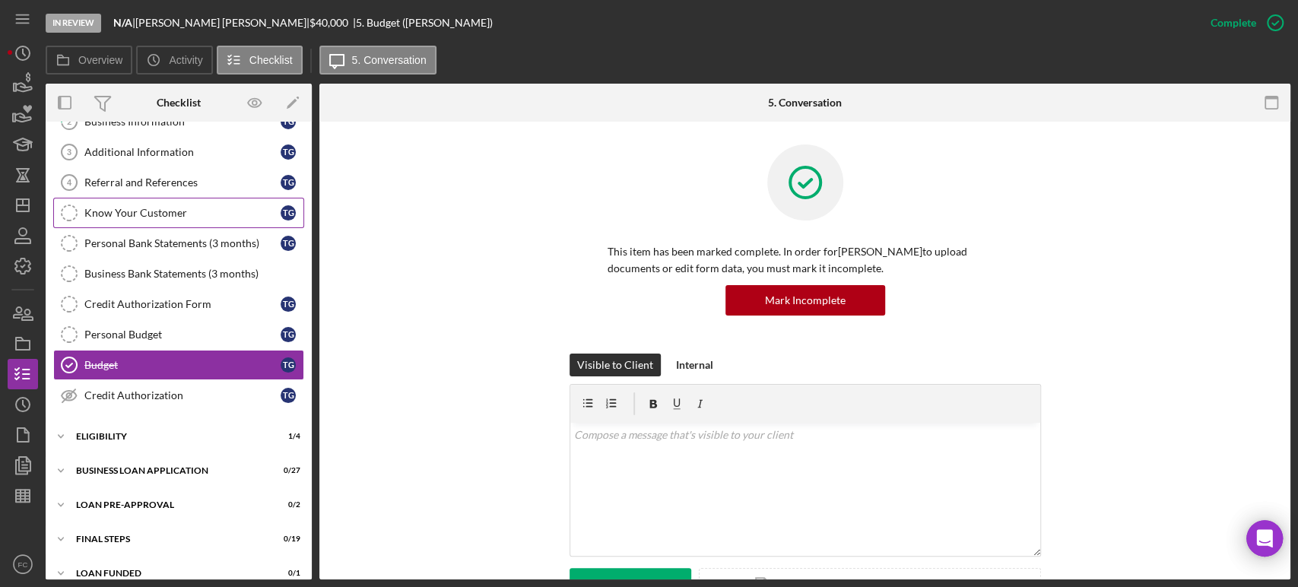
scroll to position [99, 0]
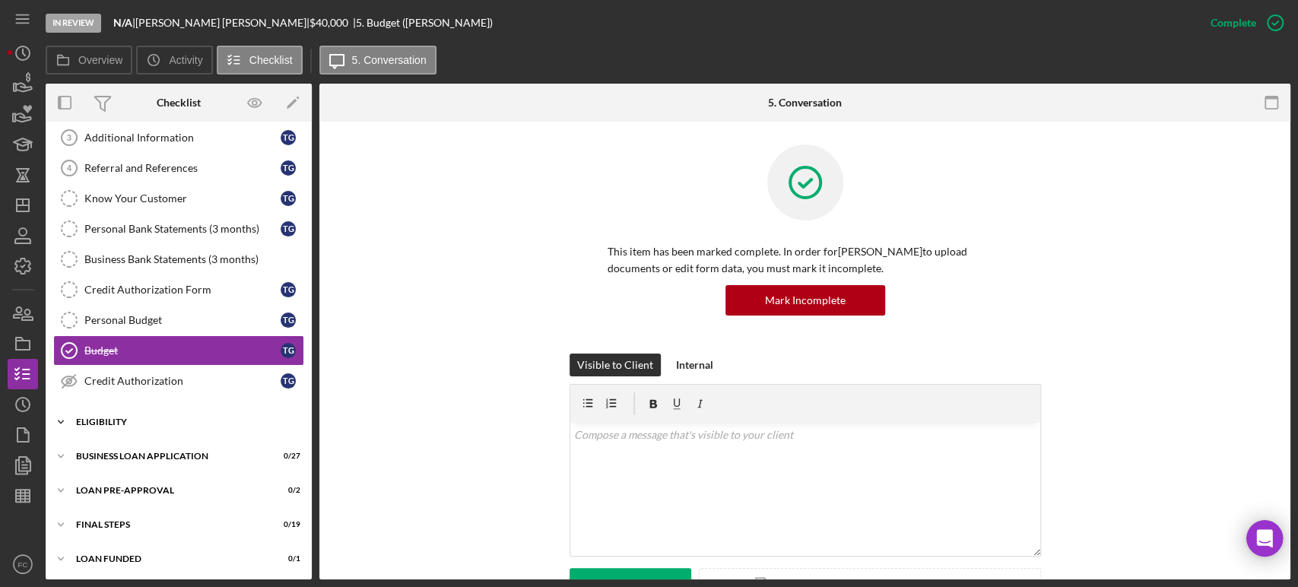
click at [131, 407] on div "Icon/Expander ELIGIBILITY 1 / 4" at bounding box center [179, 422] width 266 height 30
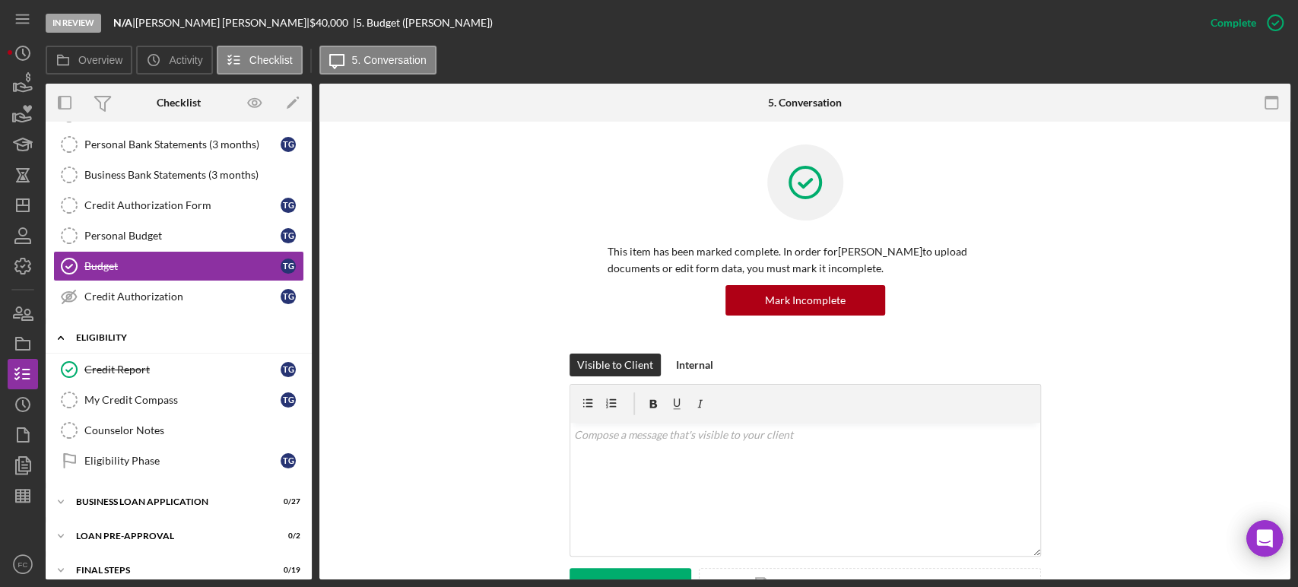
scroll to position [228, 0]
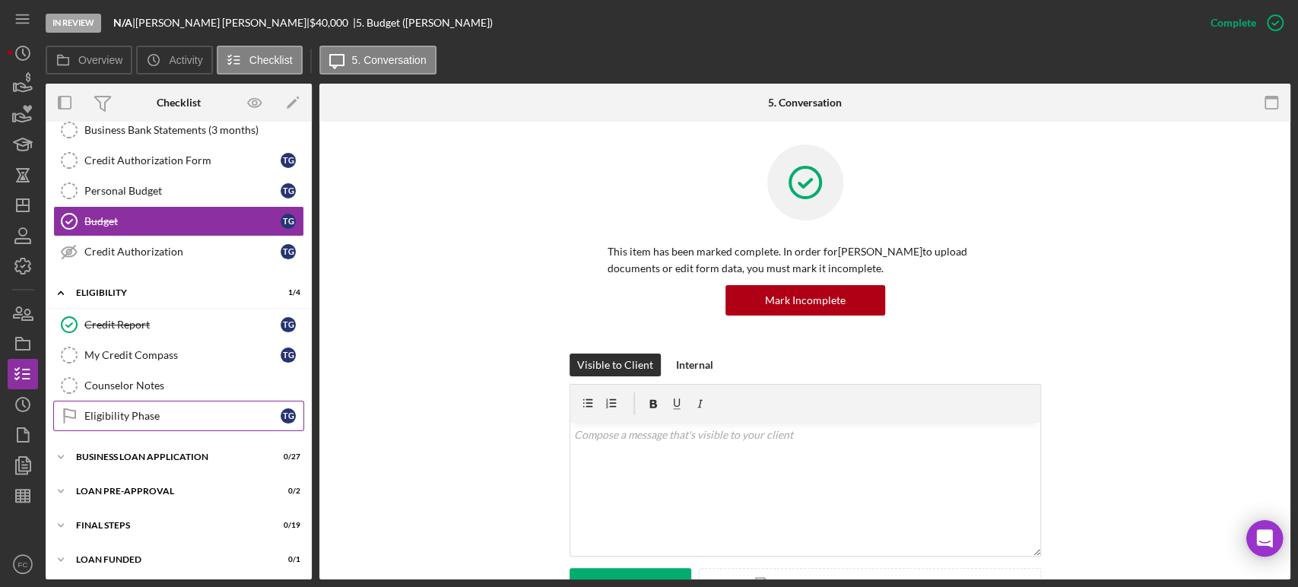
click at [129, 424] on link "Eligibility Phase Eligibility Phase T G" at bounding box center [178, 416] width 251 height 30
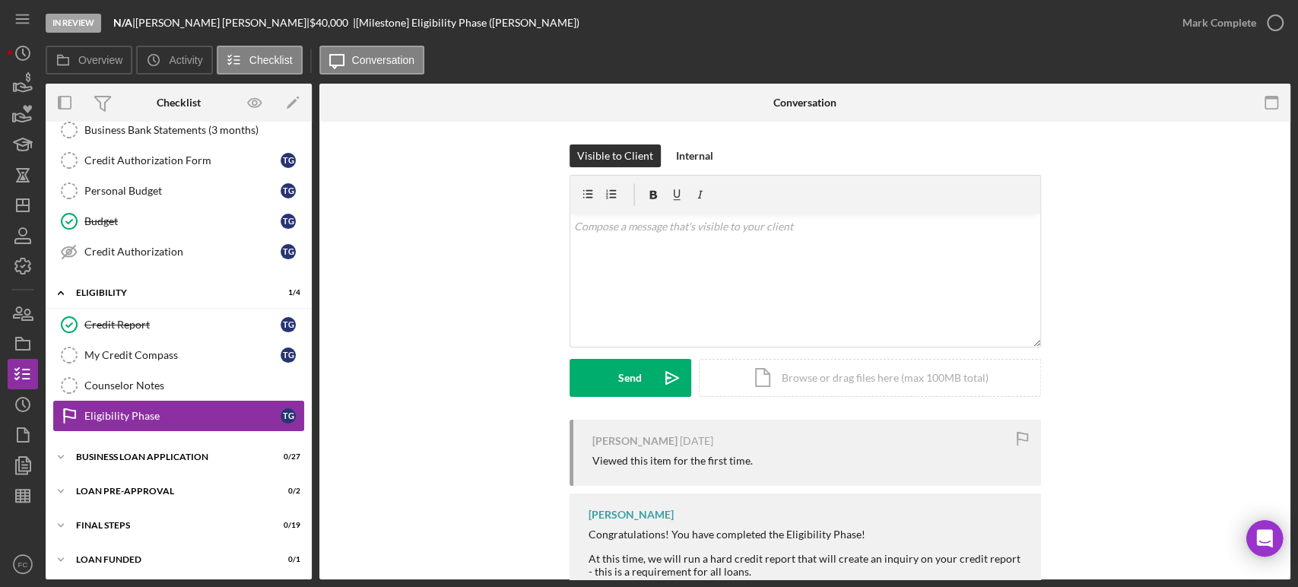
scroll to position [228, 0]
click at [121, 453] on div "BUSINESS LOAN APPLICATION" at bounding box center [184, 457] width 217 height 9
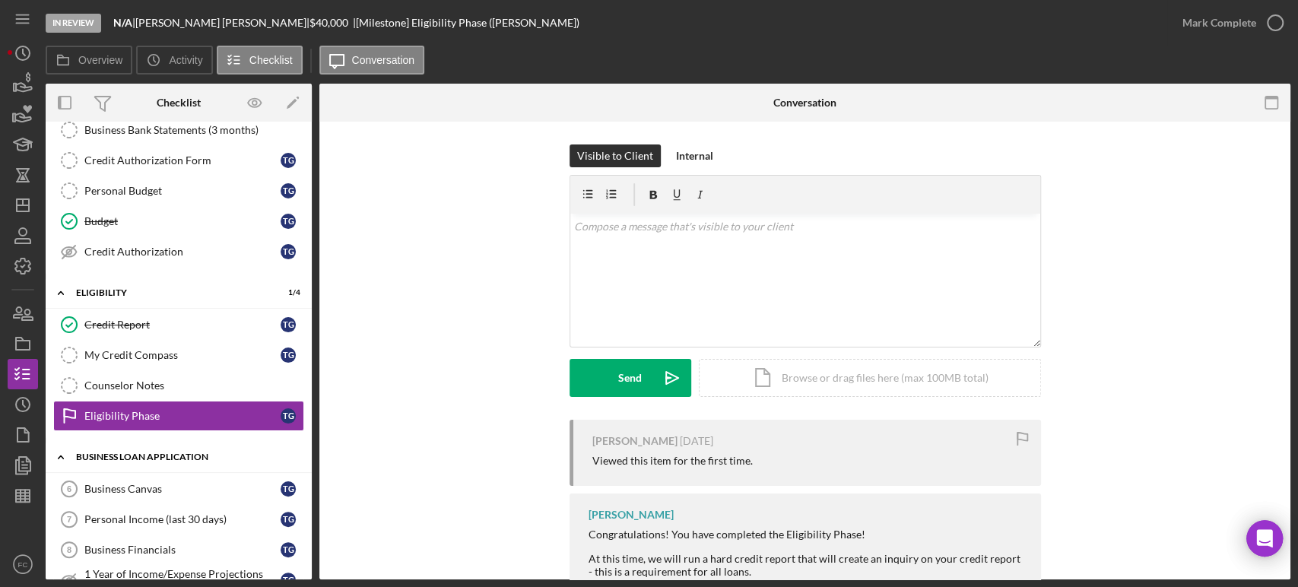
scroll to position [313, 0]
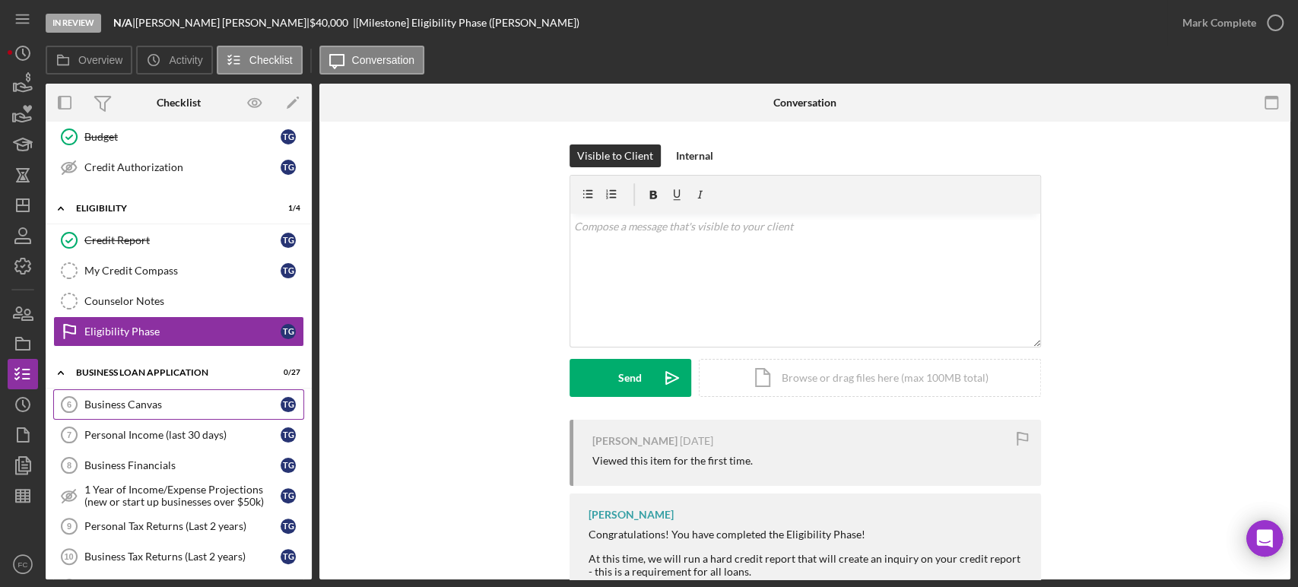
click at [128, 403] on div "Business Canvas" at bounding box center [182, 405] width 196 height 12
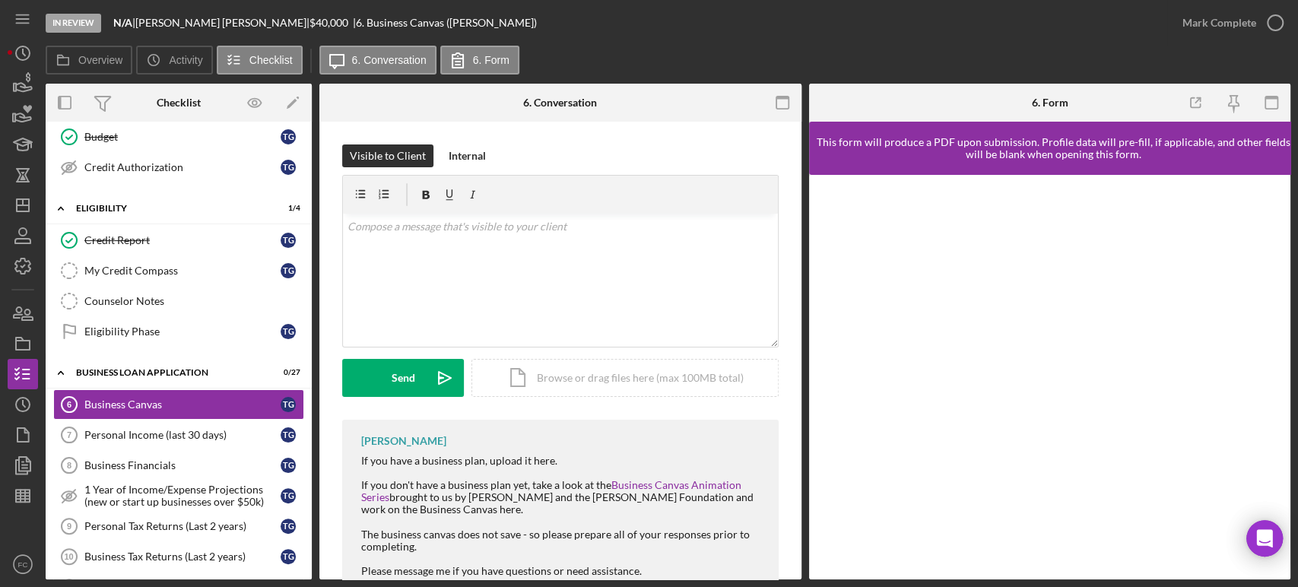
scroll to position [46, 0]
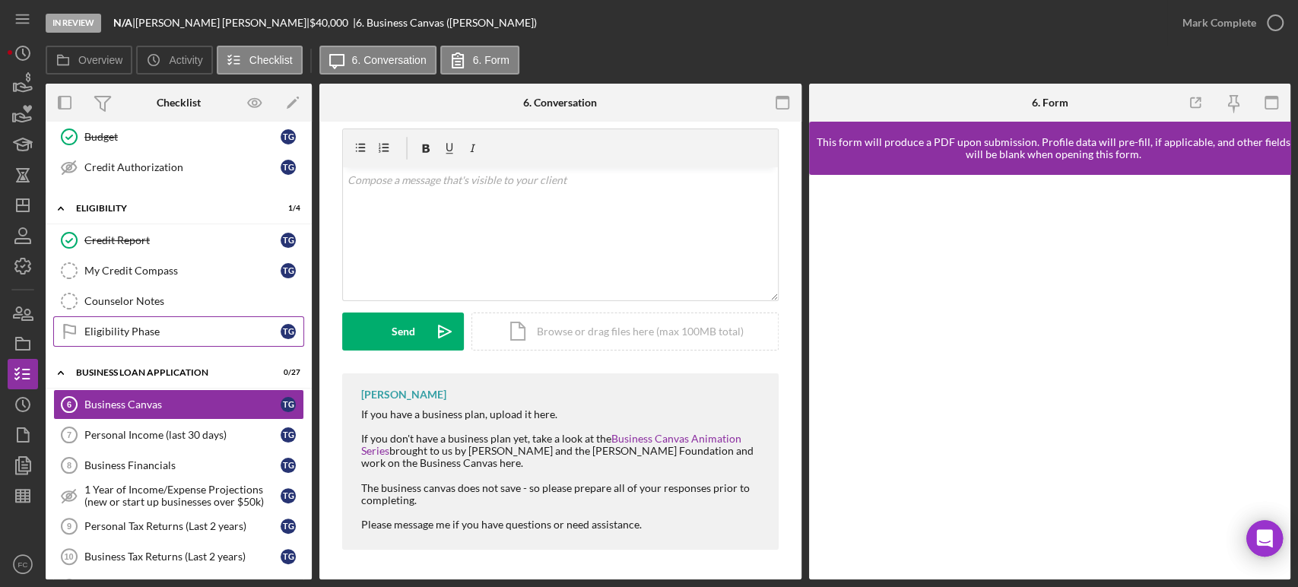
click at [189, 337] on link "Eligibility Phase Eligibility Phase T G" at bounding box center [178, 331] width 251 height 30
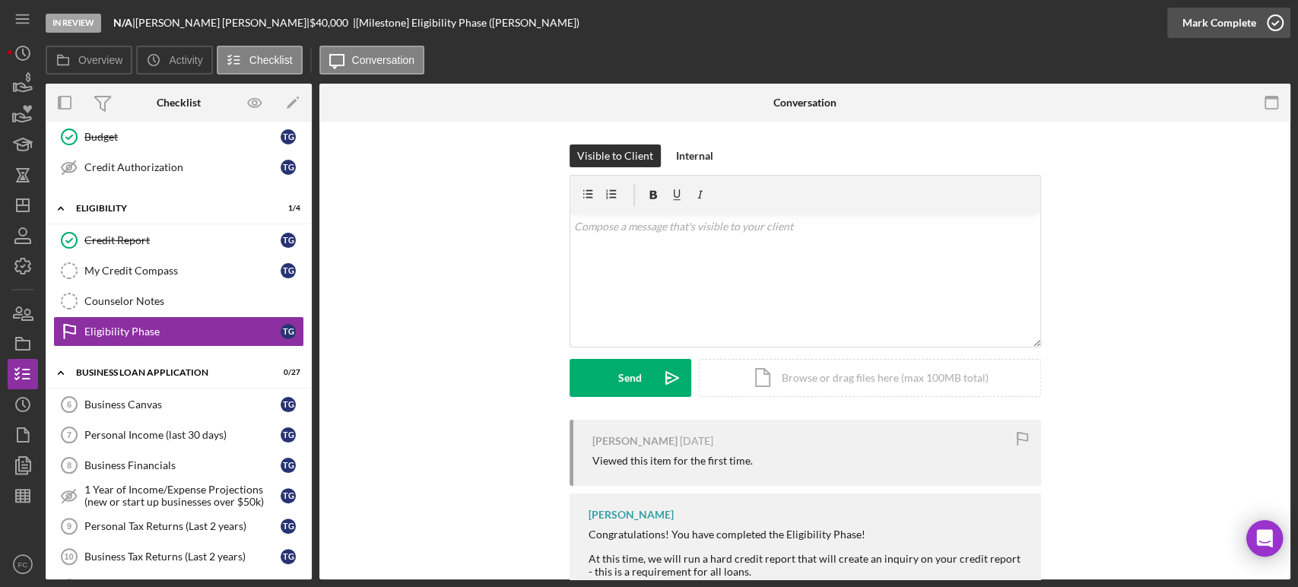
click at [1270, 23] on icon "button" at bounding box center [1276, 23] width 38 height 38
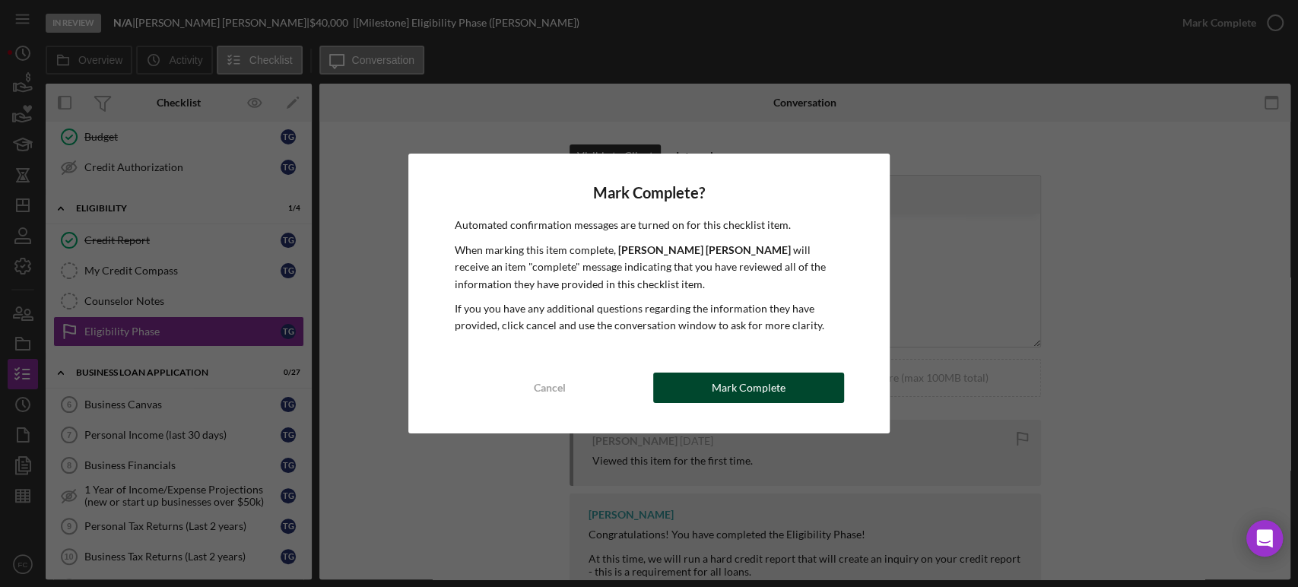
click at [718, 387] on div "Mark Complete" at bounding box center [749, 388] width 74 height 30
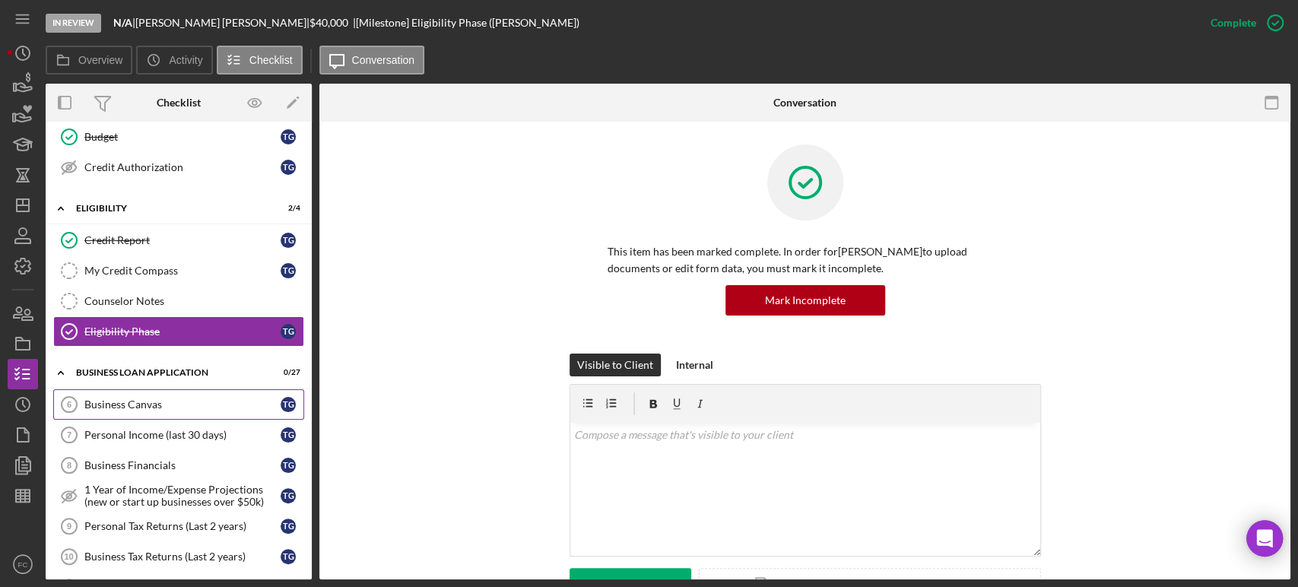
click at [139, 401] on div "Business Canvas" at bounding box center [182, 405] width 196 height 12
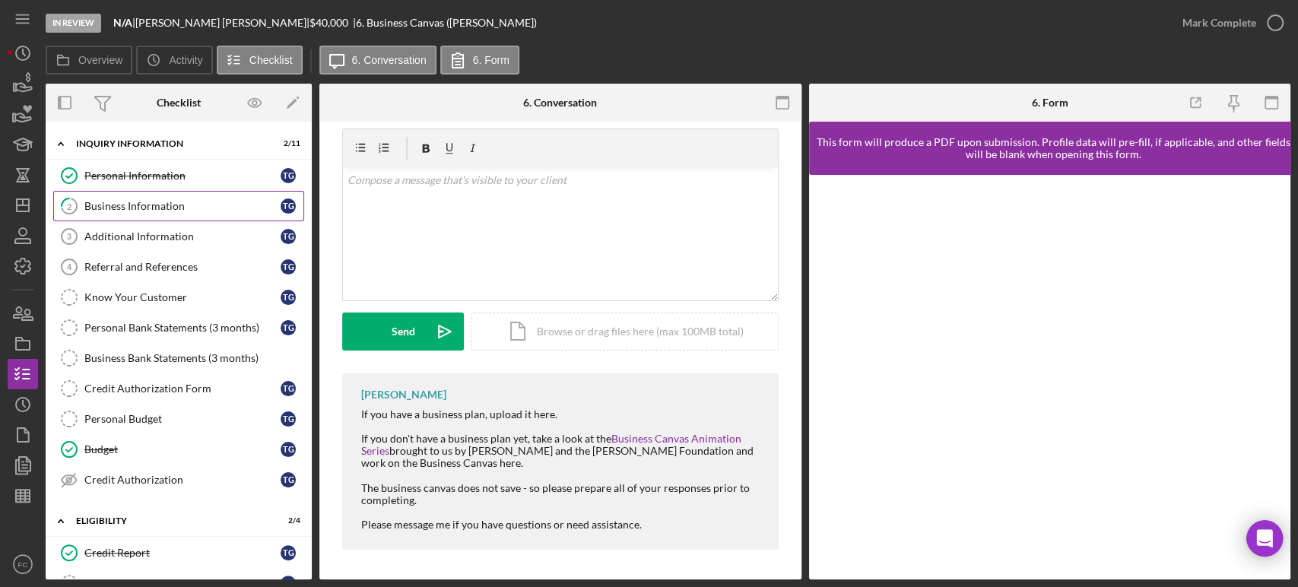
click at [141, 209] on div "Business Information" at bounding box center [182, 206] width 196 height 12
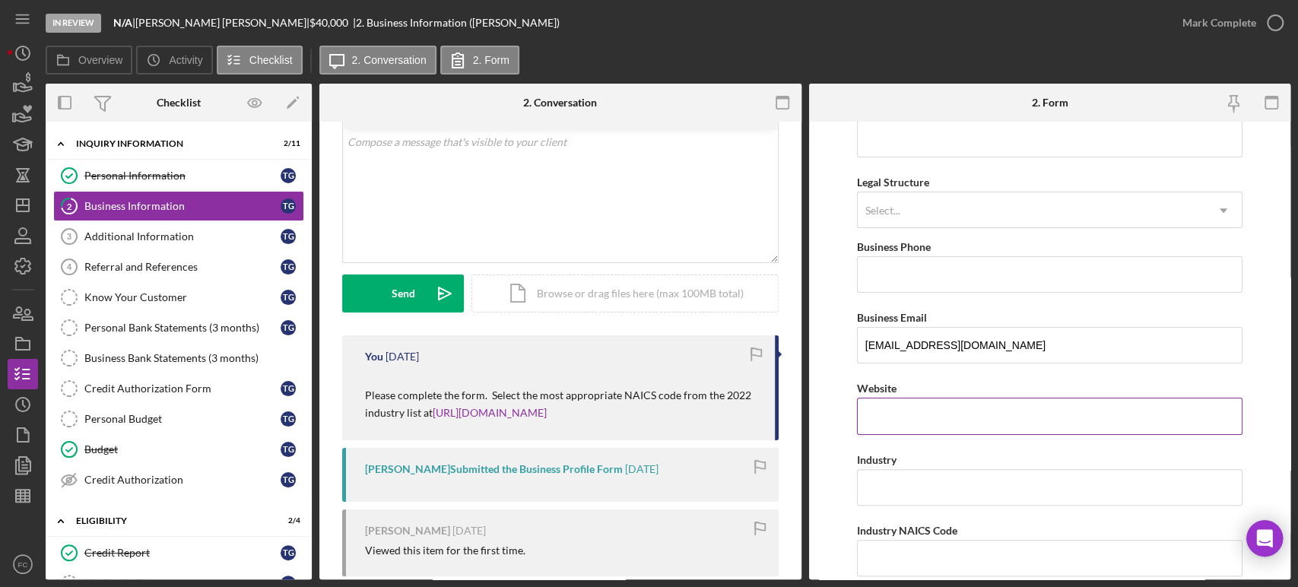
scroll to position [338, 0]
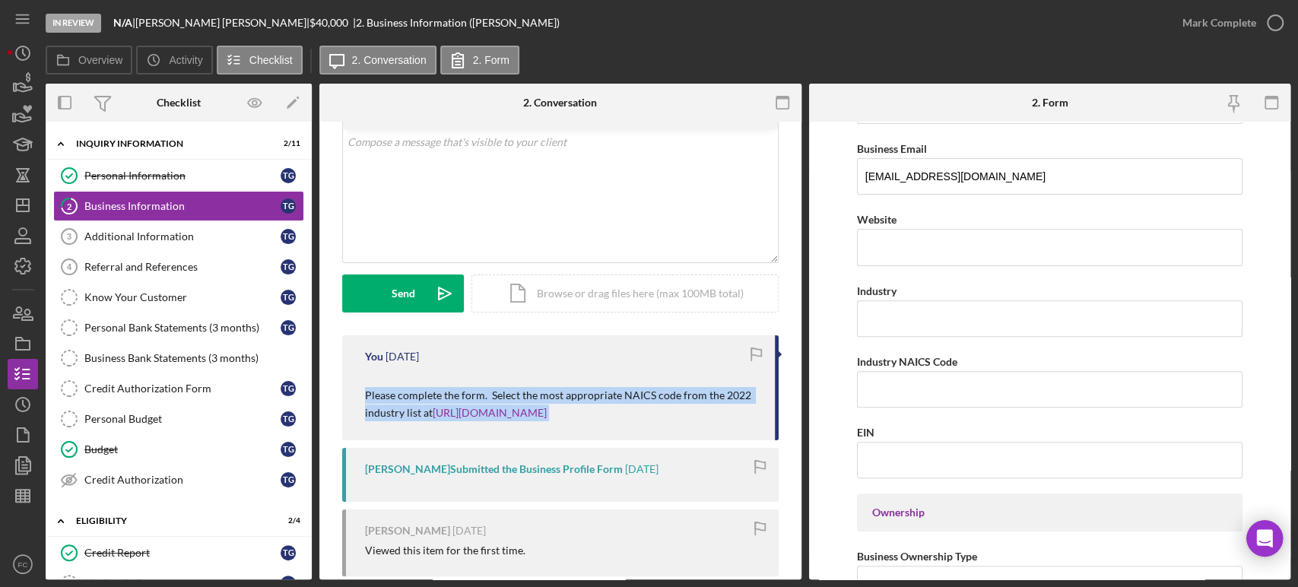
drag, startPoint x: 360, startPoint y: 389, endPoint x: 605, endPoint y: 418, distance: 246.5
click at [606, 418] on div "You [DATE] Please complete the form. Select the most appropriate NAICS code fro…" at bounding box center [560, 387] width 437 height 105
copy p "Please complete the form. Select the most appropriate NAICS code from the 2022 …"
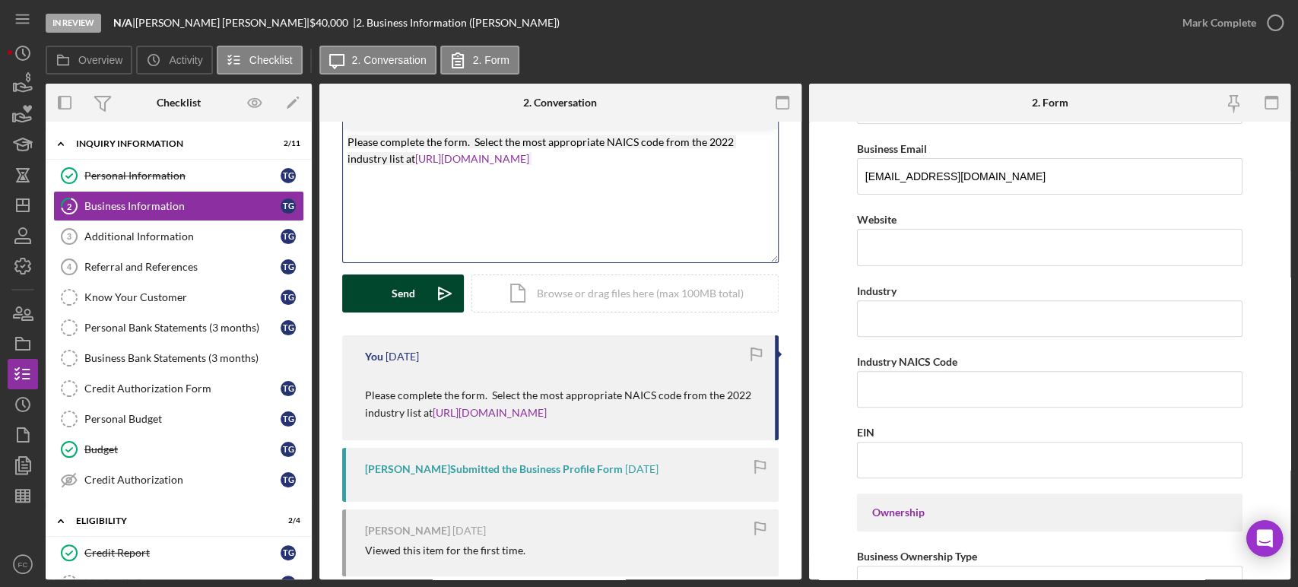
click at [408, 297] on div "Send" at bounding box center [404, 294] width 24 height 38
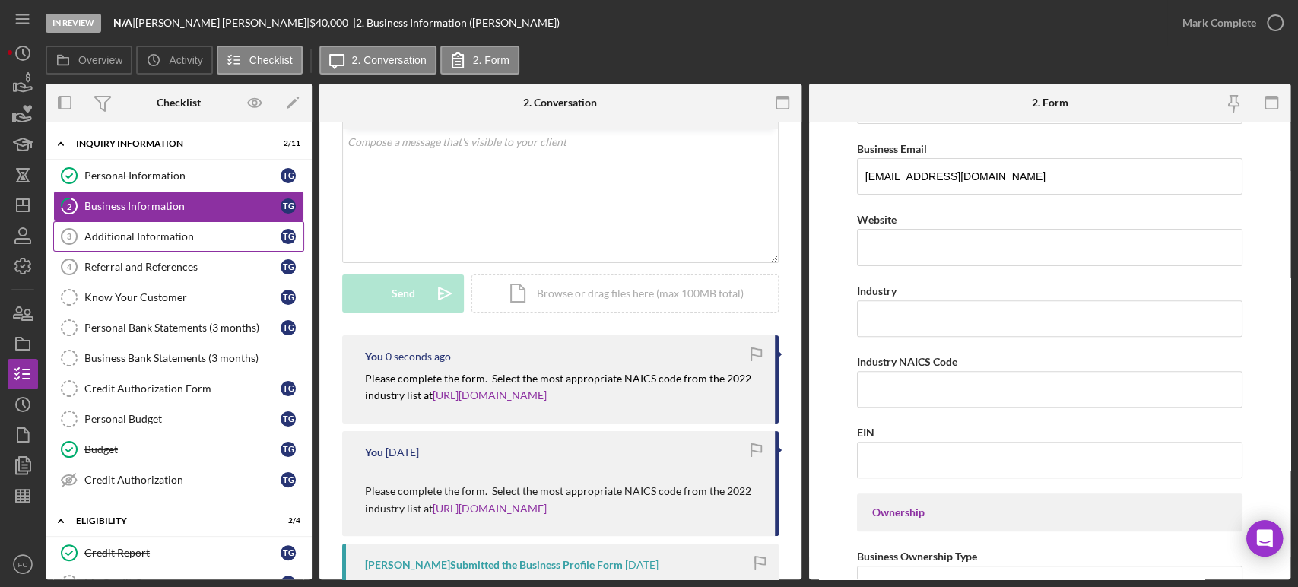
click at [122, 230] on div "Additional Information" at bounding box center [182, 236] width 196 height 12
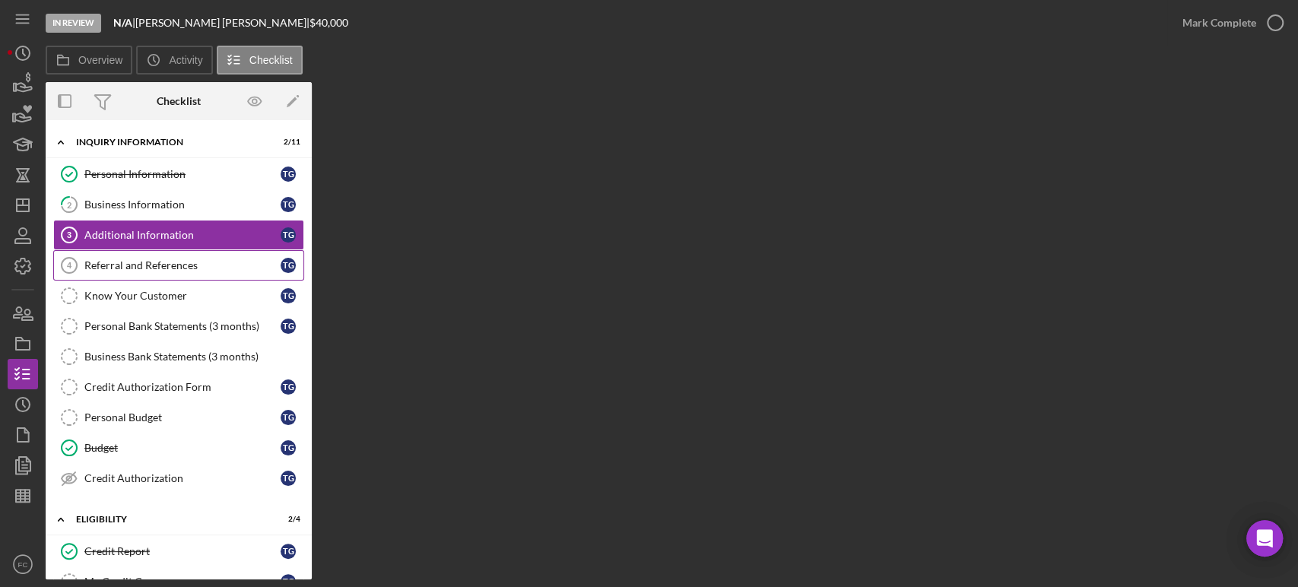
click at [120, 261] on div "Referral and References" at bounding box center [182, 265] width 196 height 12
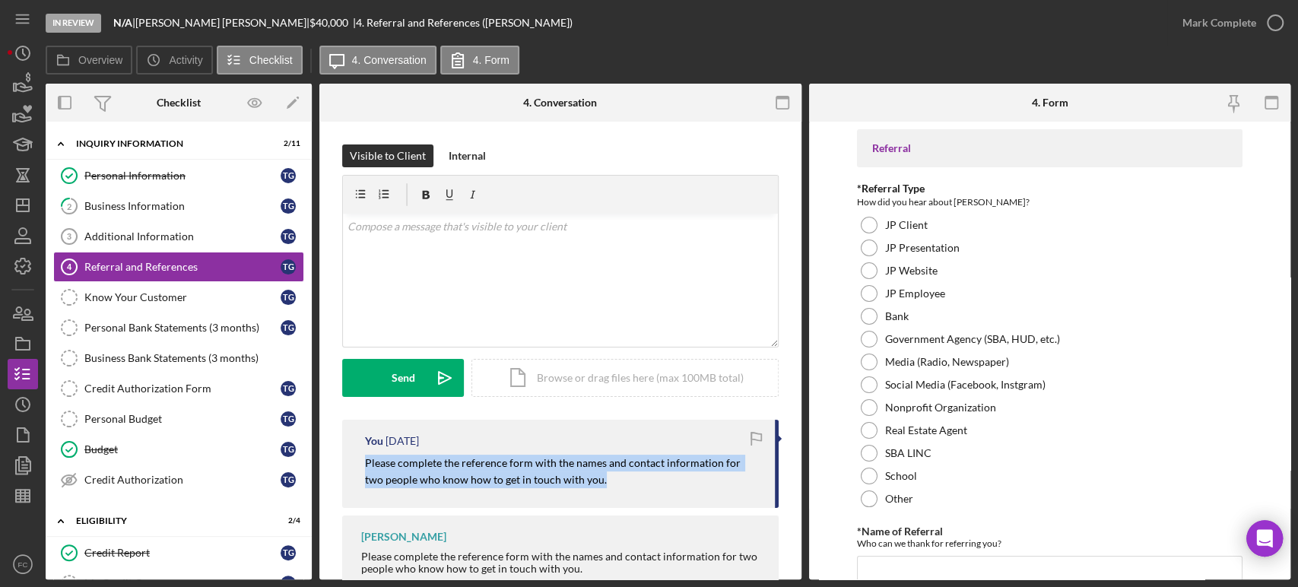
drag, startPoint x: 353, startPoint y: 461, endPoint x: 586, endPoint y: 488, distance: 234.4
click at [586, 488] on div "You [DATE] Please complete the reference form with the names and contact inform…" at bounding box center [560, 464] width 437 height 88
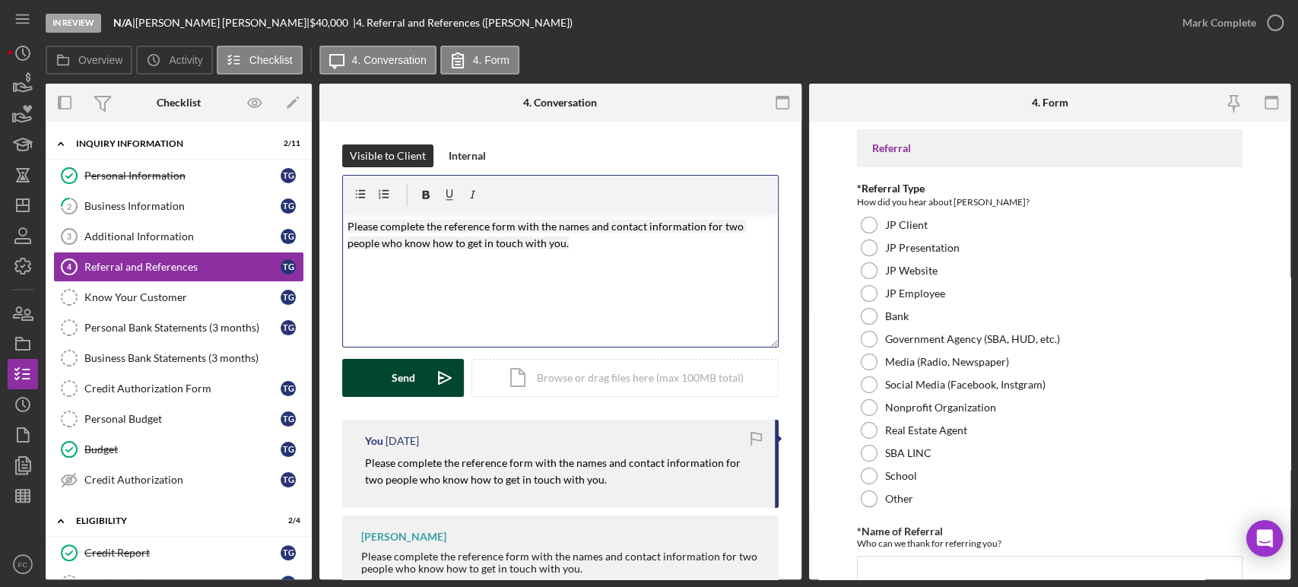
click at [418, 367] on button "Send Icon/icon-invite-send" at bounding box center [403, 378] width 122 height 38
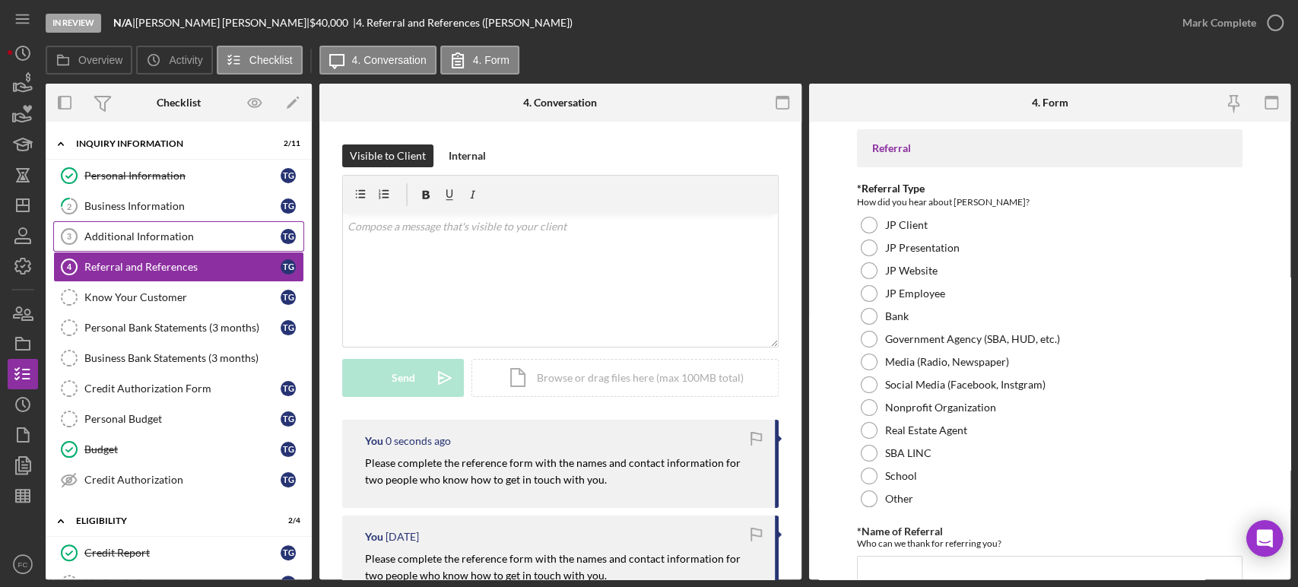
click at [164, 230] on div "Additional Information" at bounding box center [182, 236] width 196 height 12
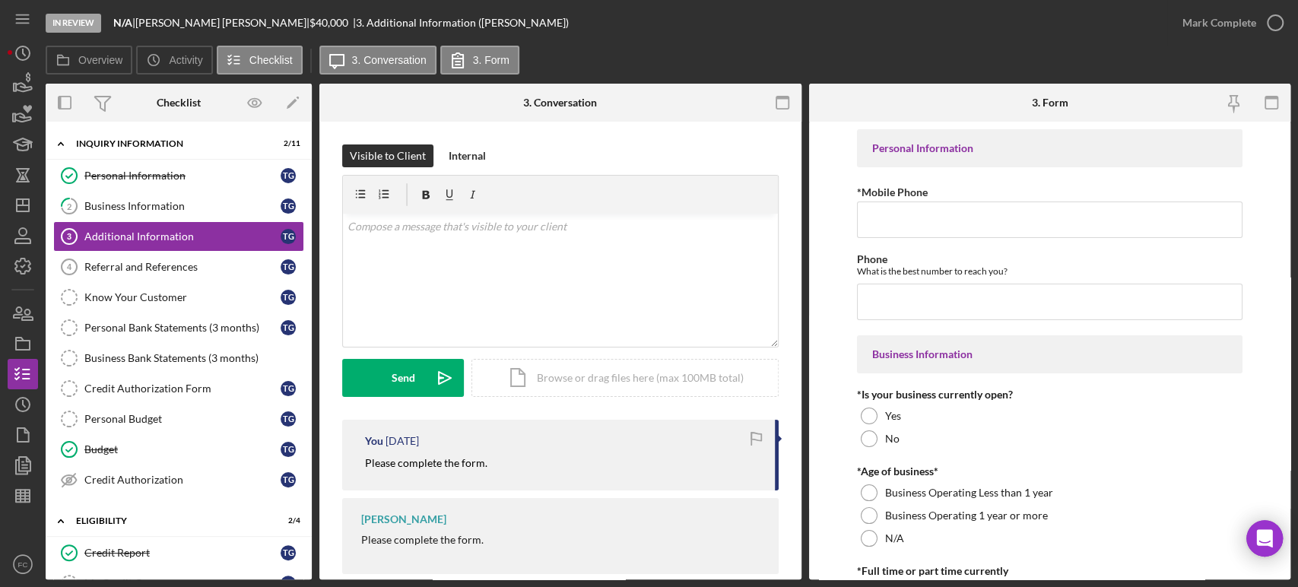
drag, startPoint x: 361, startPoint y: 462, endPoint x: 504, endPoint y: 470, distance: 143.2
click at [504, 470] on div "You [DATE] Please complete the form." at bounding box center [560, 455] width 437 height 71
copy mark "Please complete the form."
click at [410, 388] on div "Send" at bounding box center [404, 378] width 24 height 38
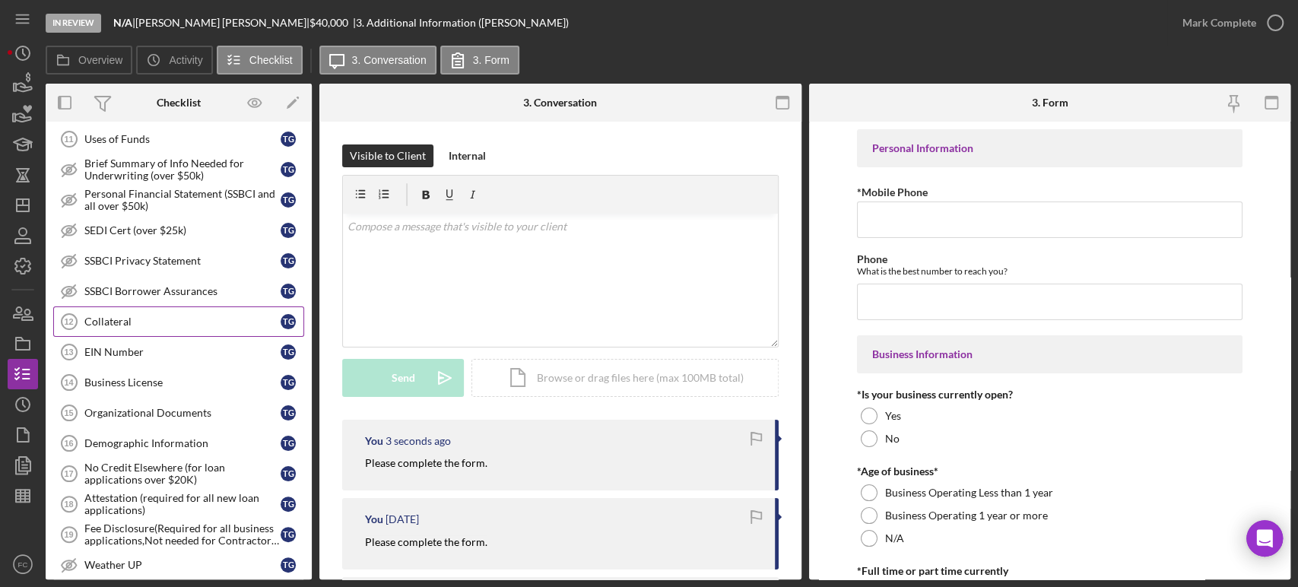
scroll to position [930, 0]
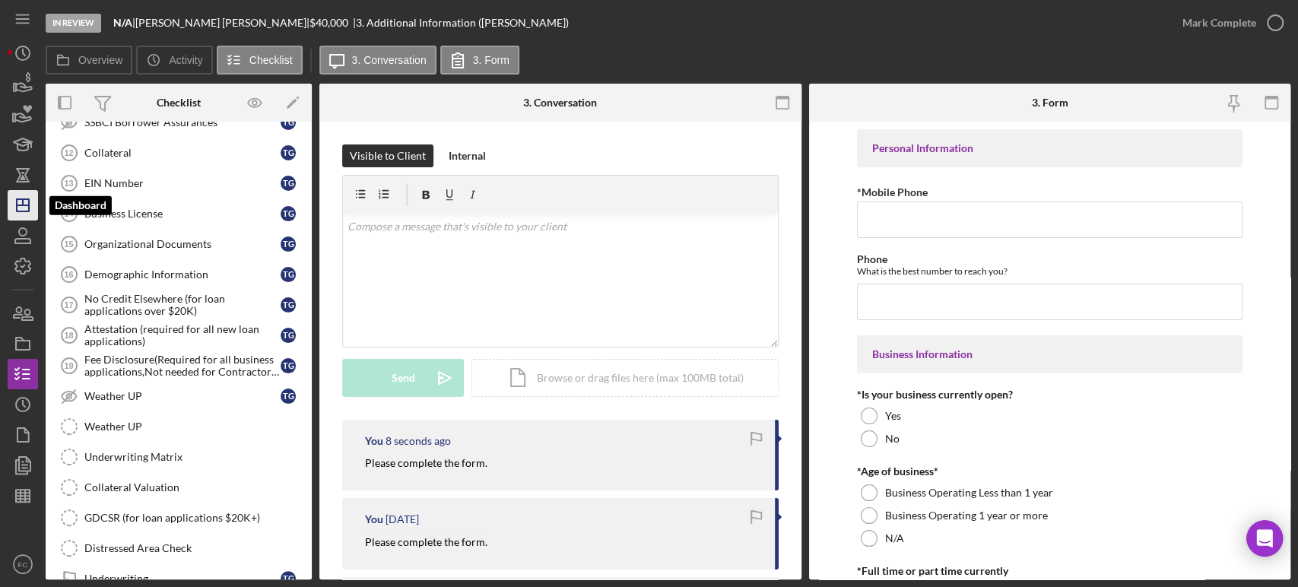
click at [21, 199] on polygon "button" at bounding box center [23, 205] width 12 height 12
